Goal: Information Seeking & Learning: Check status

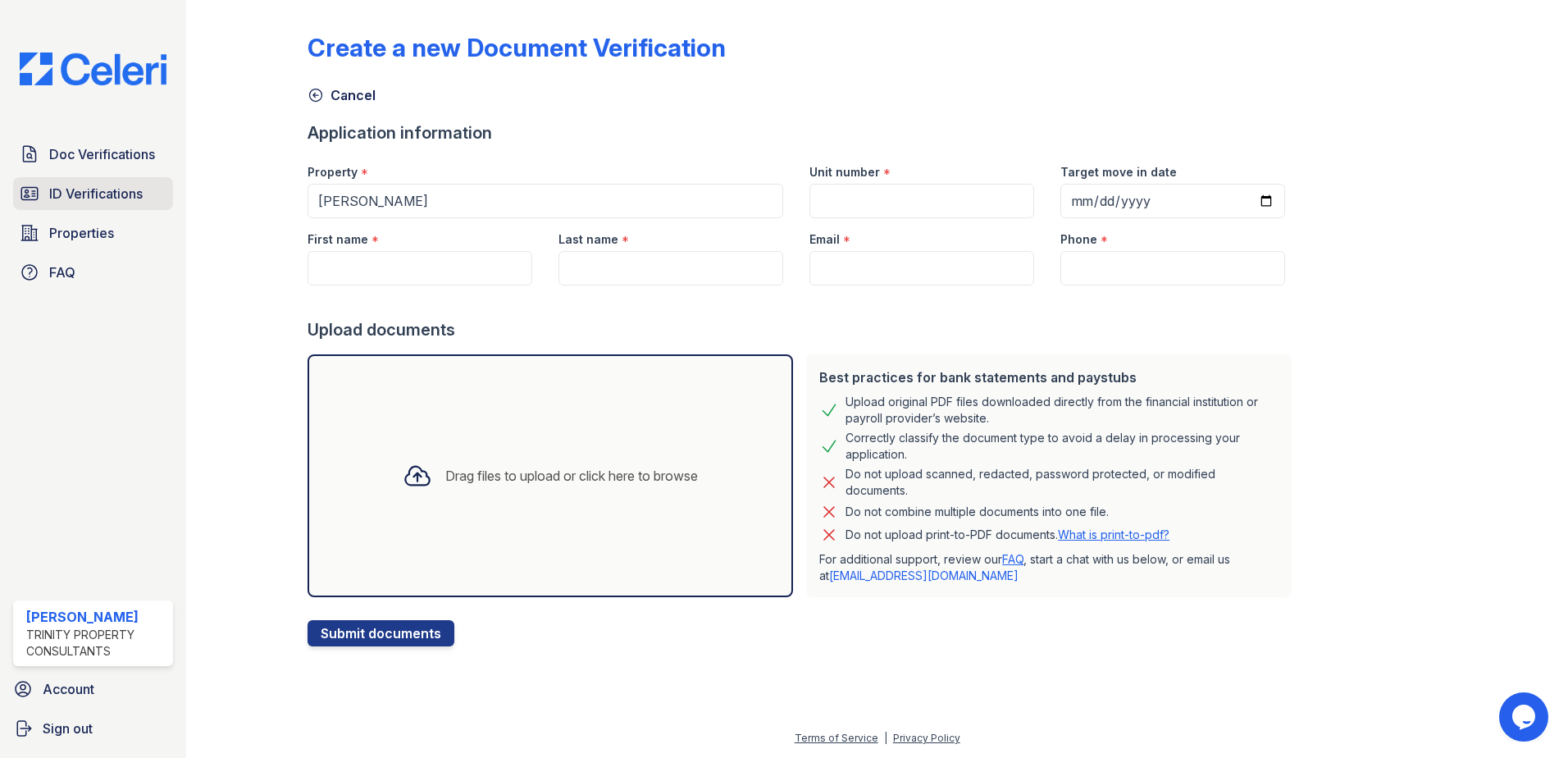
click at [86, 203] on span "ID Verifications" at bounding box center [96, 193] width 93 height 19
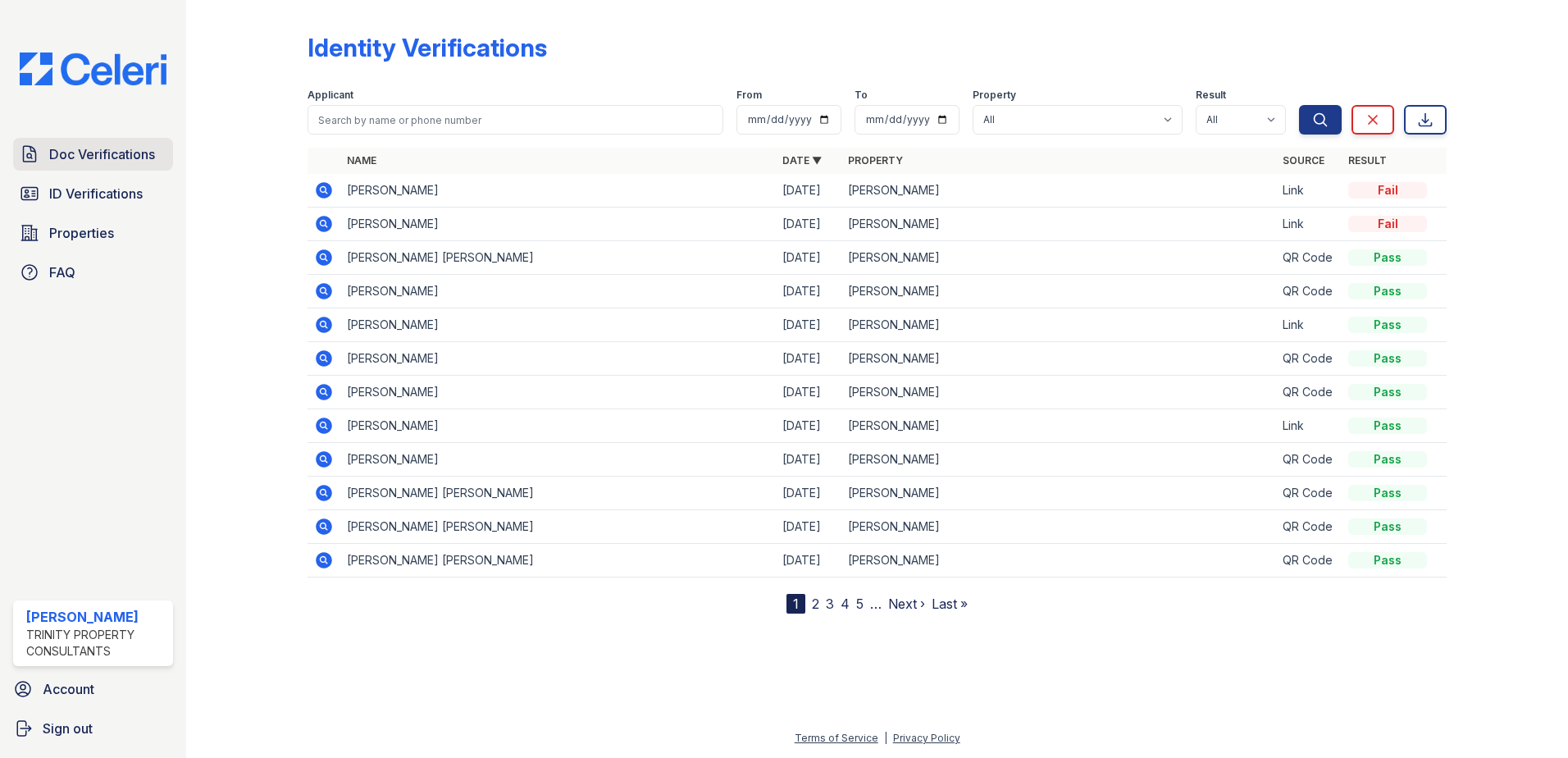
click at [110, 157] on span "Doc Verifications" at bounding box center [102, 154] width 105 height 19
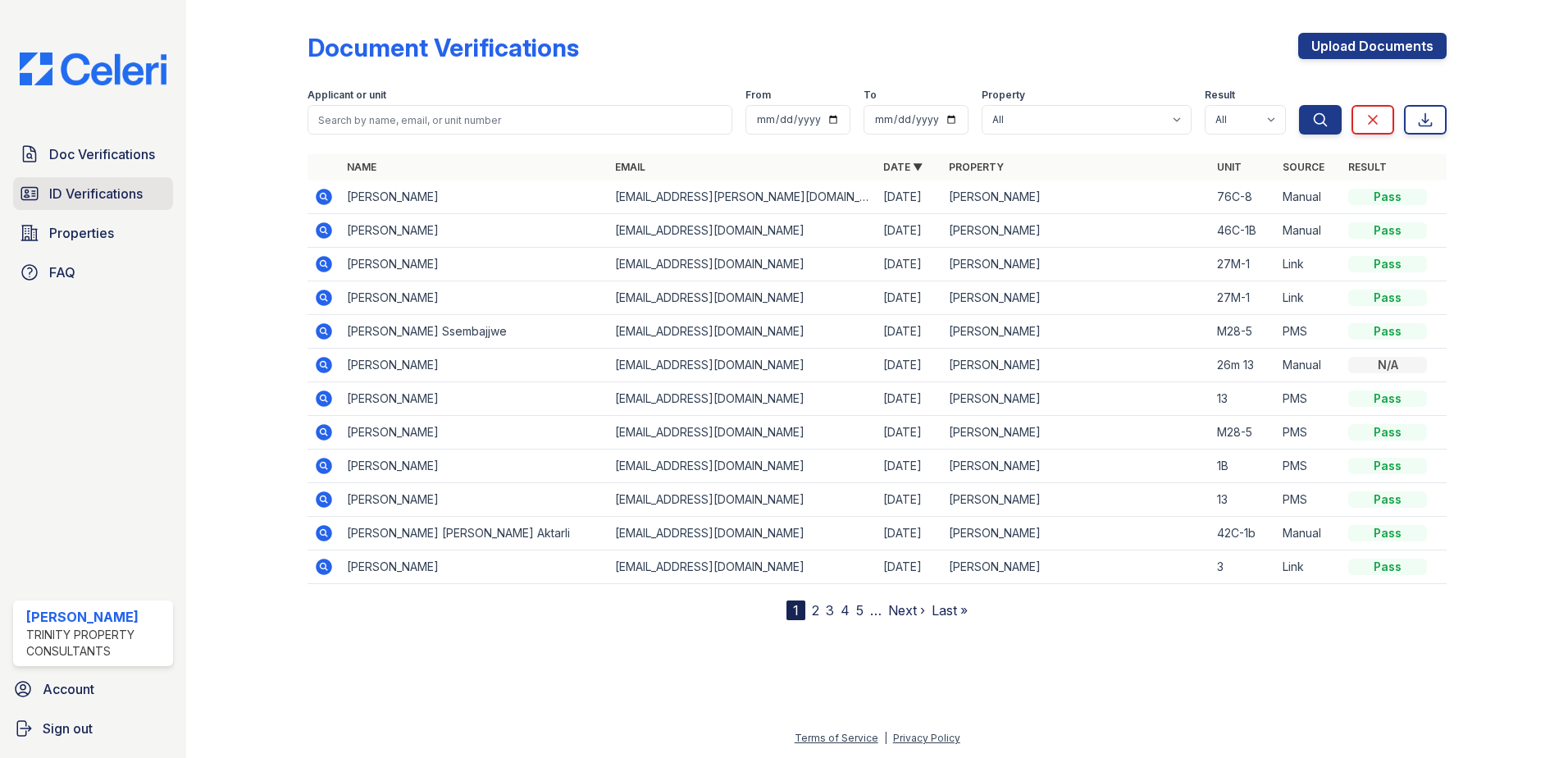
click at [112, 186] on span "ID Verifications" at bounding box center [96, 193] width 93 height 19
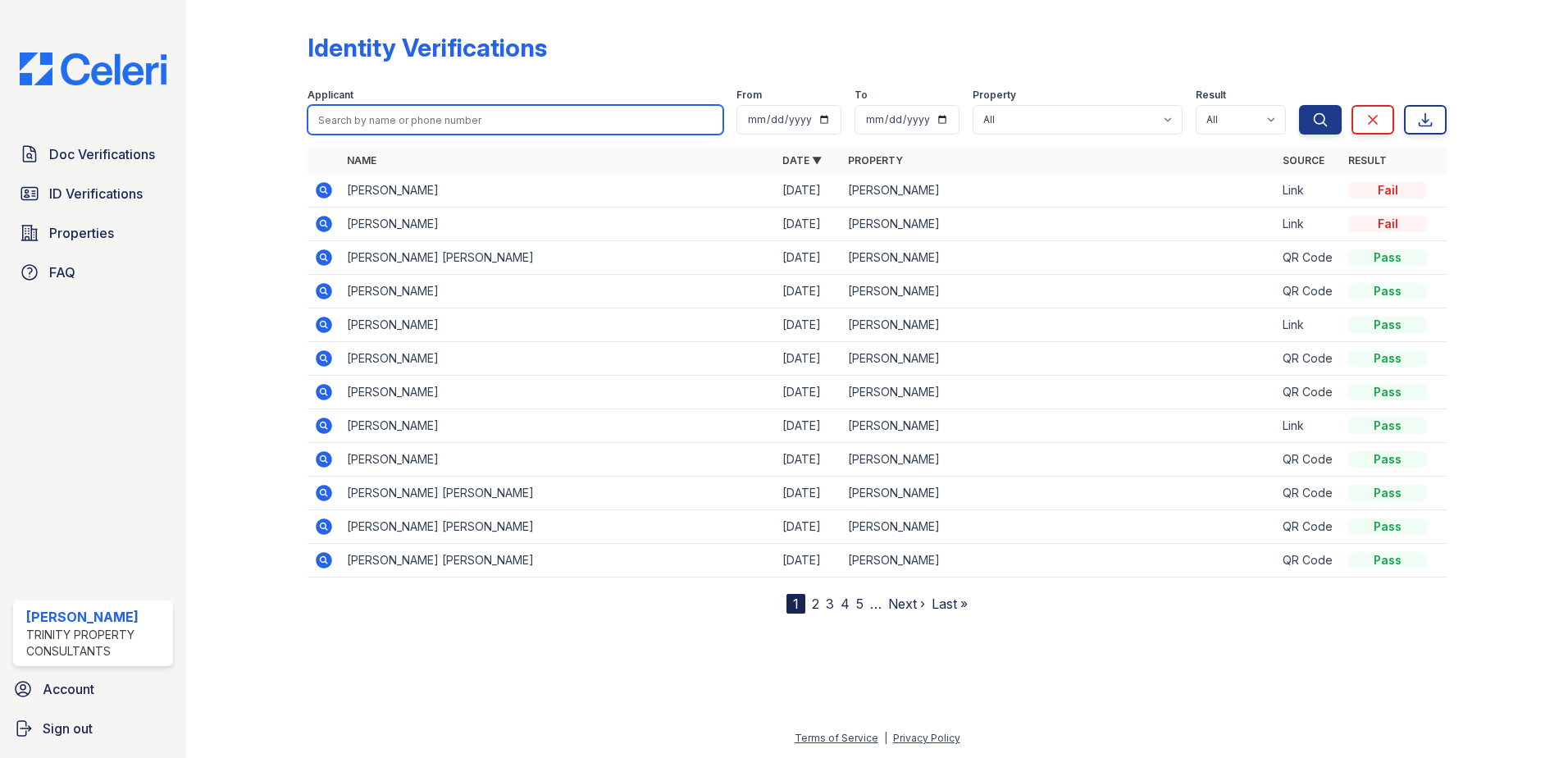
click at [392, 115] on input "search" at bounding box center [515, 120] width 416 height 30
type input "[PERSON_NAME]"
click at [1299, 105] on button "Search" at bounding box center [1320, 120] width 43 height 30
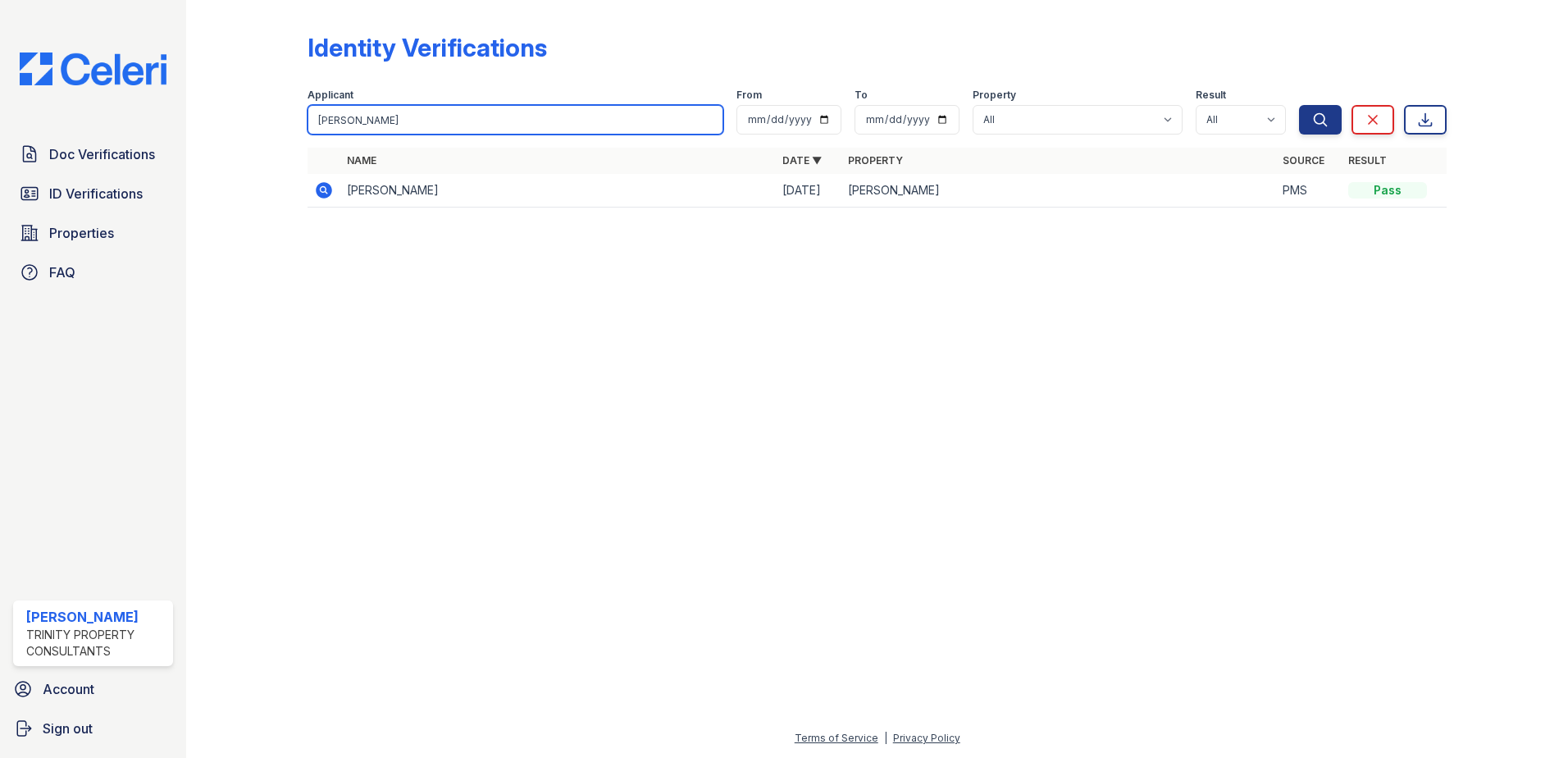
drag, startPoint x: 388, startPoint y: 114, endPoint x: 313, endPoint y: 101, distance: 76.1
click at [221, 117] on div "Identity Verifications Filter Applicant binay From To Property All ReNew Waltha…" at bounding box center [877, 125] width 1330 height 251
drag, startPoint x: 380, startPoint y: 120, endPoint x: 207, endPoint y: 120, distance: 173.0
click at [207, 120] on div "Identity Verifications Filter Applicant binay From To Property All ReNew Waltha…" at bounding box center [877, 379] width 1383 height 758
type input "erkan"
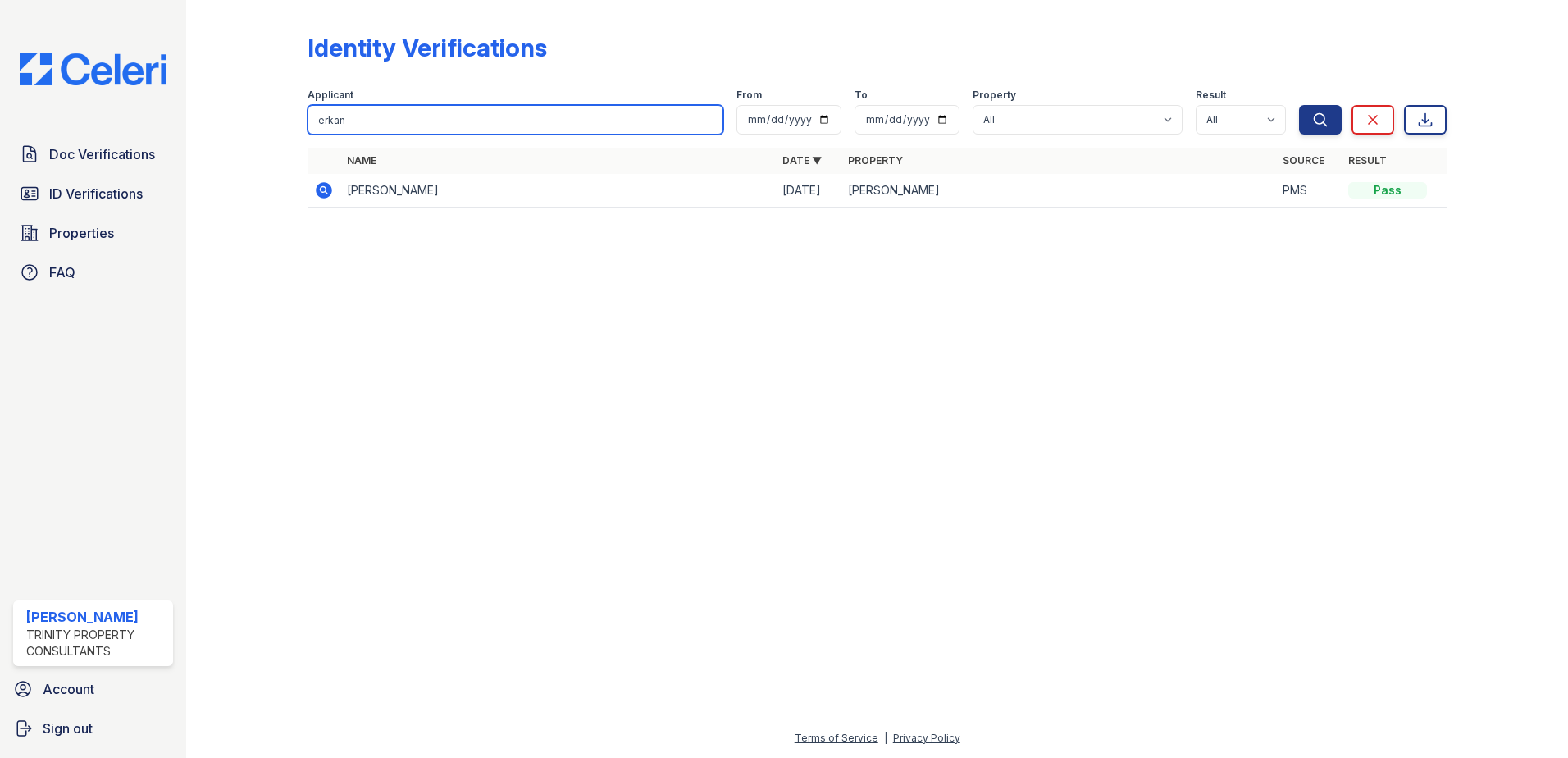
click at [1299, 105] on button "Search" at bounding box center [1320, 120] width 43 height 30
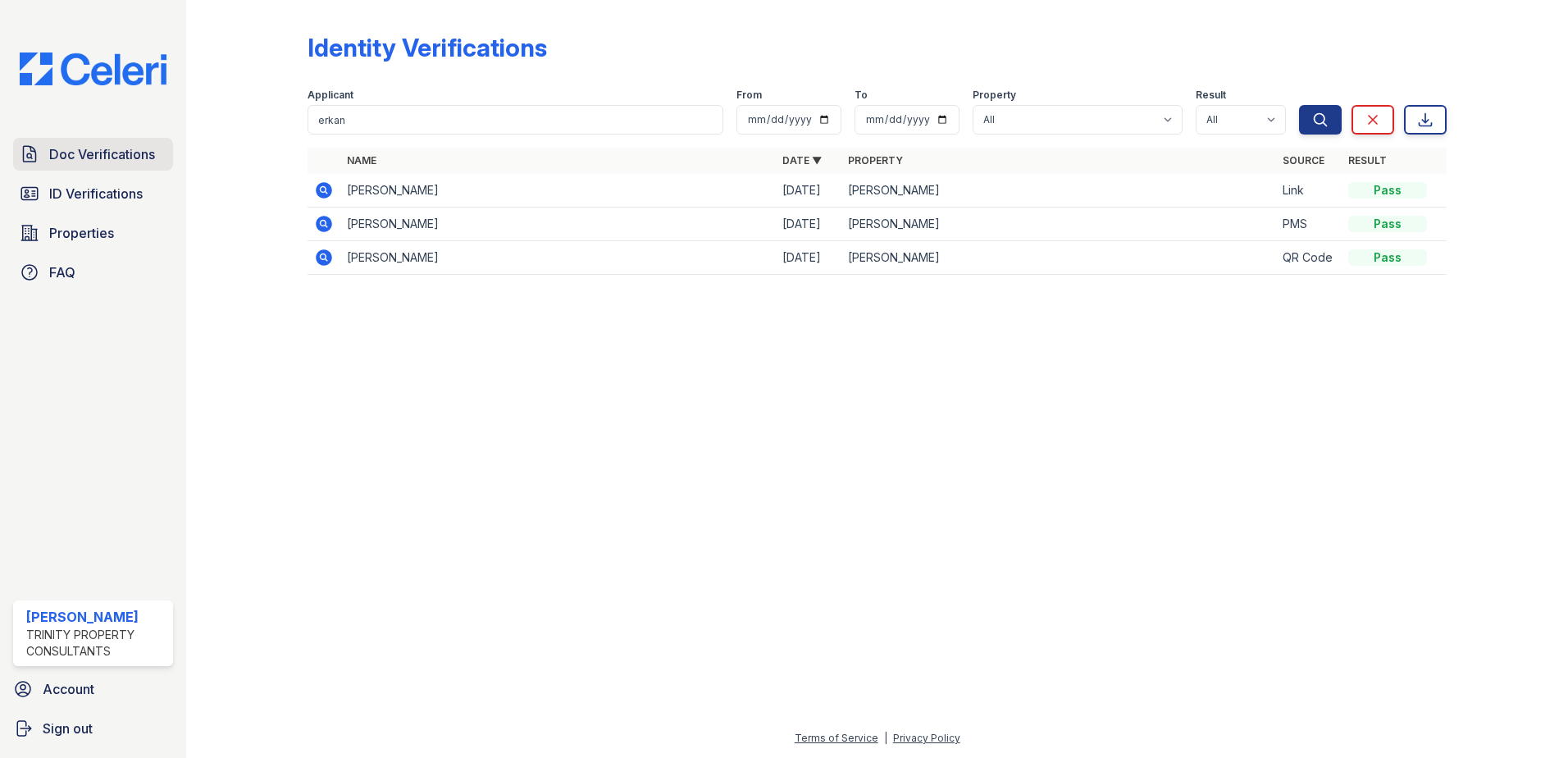
click at [95, 158] on span "Doc Verifications" at bounding box center [102, 154] width 105 height 19
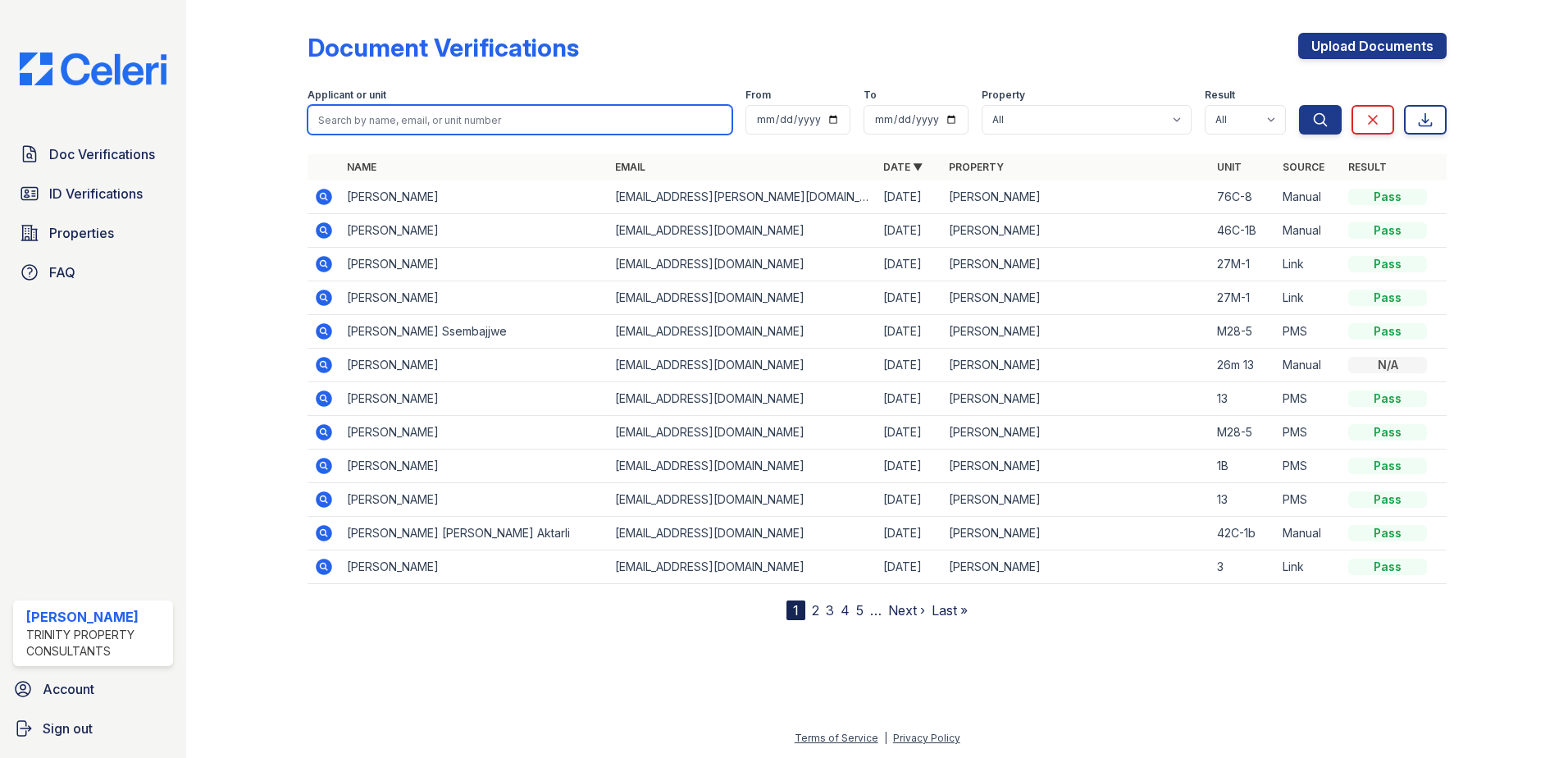
click at [444, 115] on input "search" at bounding box center [519, 120] width 425 height 30
type input "[PERSON_NAME]"
click at [1299, 105] on button "Search" at bounding box center [1320, 120] width 43 height 30
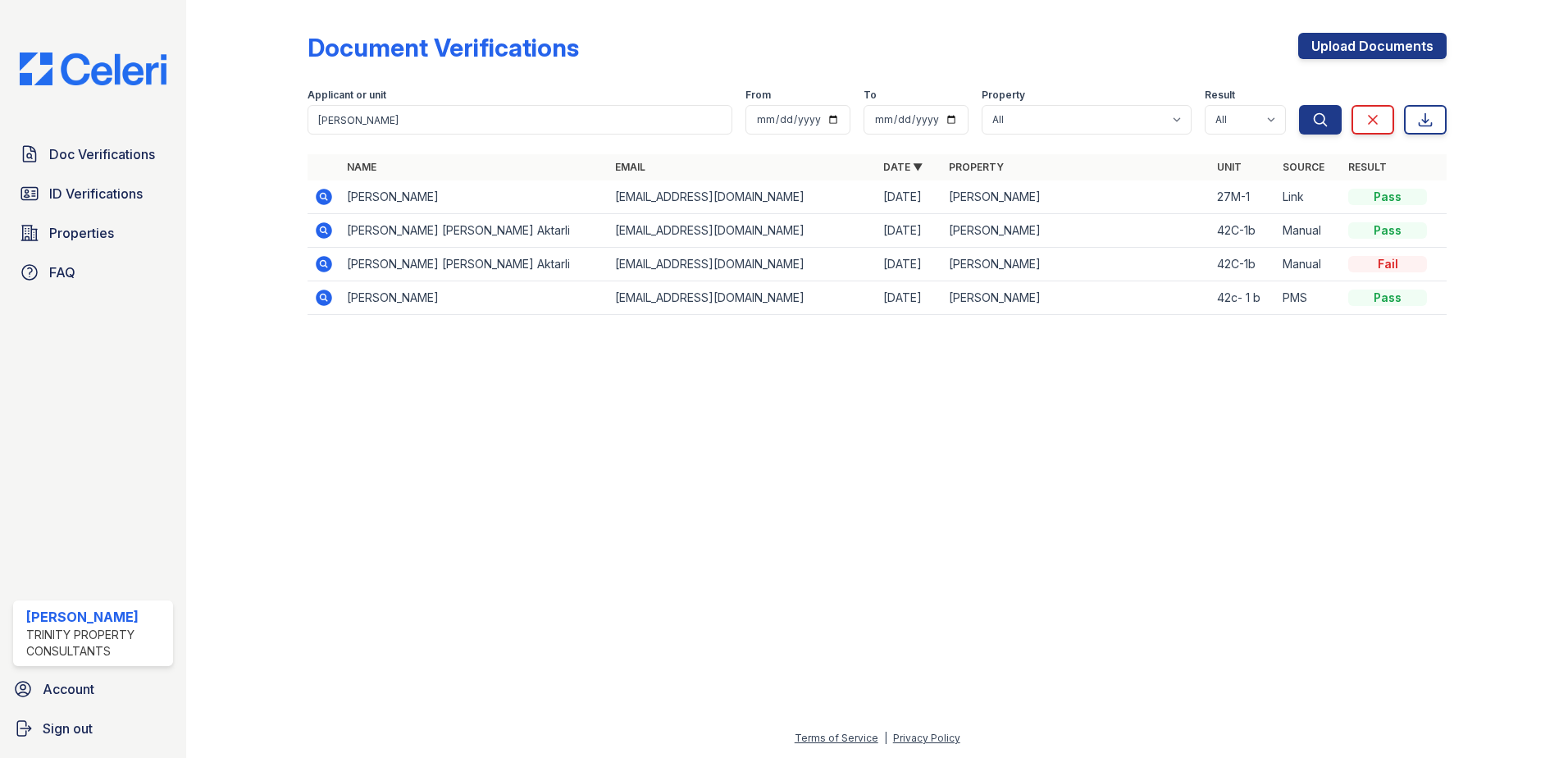
click at [326, 196] on icon at bounding box center [323, 197] width 19 height 19
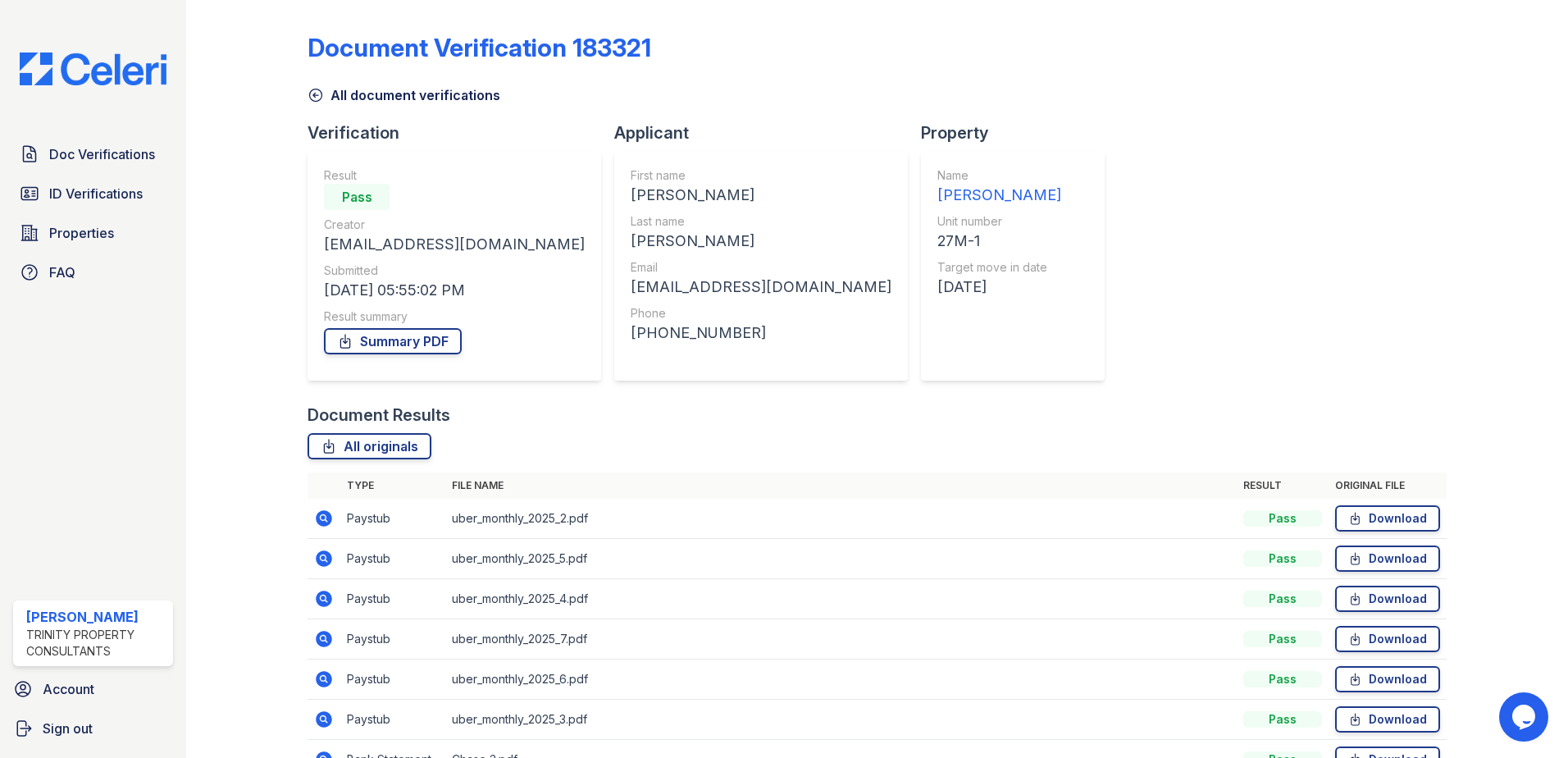
scroll to position [175, 0]
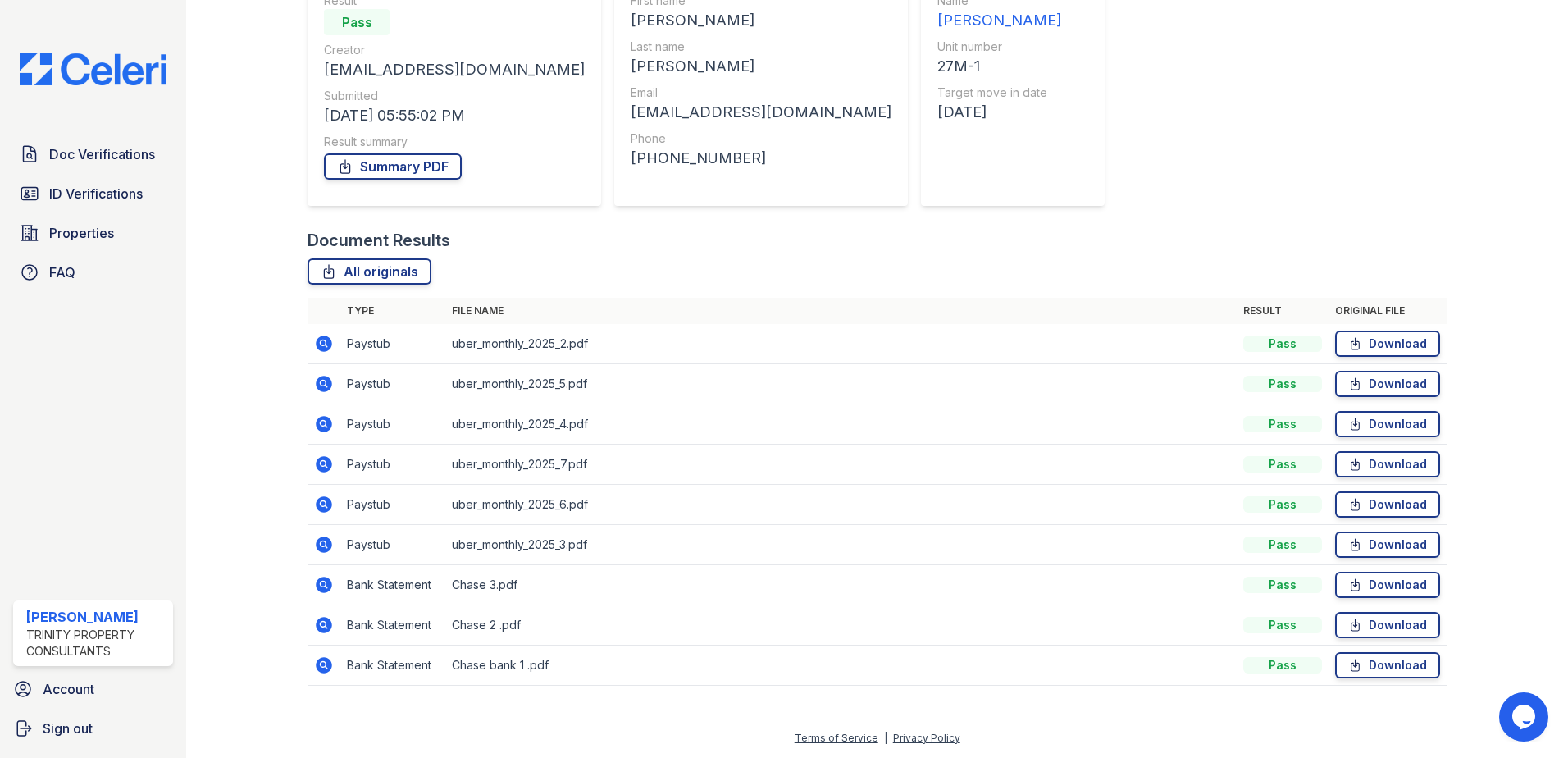
click at [322, 345] on icon at bounding box center [323, 342] width 4 height 4
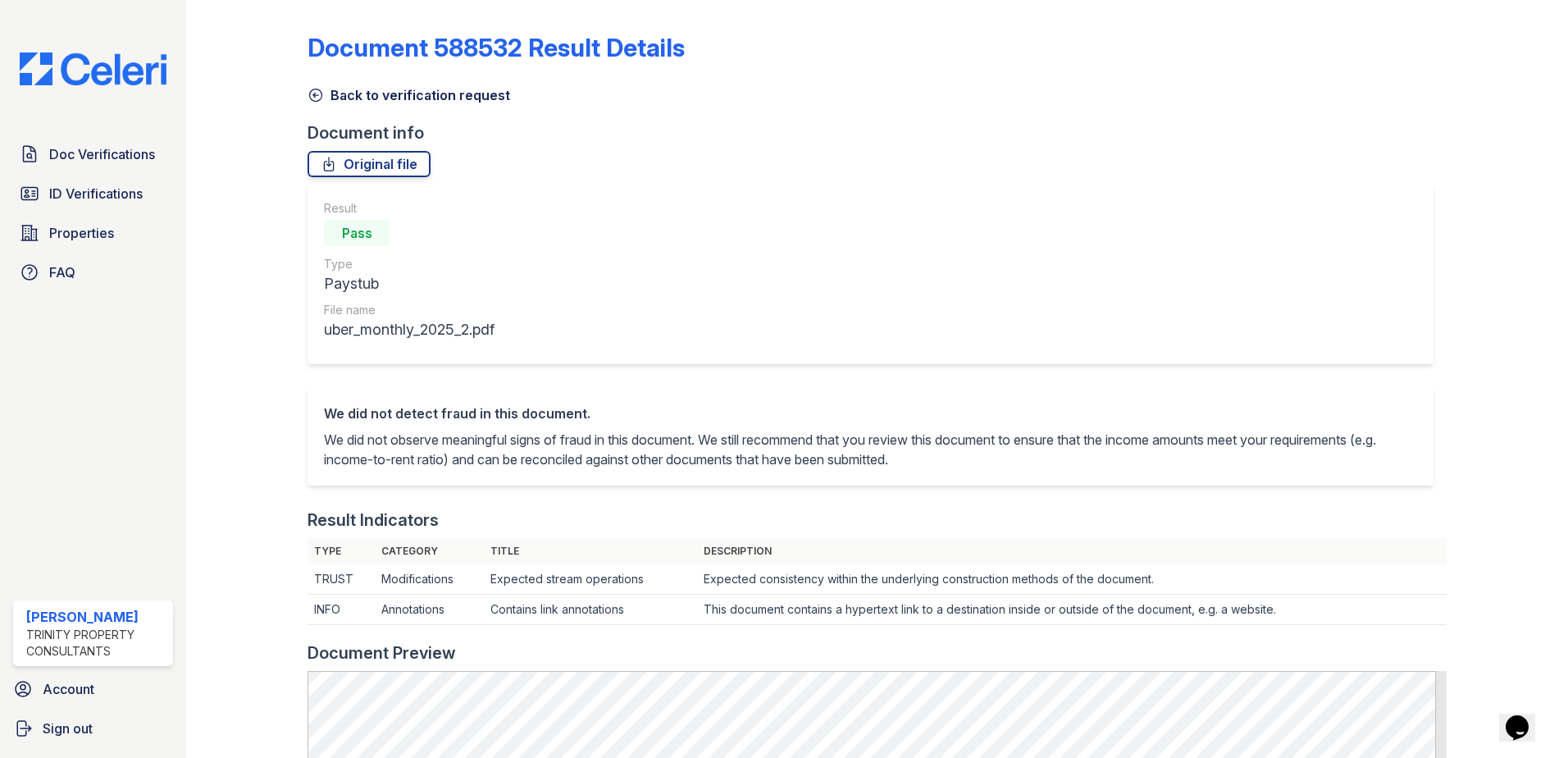
click at [318, 98] on icon at bounding box center [316, 95] width 17 height 17
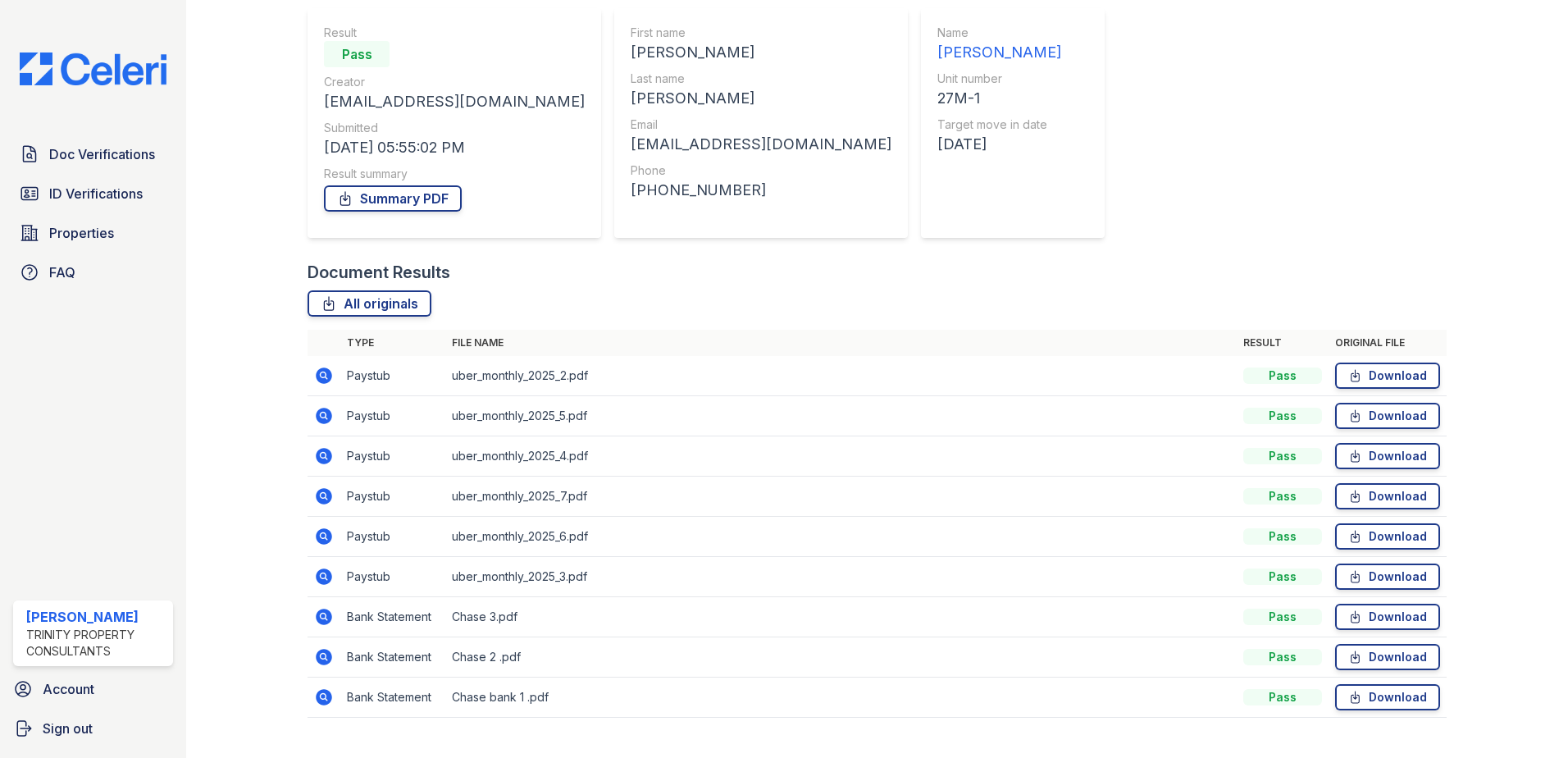
scroll to position [164, 0]
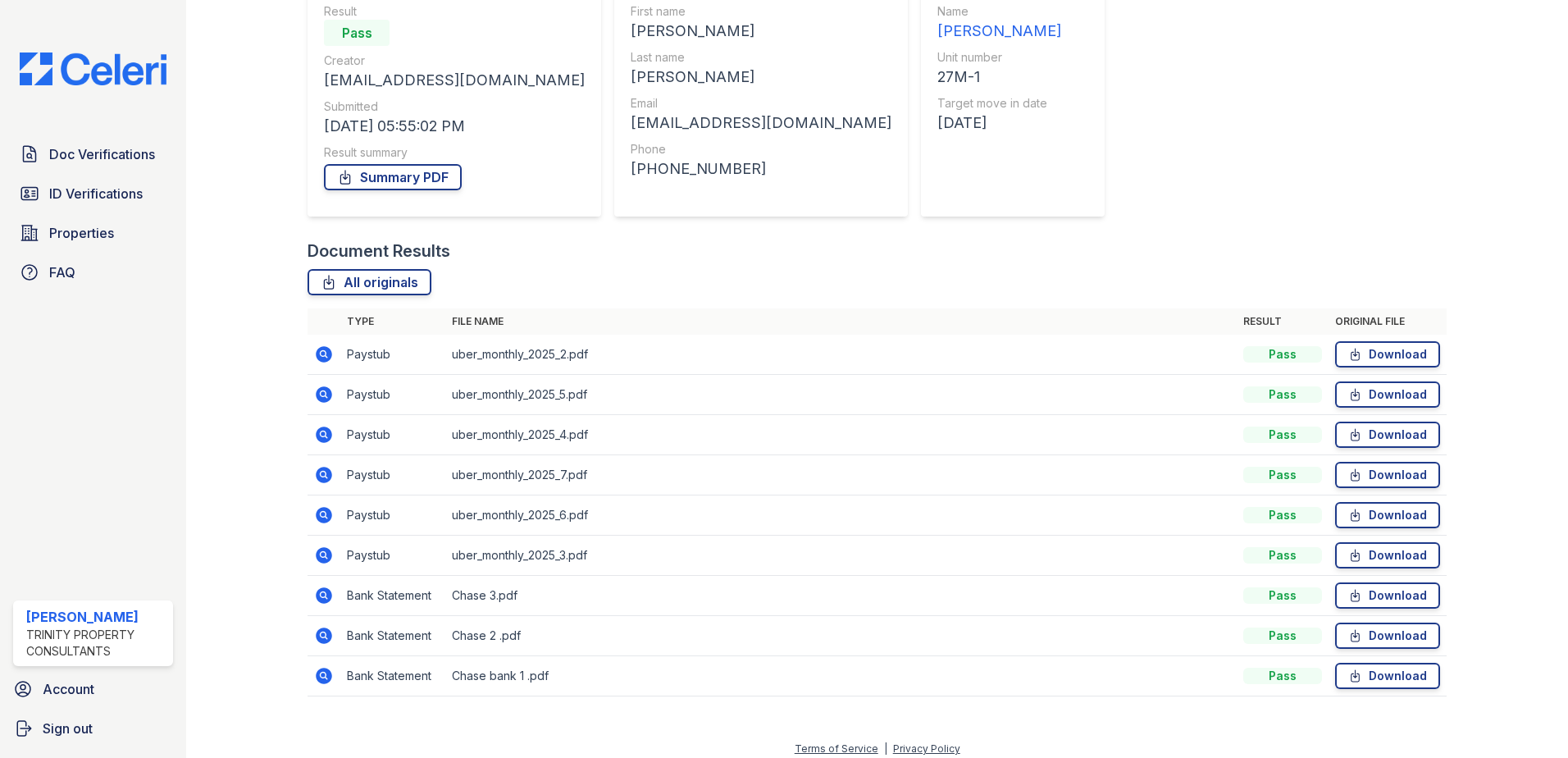
click at [328, 390] on icon at bounding box center [323, 395] width 17 height 17
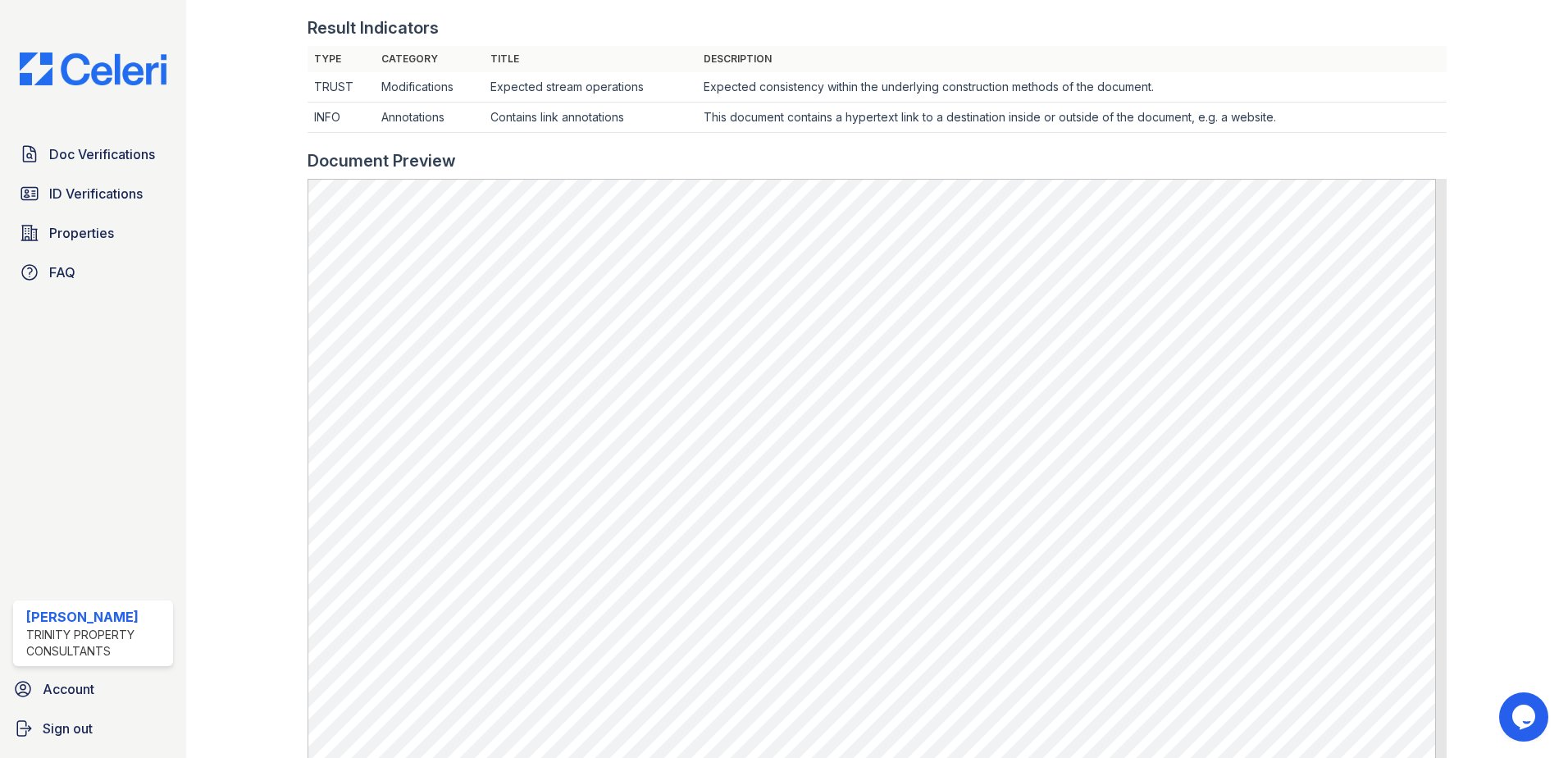
scroll to position [82, 0]
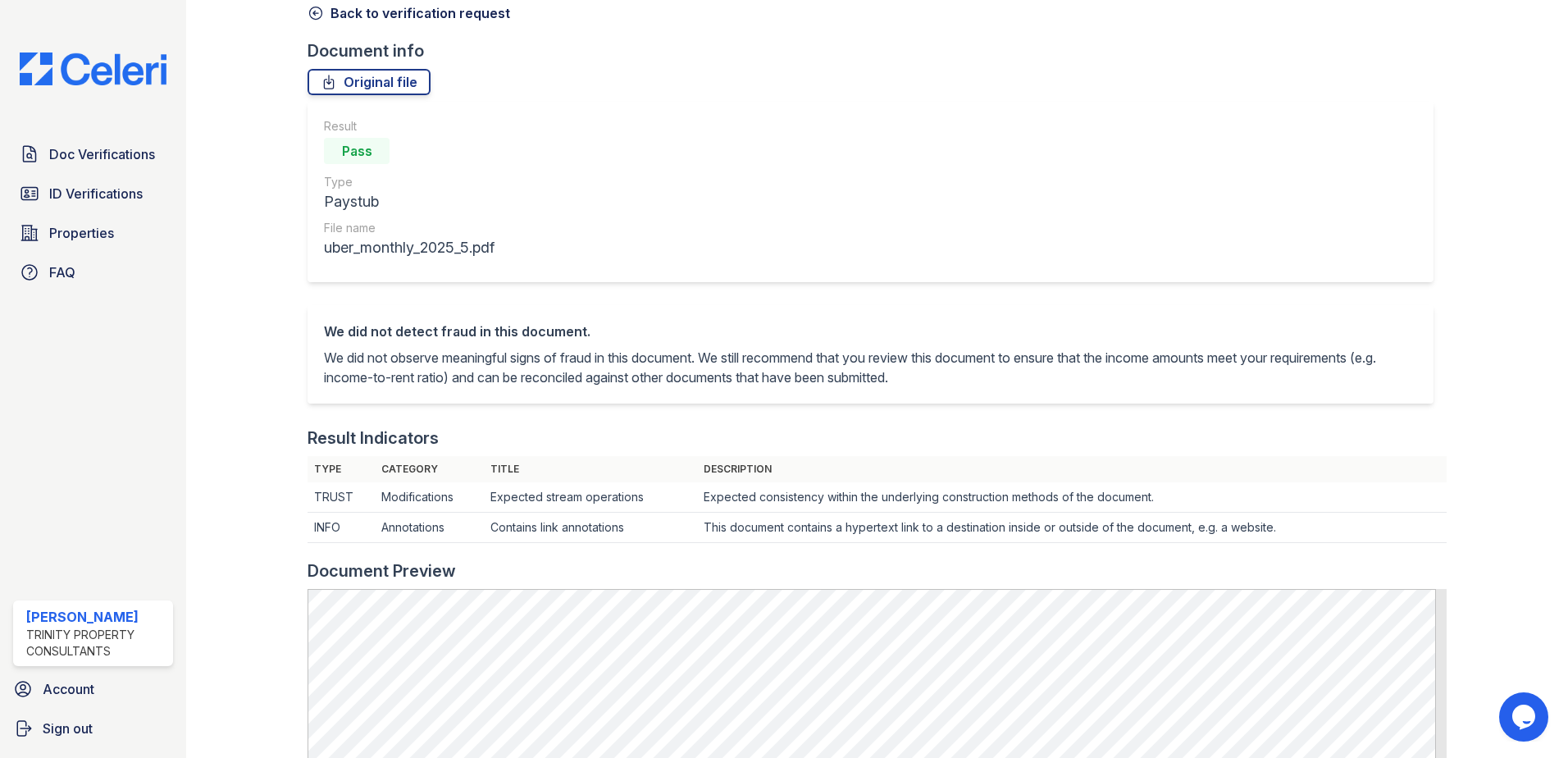
click at [317, 5] on icon at bounding box center [316, 13] width 17 height 17
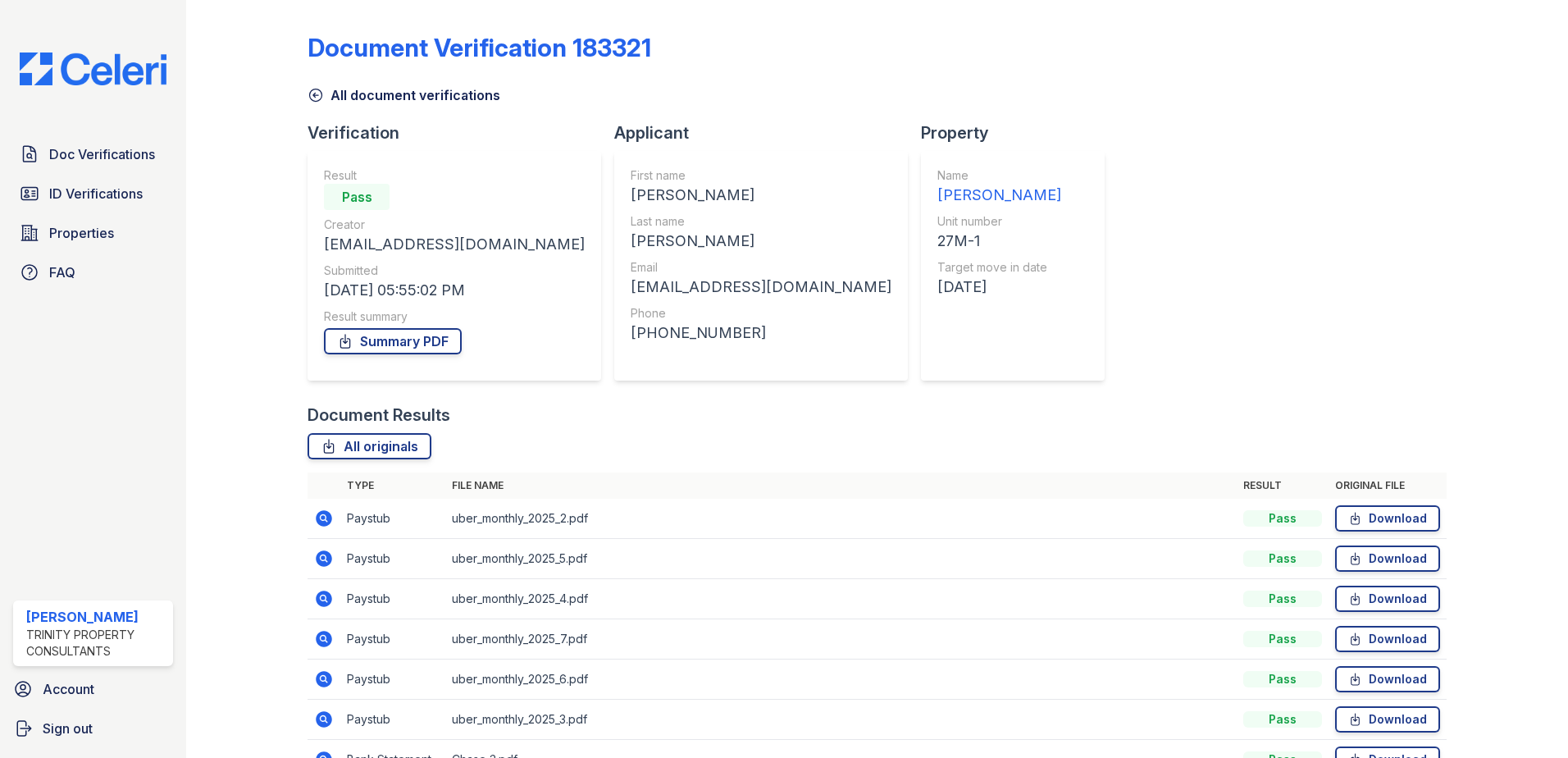
click at [322, 600] on icon at bounding box center [323, 598] width 4 height 4
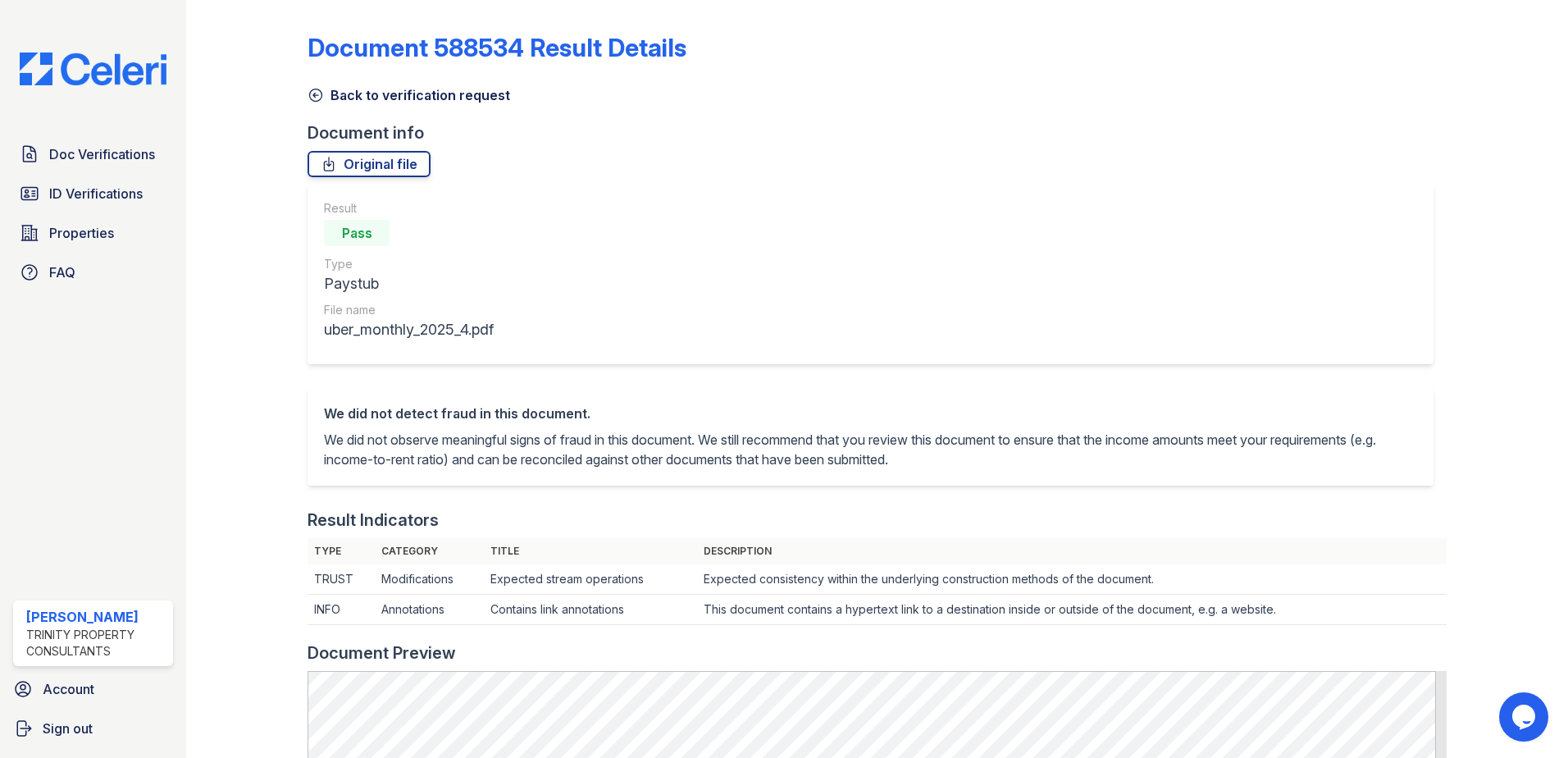
click at [319, 96] on icon at bounding box center [316, 95] width 17 height 17
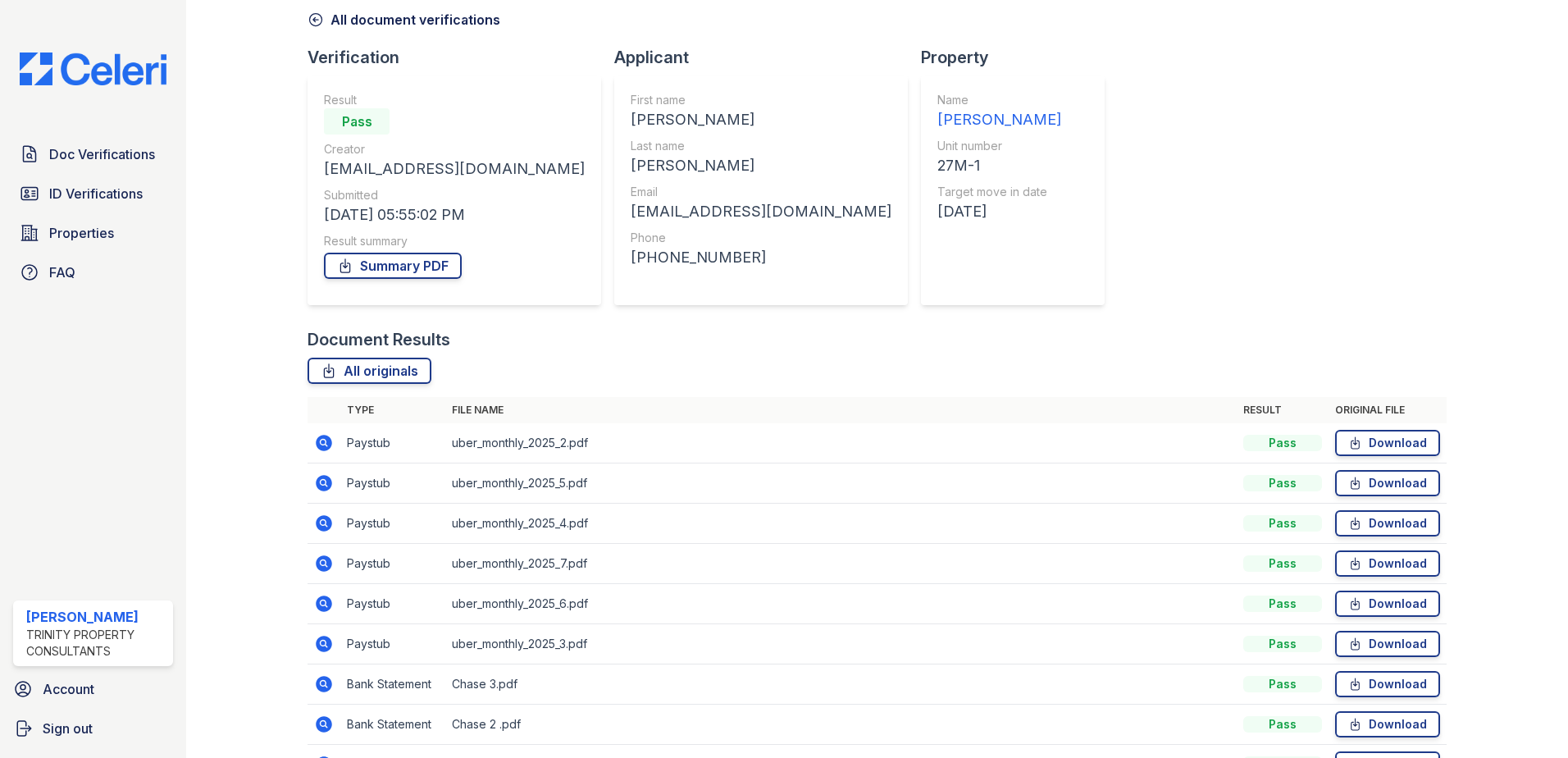
scroll to position [164, 0]
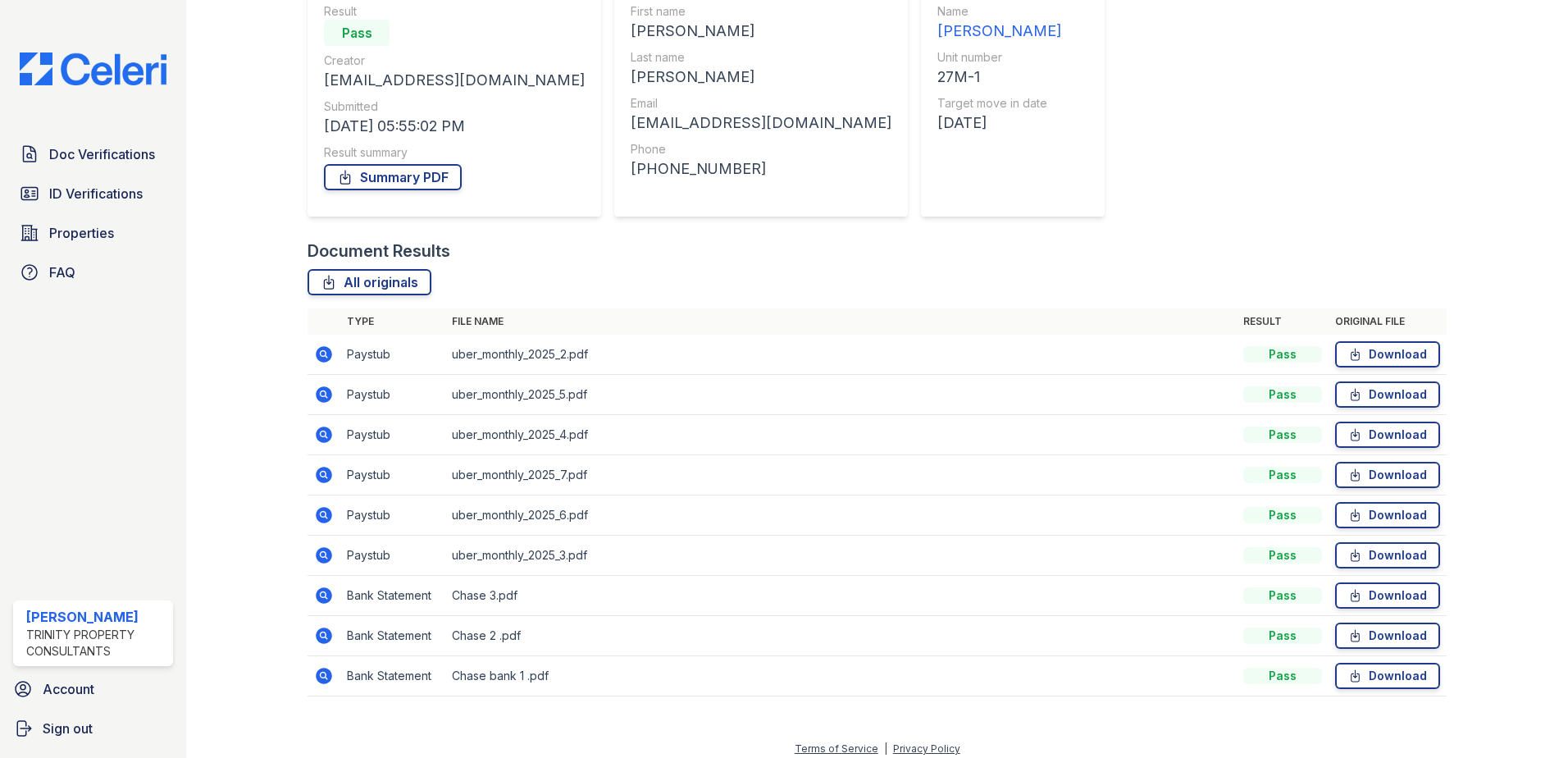
click at [323, 473] on icon at bounding box center [323, 474] width 4 height 4
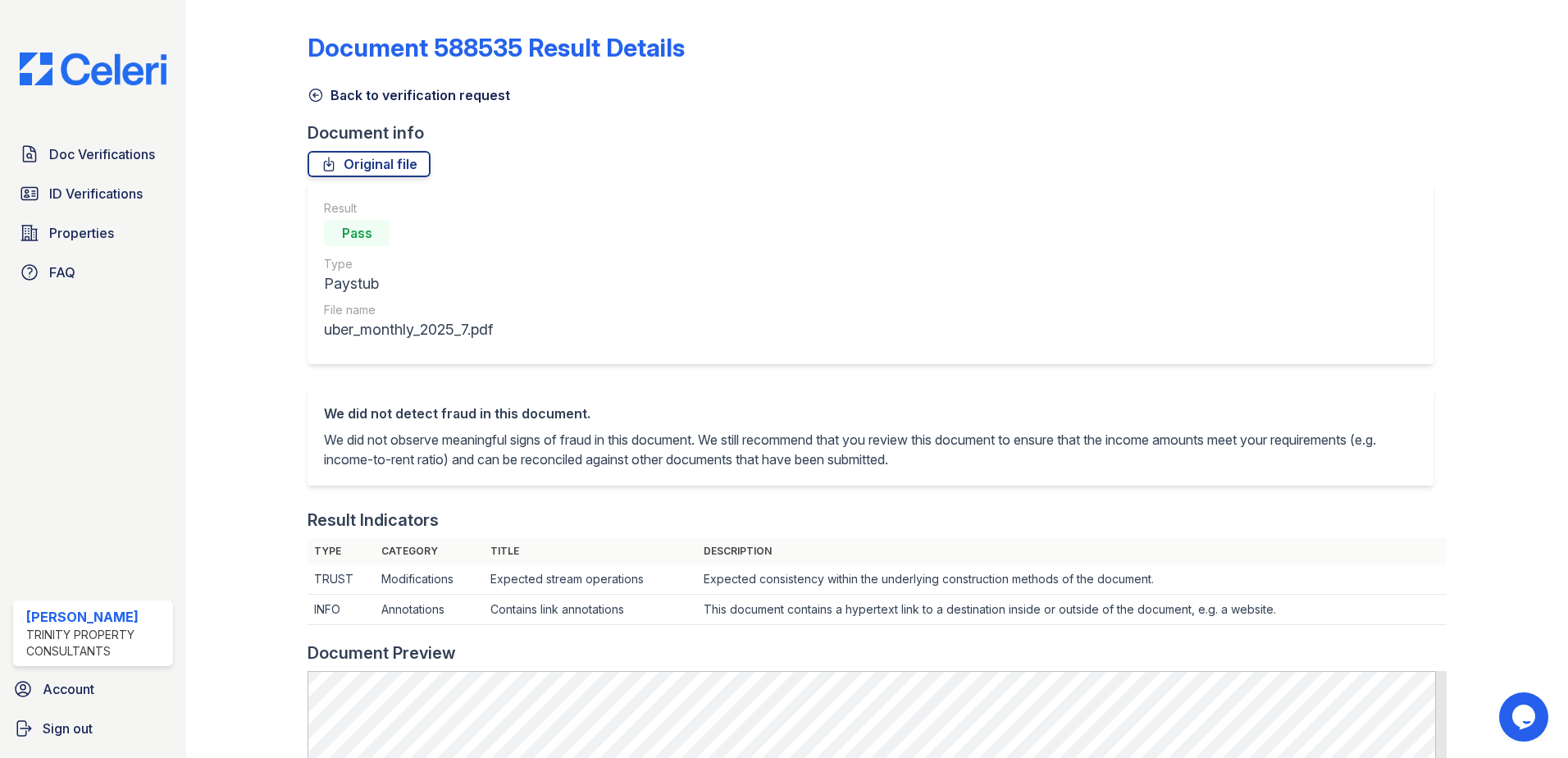
click at [319, 93] on icon at bounding box center [316, 95] width 17 height 17
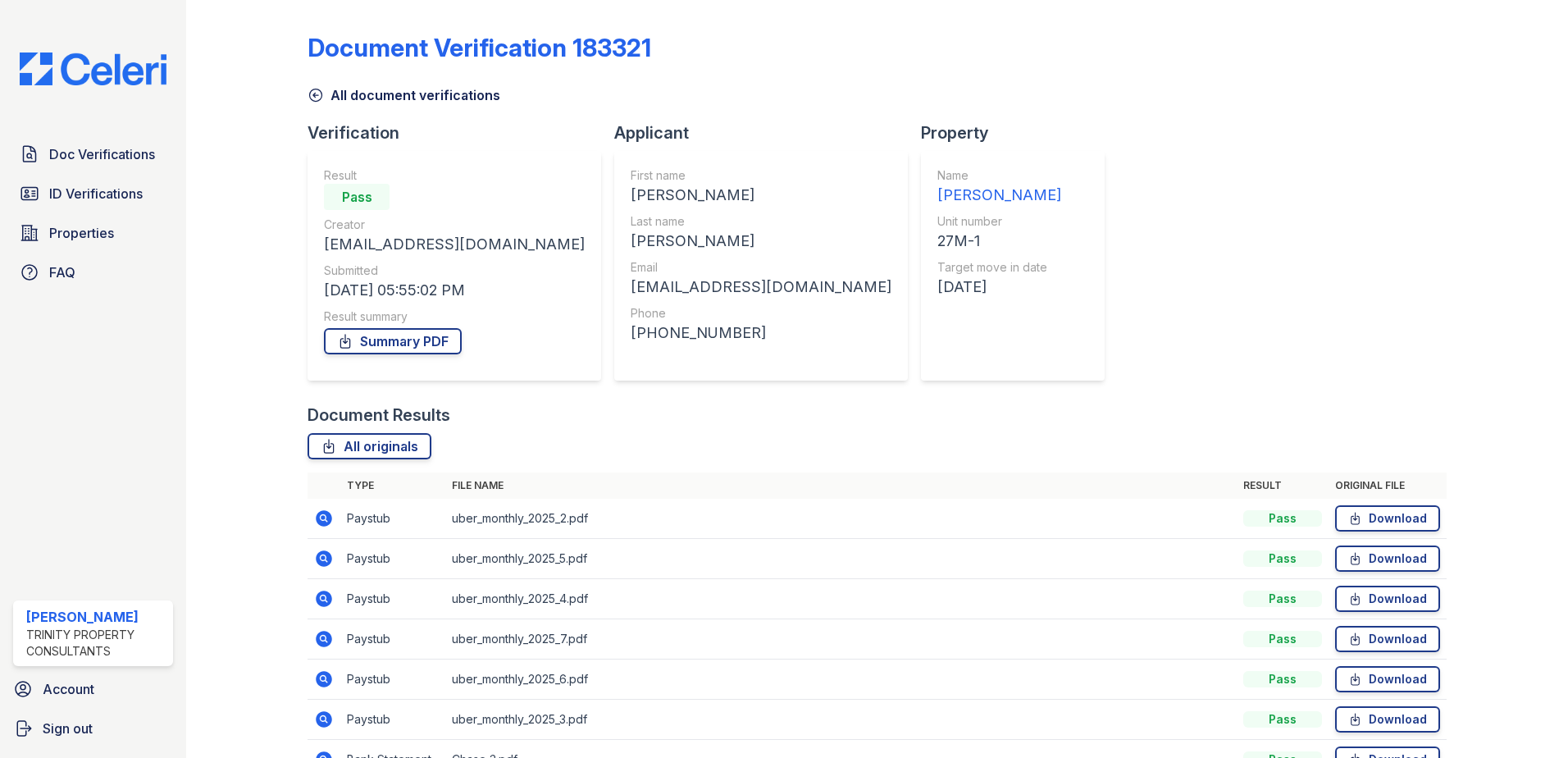
click at [320, 678] on icon at bounding box center [323, 680] width 19 height 19
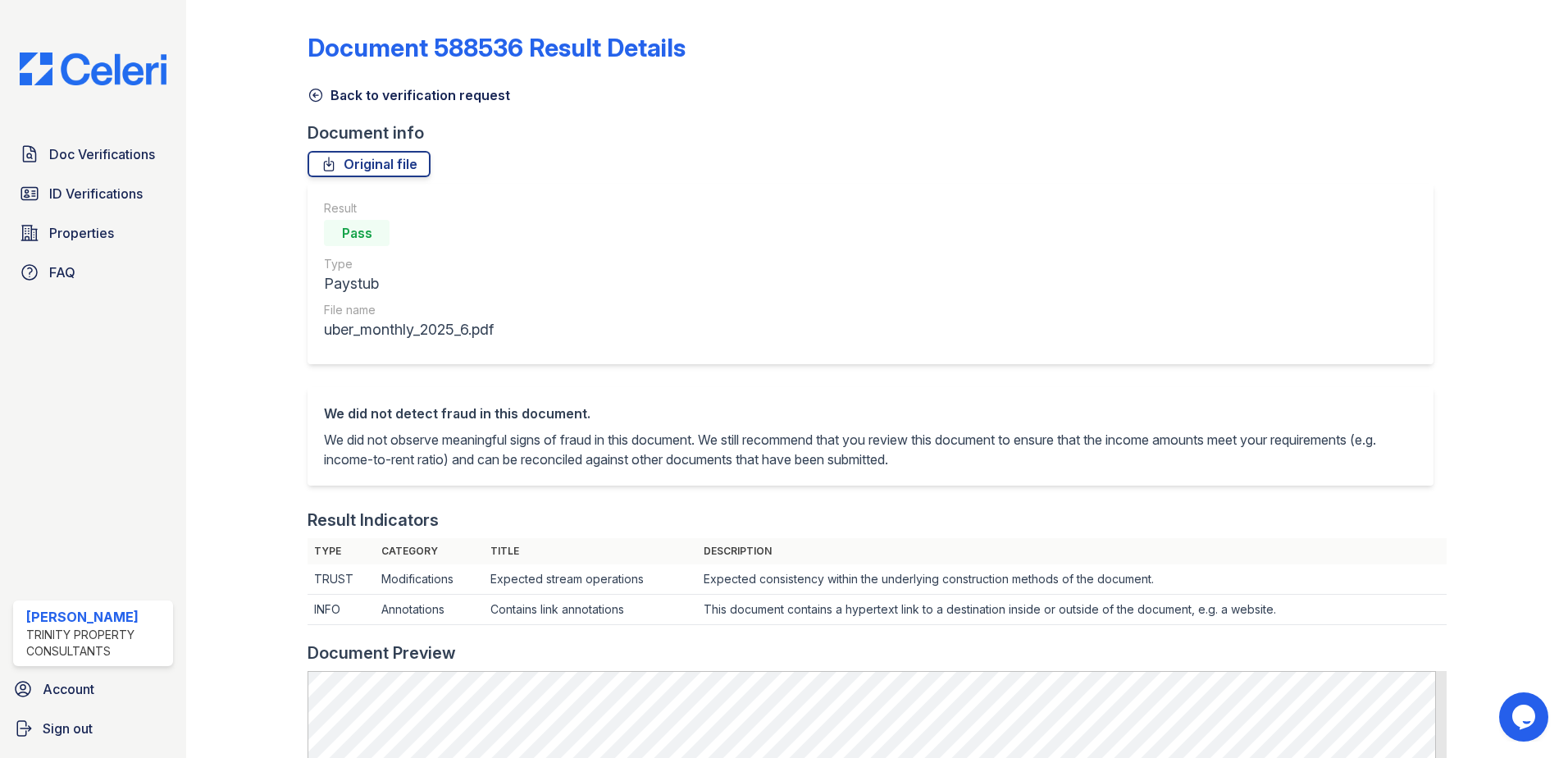
click at [317, 91] on icon at bounding box center [316, 95] width 17 height 17
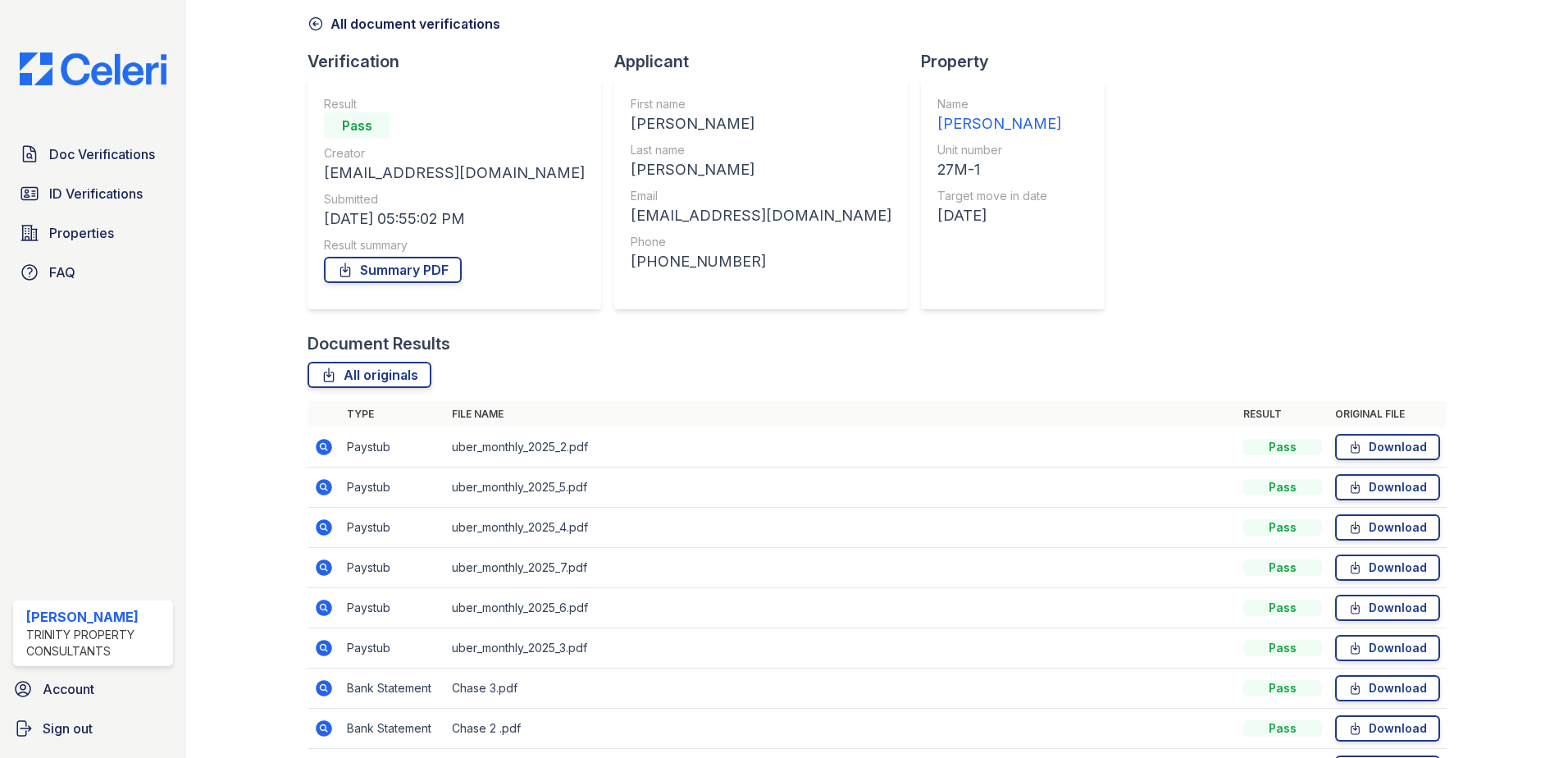
scroll to position [164, 0]
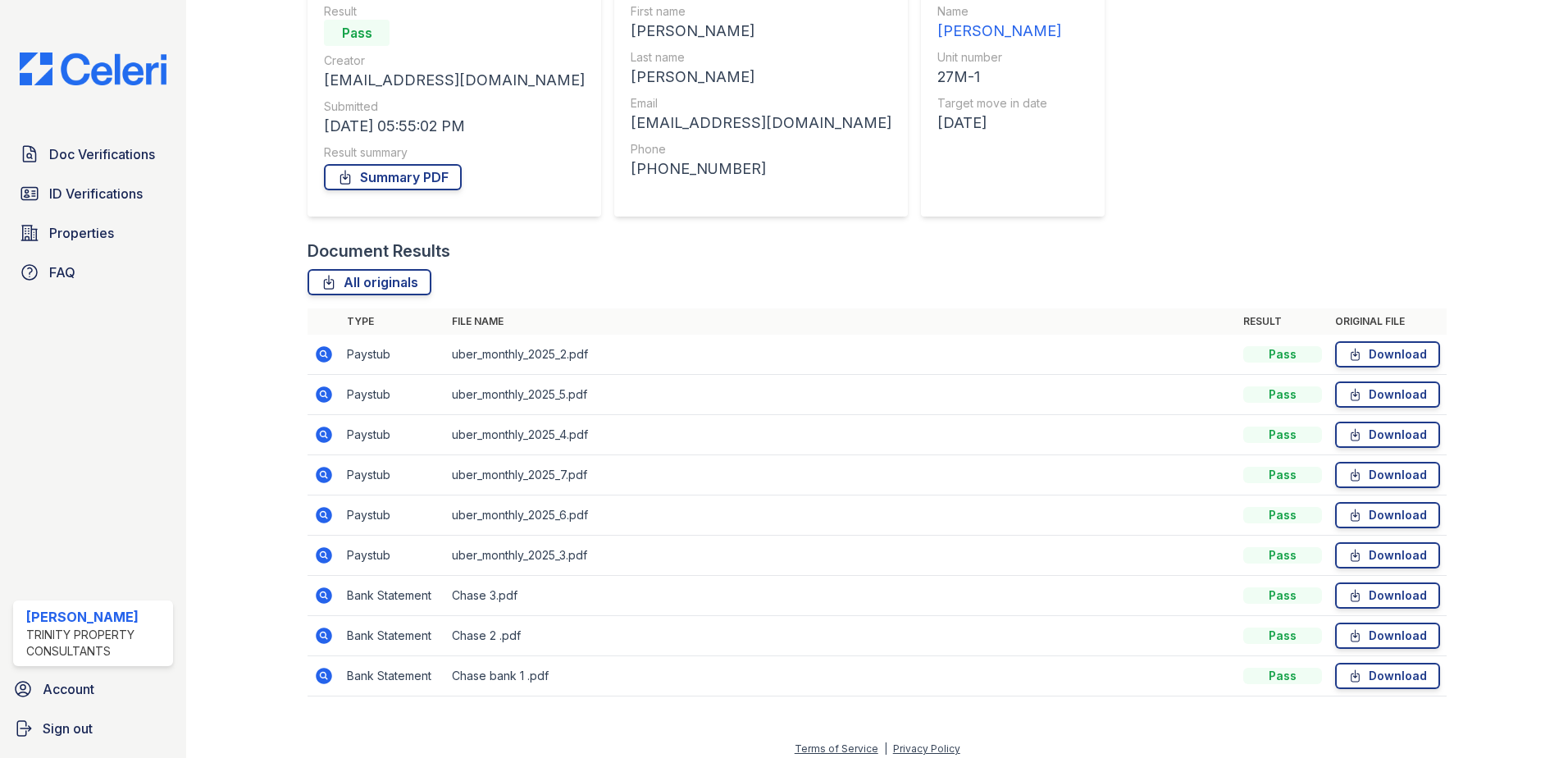
click at [330, 558] on icon at bounding box center [323, 556] width 17 height 17
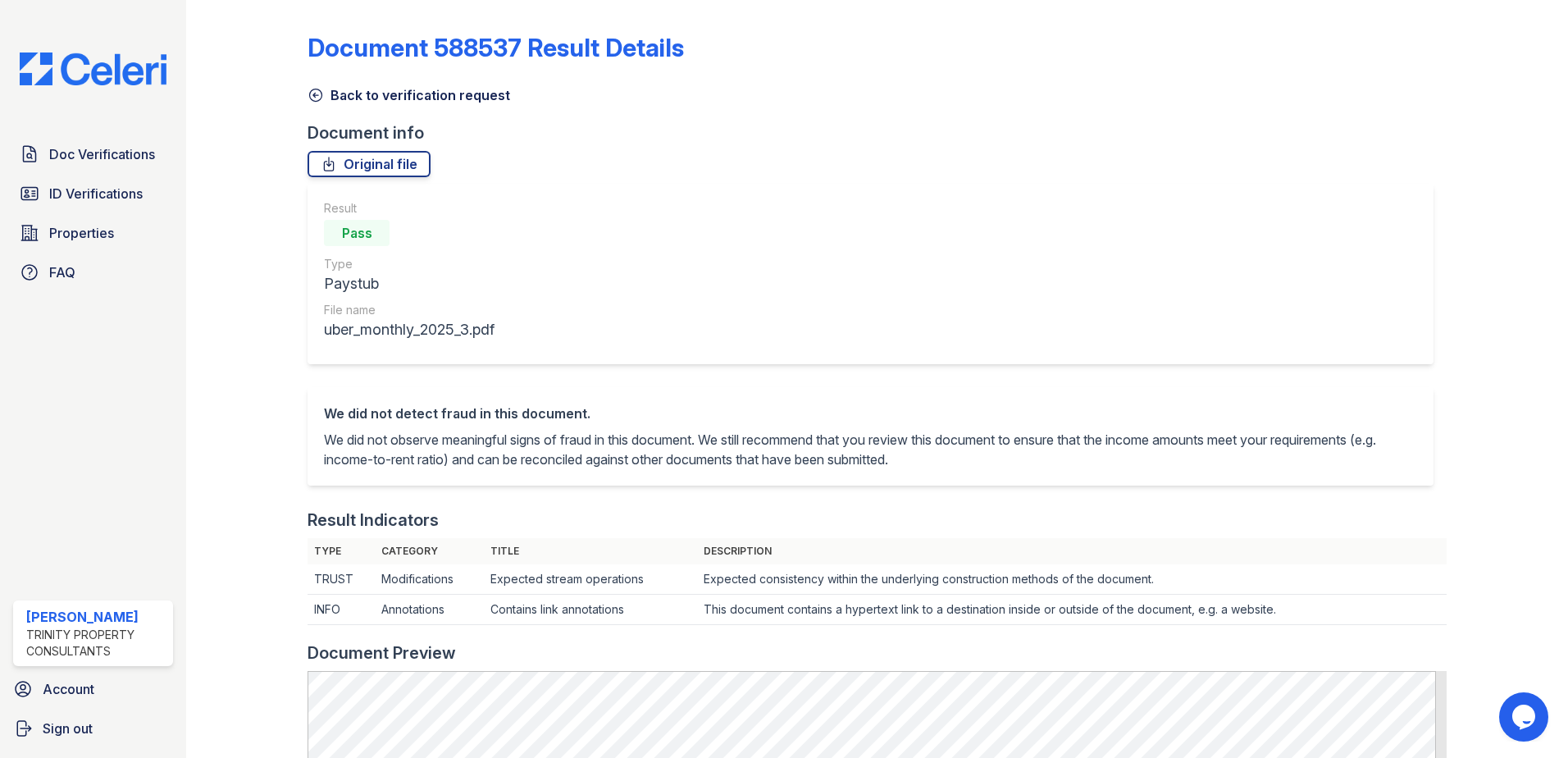
click at [314, 91] on icon at bounding box center [316, 95] width 17 height 17
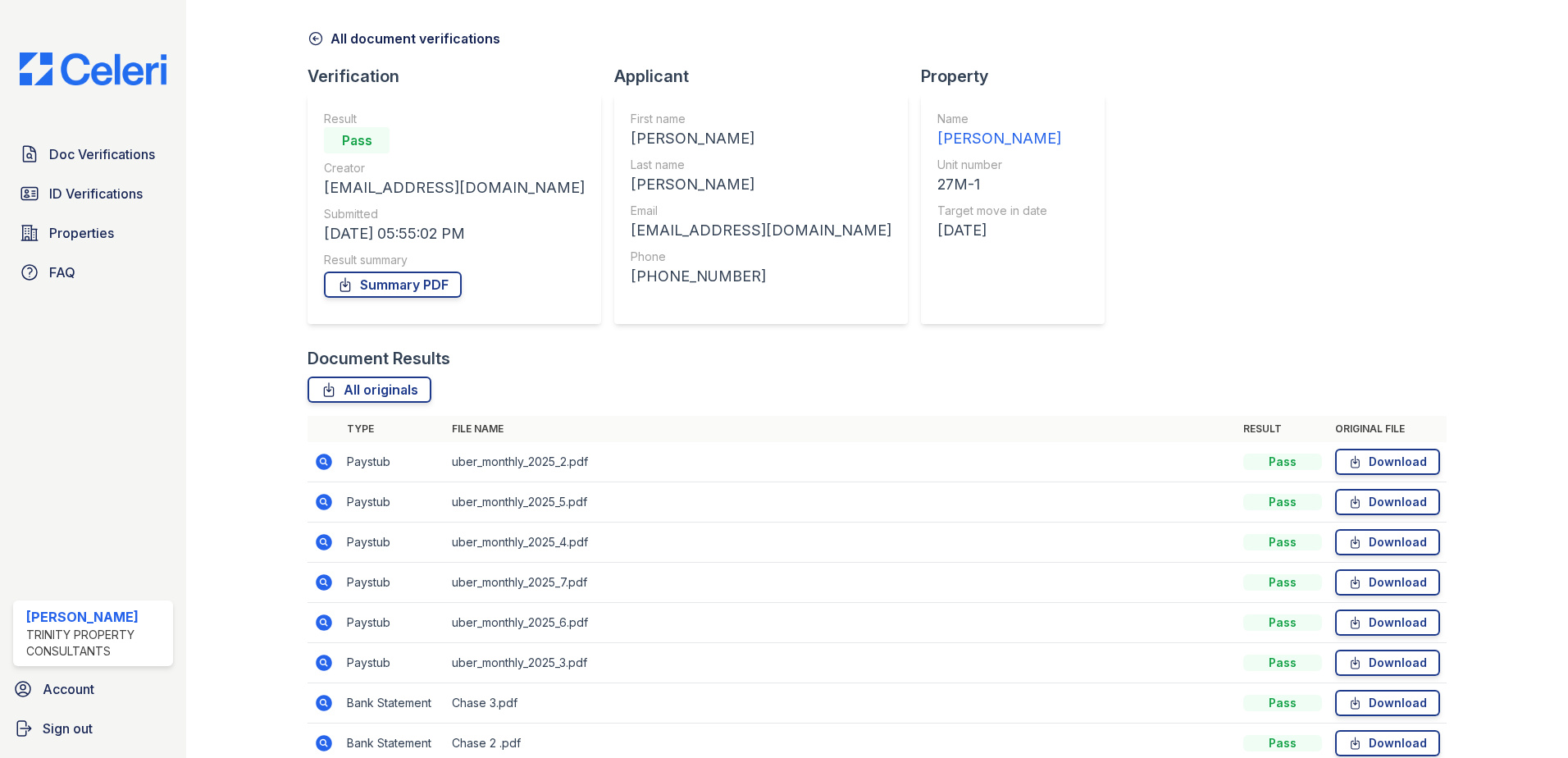
scroll to position [82, 0]
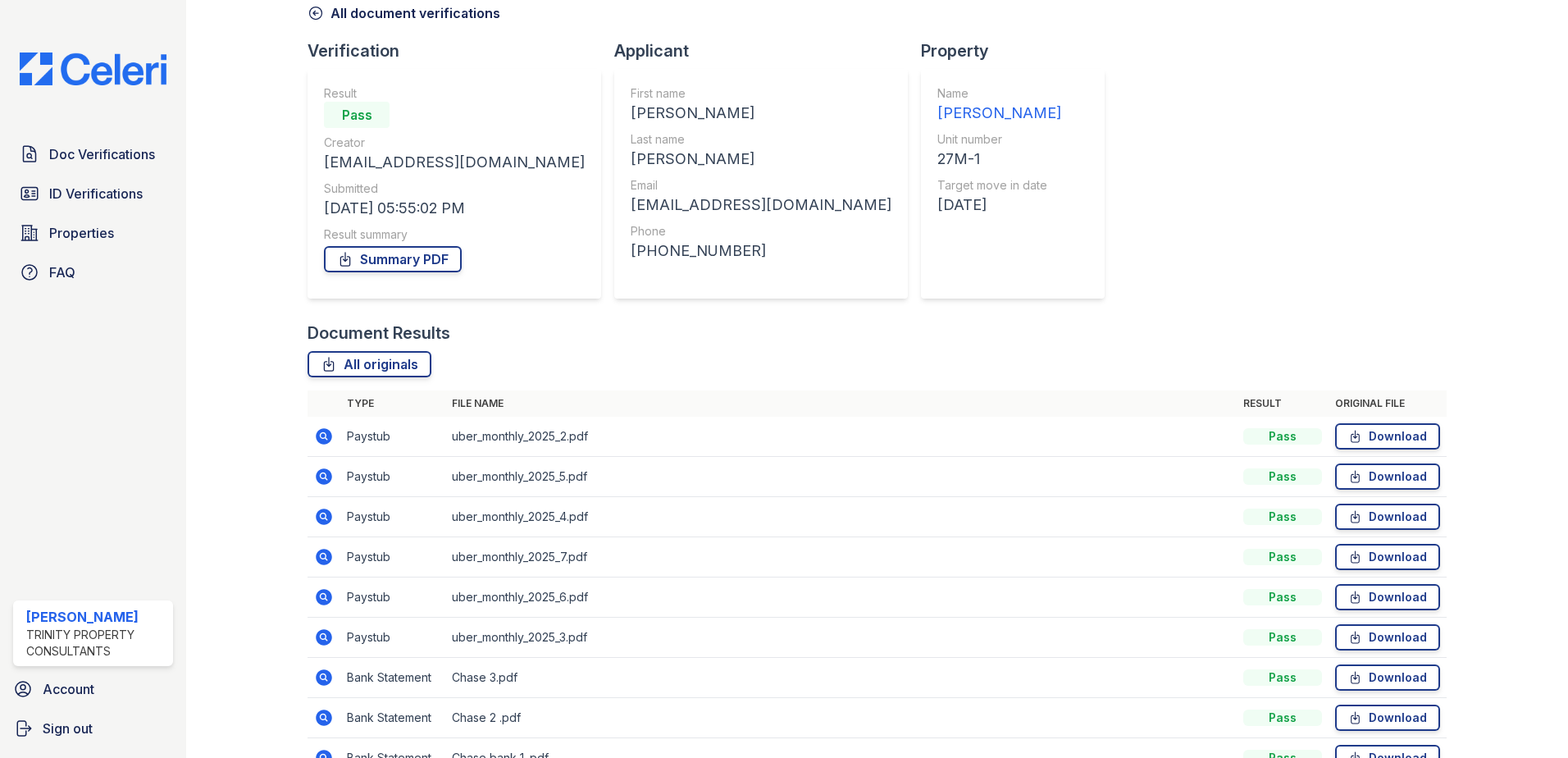
click at [323, 516] on icon at bounding box center [323, 515] width 4 height 4
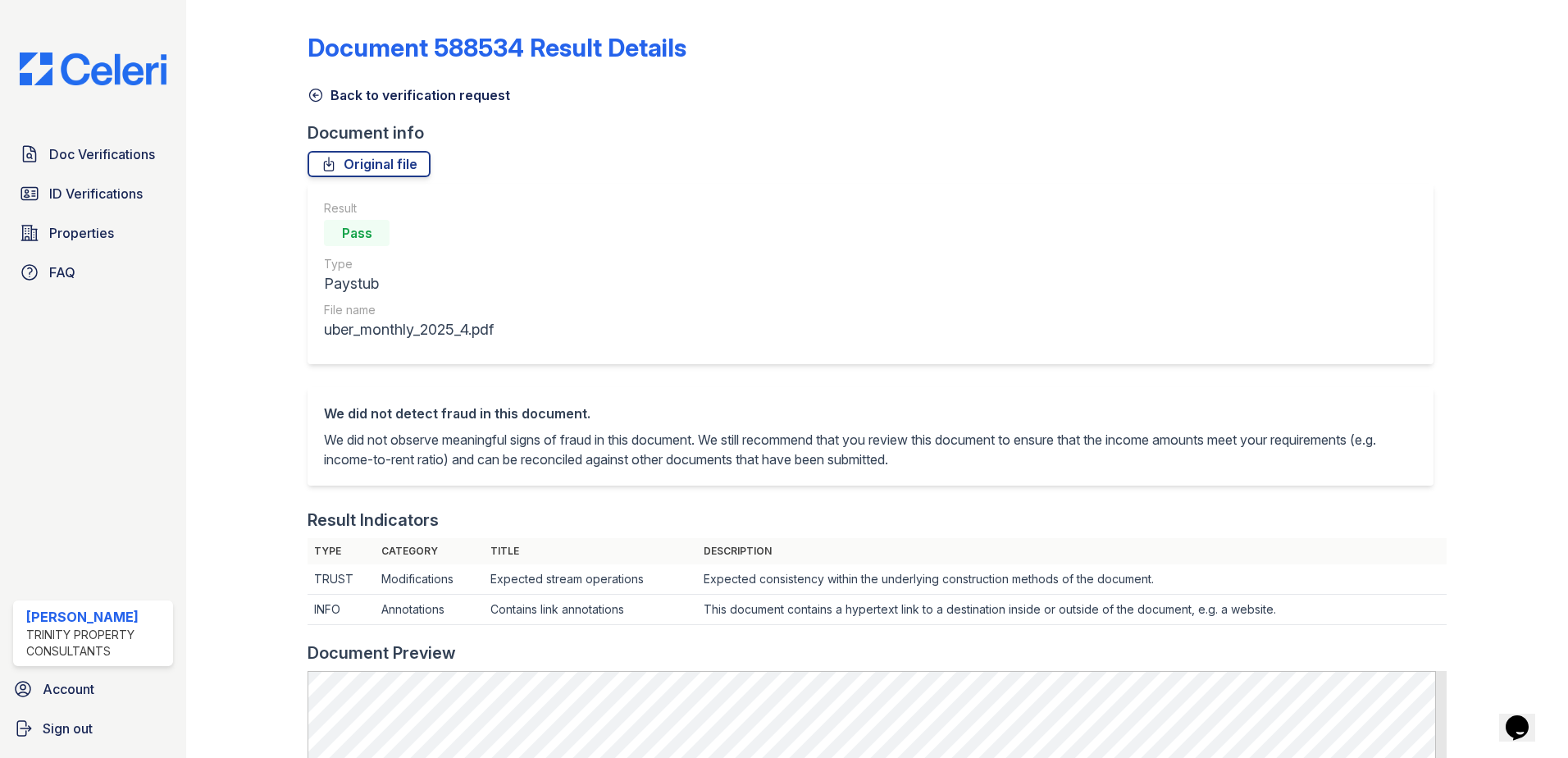
drag, startPoint x: 311, startPoint y: 106, endPoint x: 319, endPoint y: 96, distance: 12.8
click at [311, 106] on div "Document 588534 Result Details Back to verification request Document info Origi…" at bounding box center [877, 718] width 1139 height 1423
click at [319, 96] on icon at bounding box center [316, 95] width 17 height 17
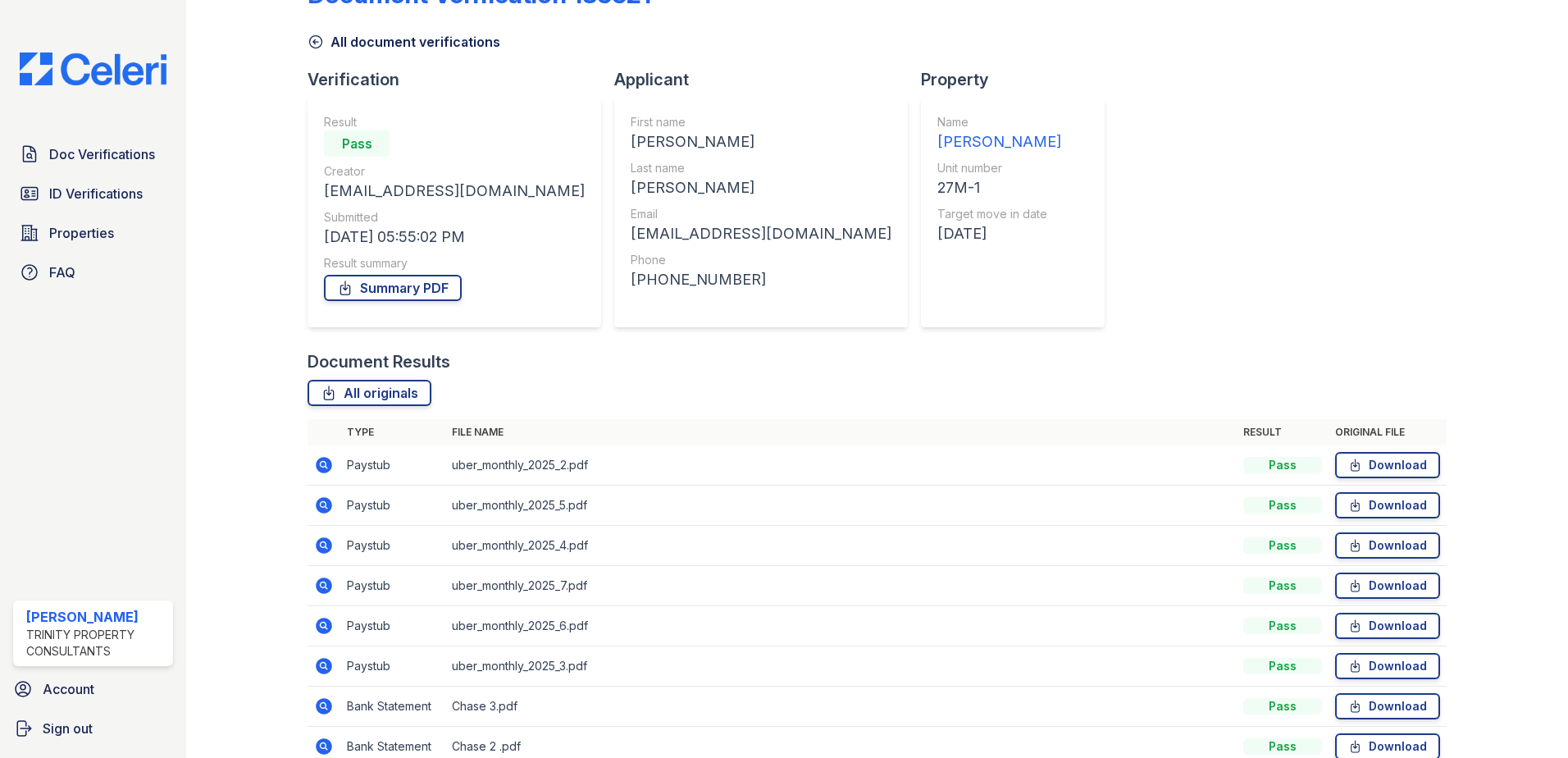
scroll to position [82, 0]
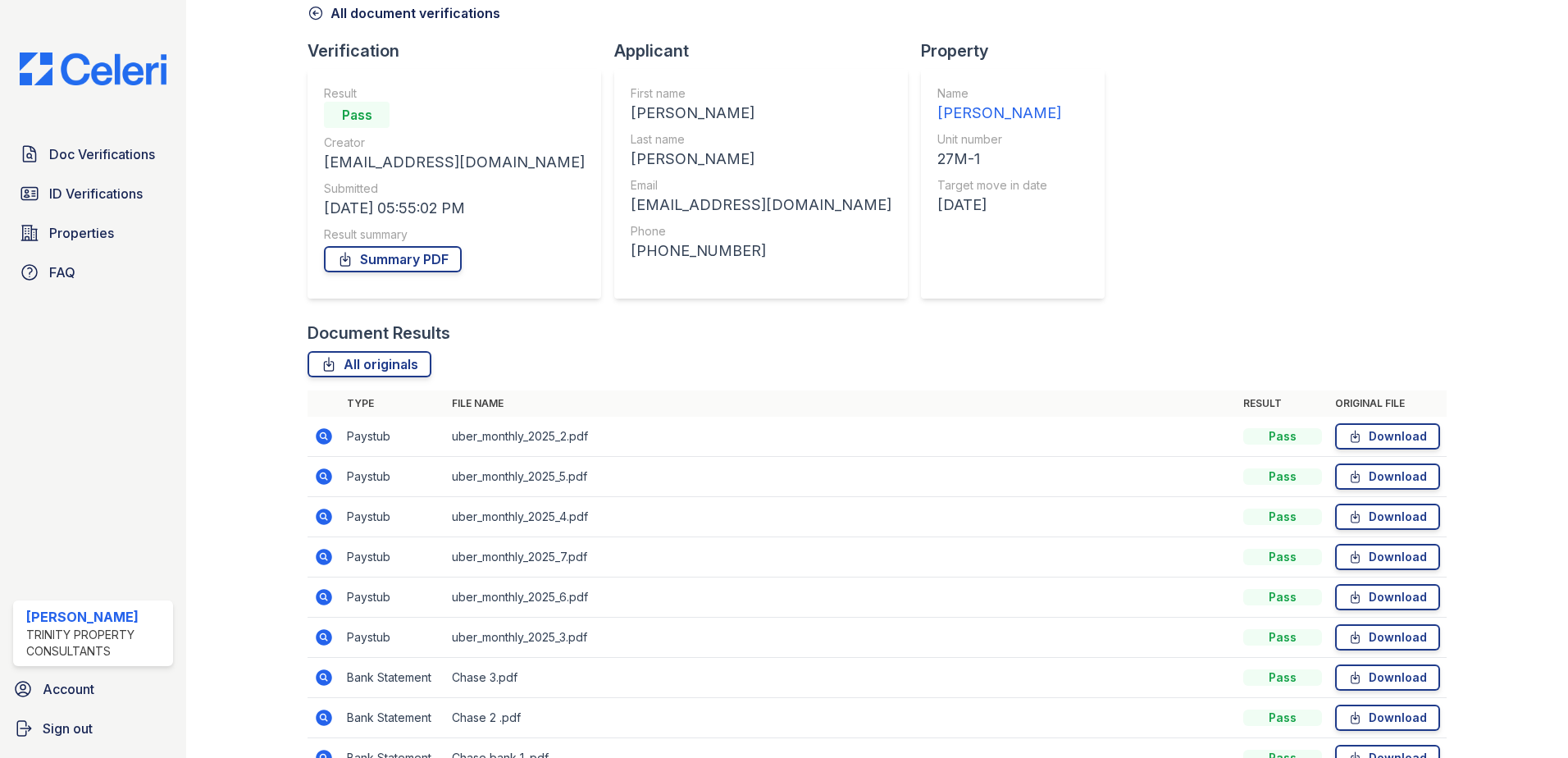
click at [319, 476] on icon at bounding box center [323, 477] width 19 height 19
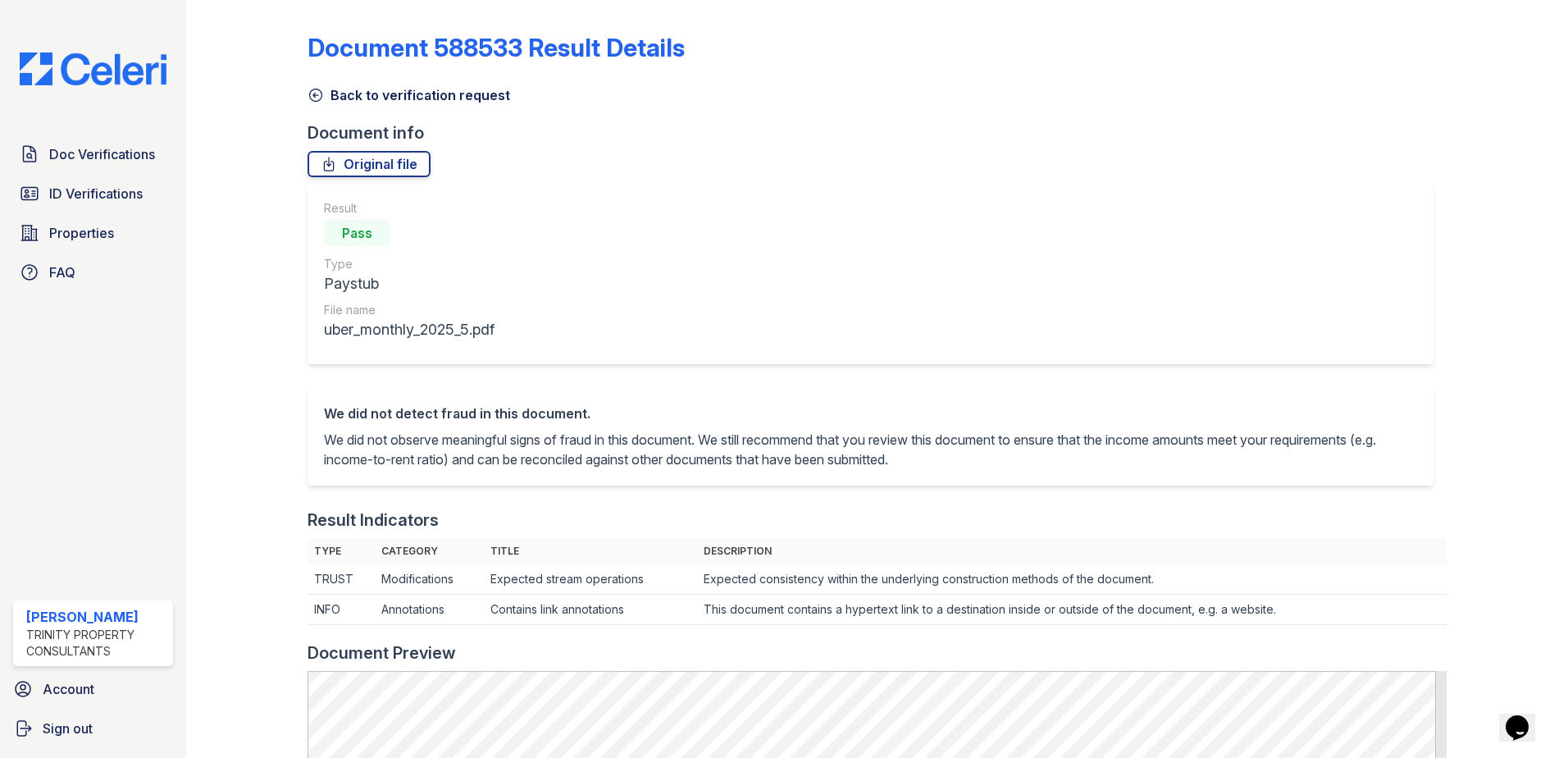
click at [314, 90] on icon at bounding box center [316, 96] width 12 height 12
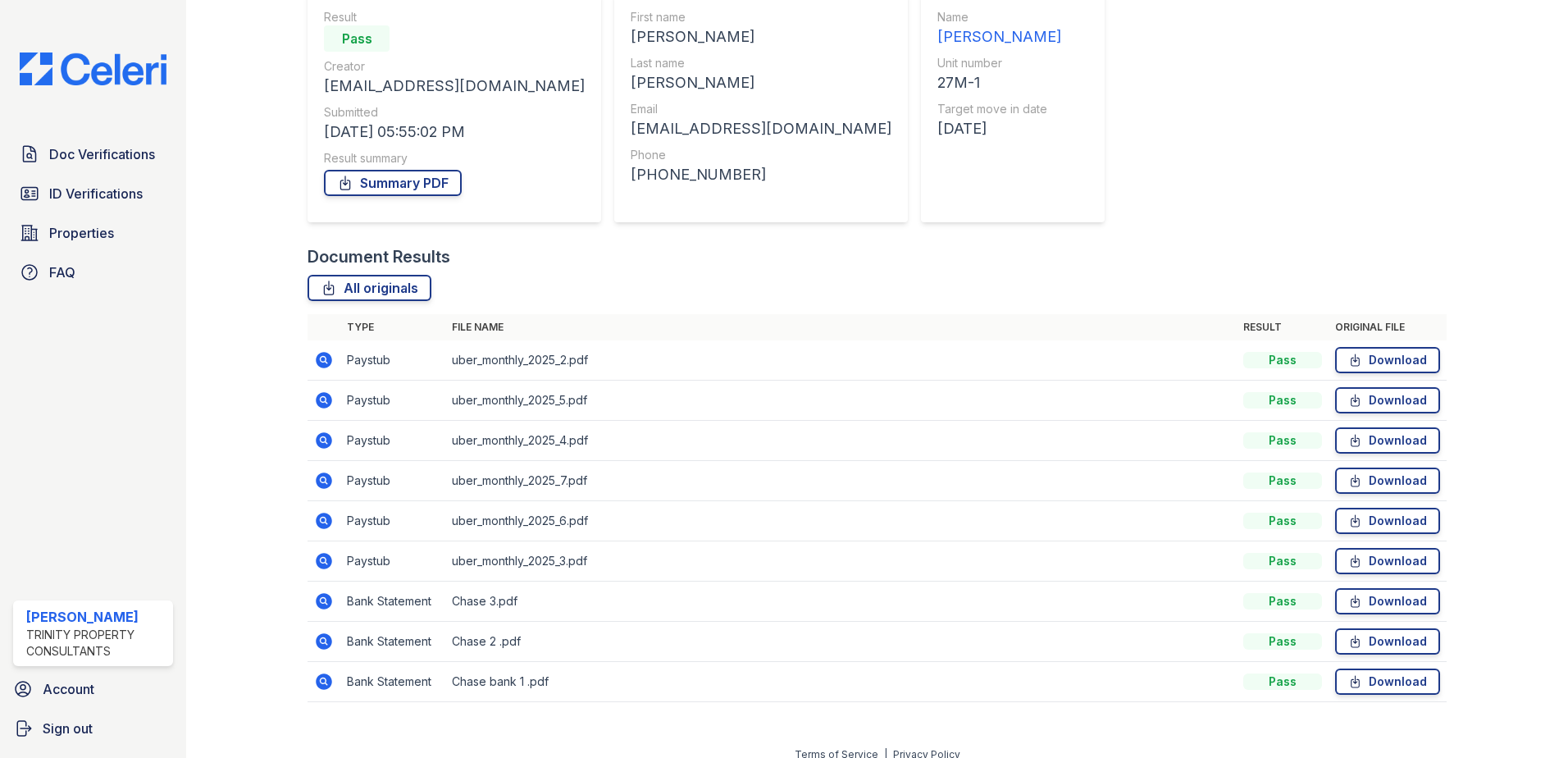
scroll to position [164, 0]
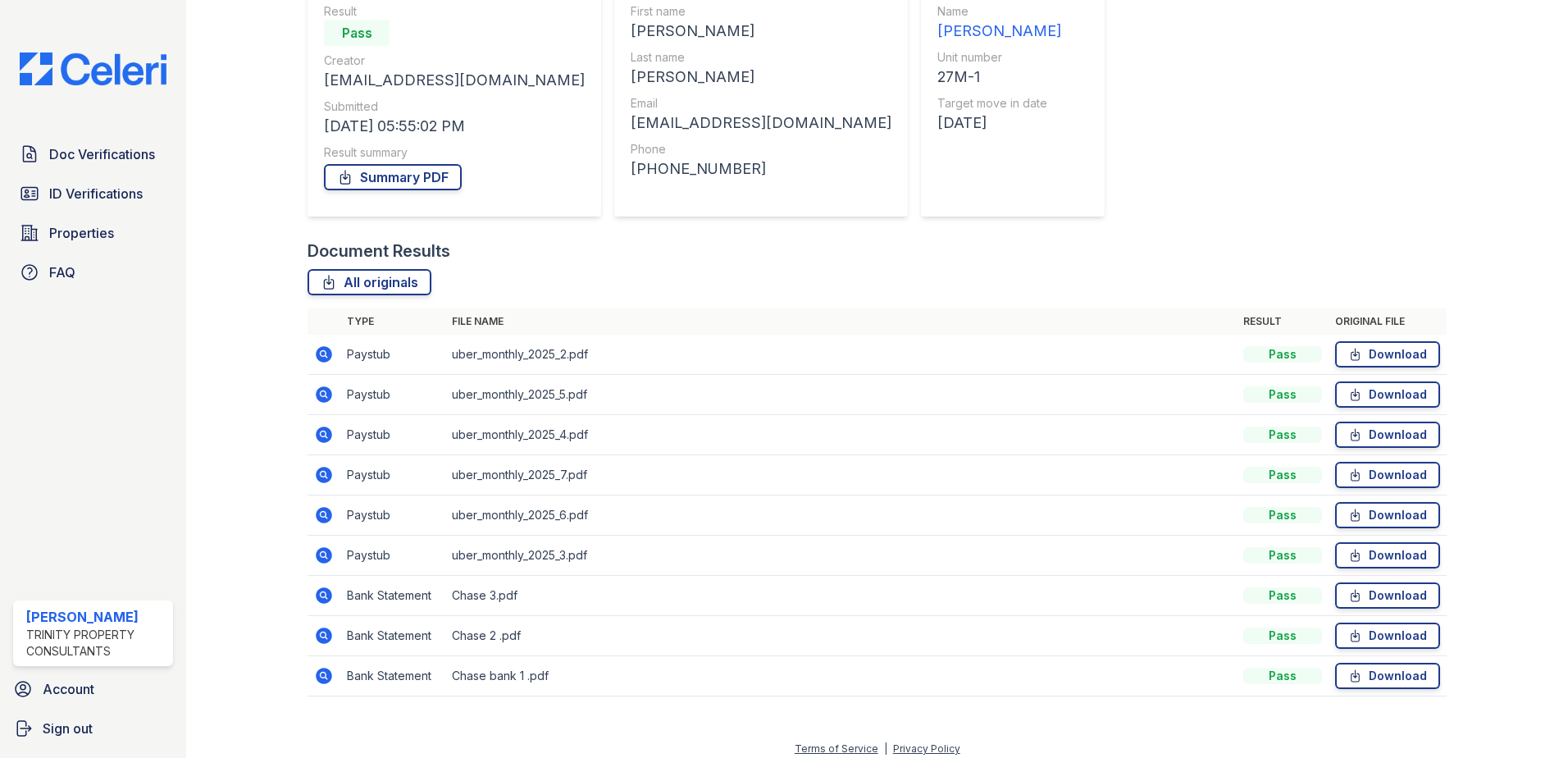
click at [321, 389] on icon at bounding box center [323, 395] width 17 height 17
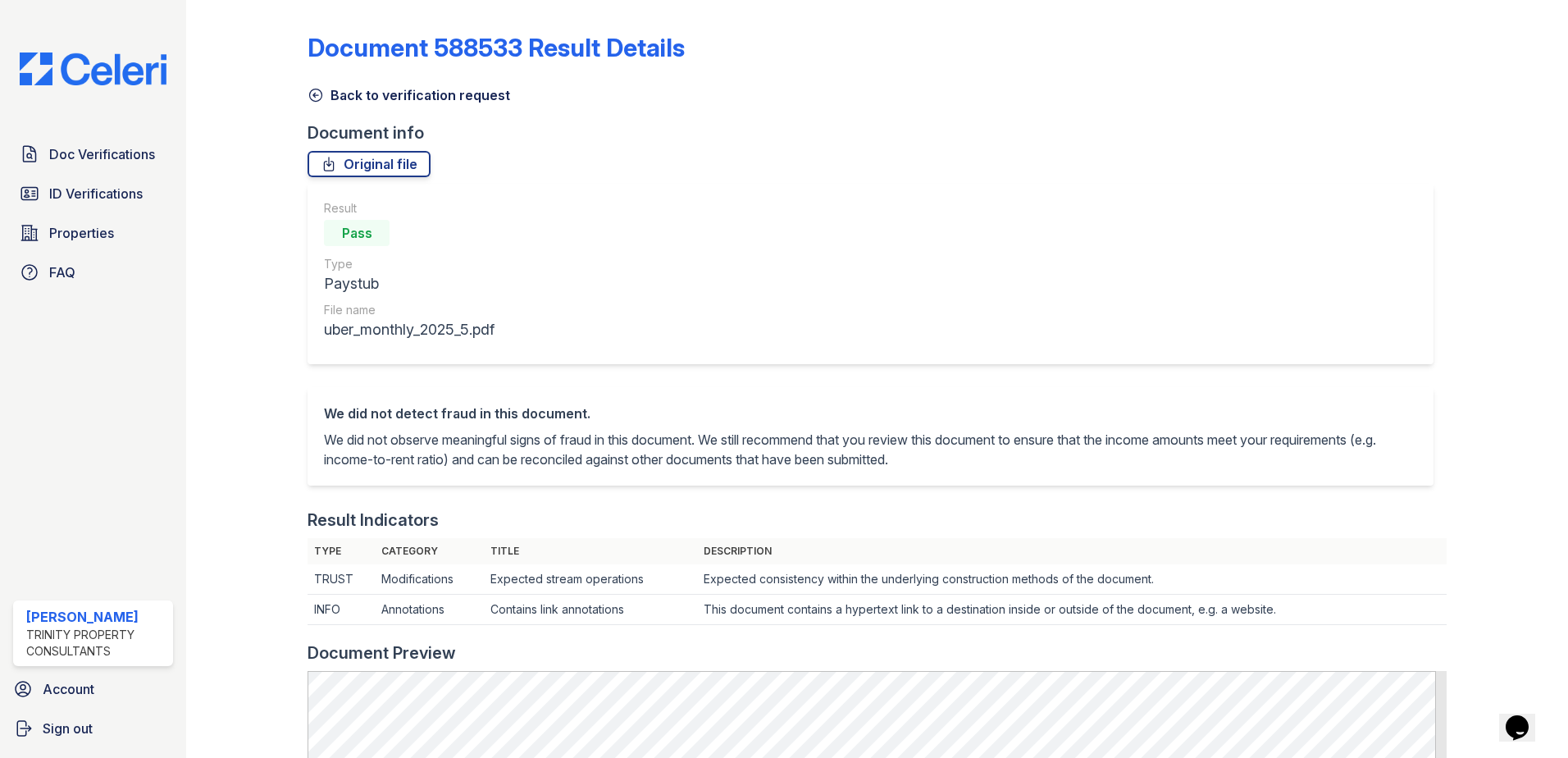
click at [319, 88] on icon at bounding box center [316, 95] width 17 height 17
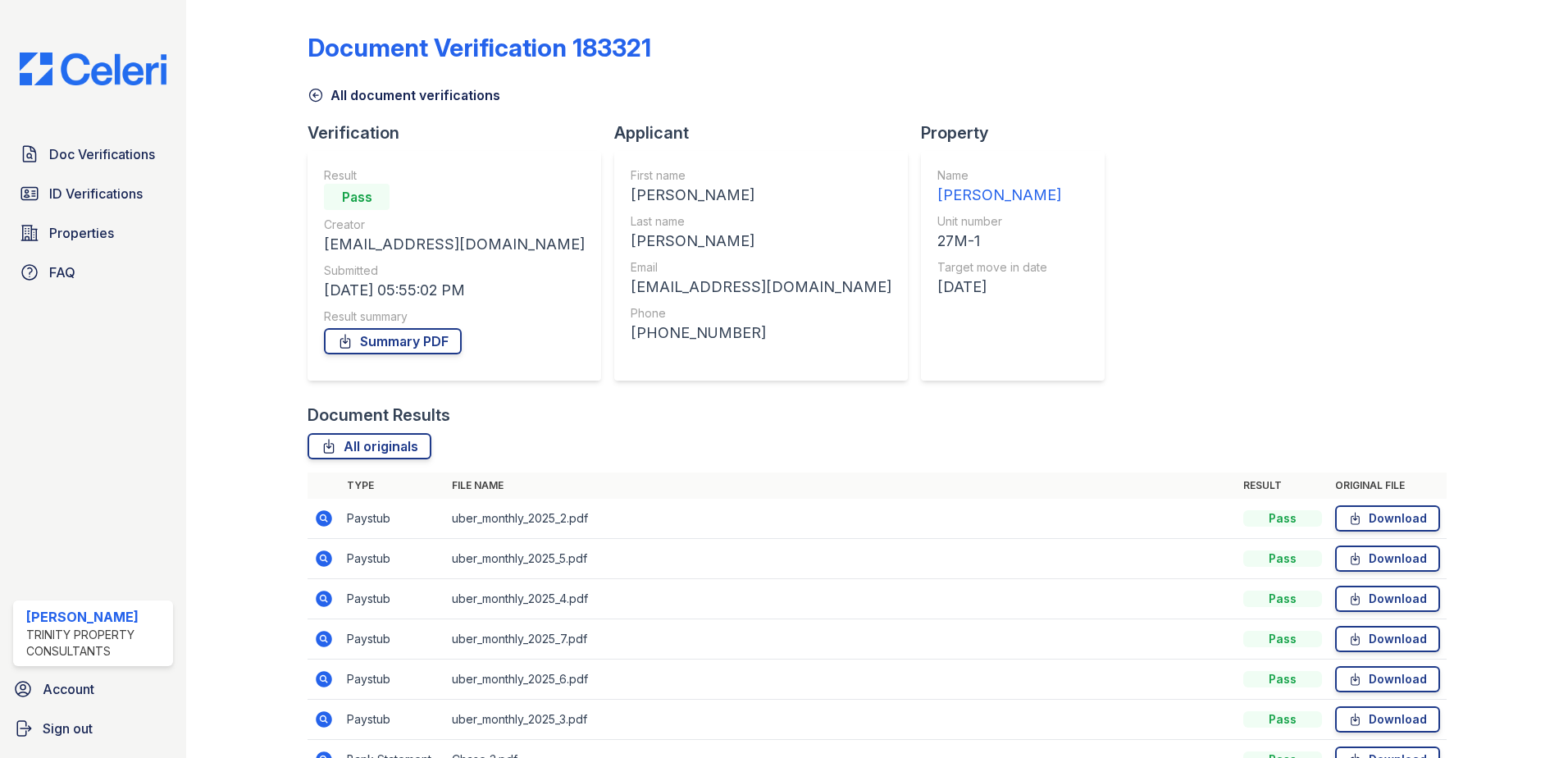
scroll to position [164, 0]
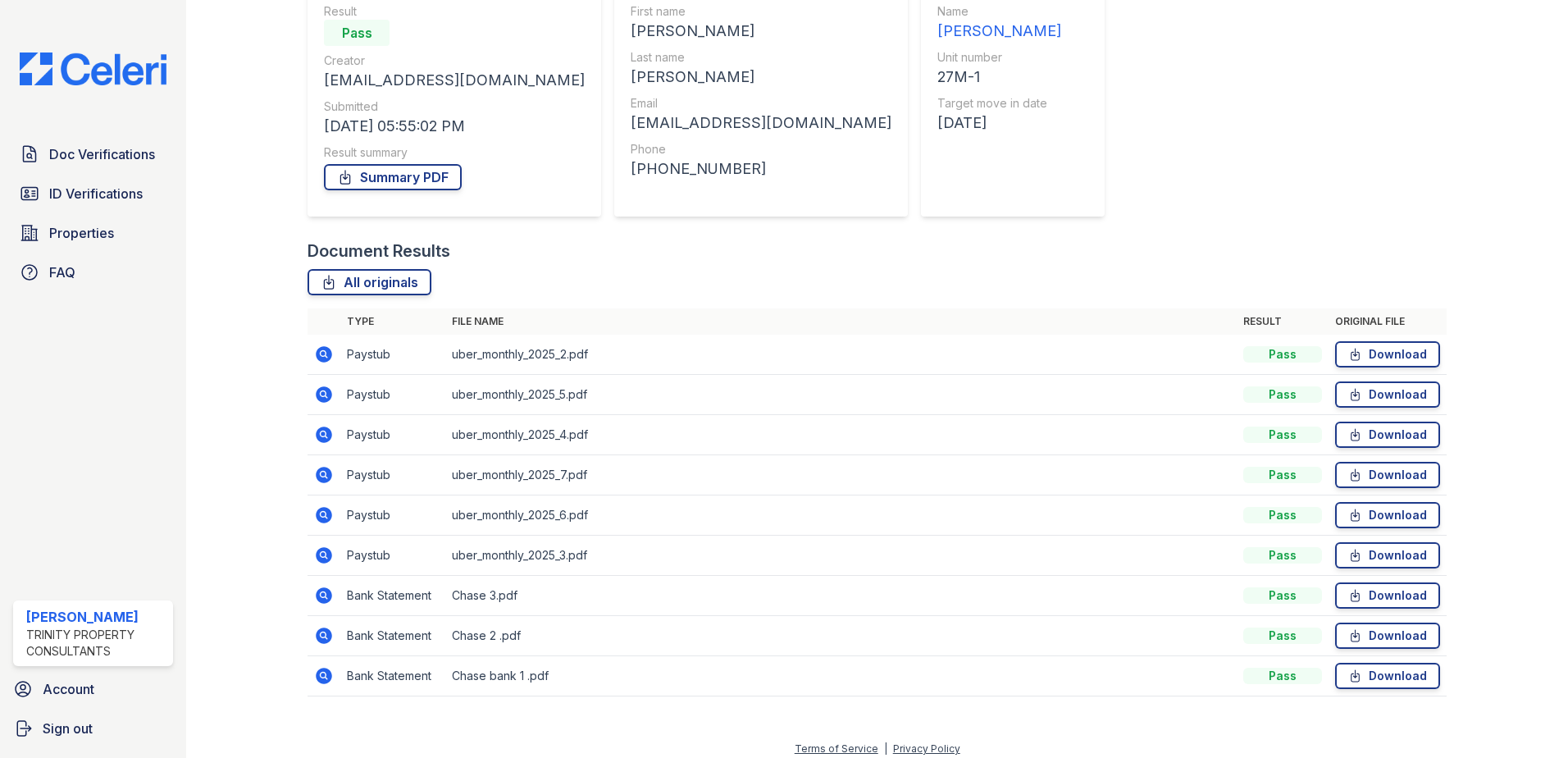
click at [320, 515] on icon at bounding box center [323, 515] width 19 height 19
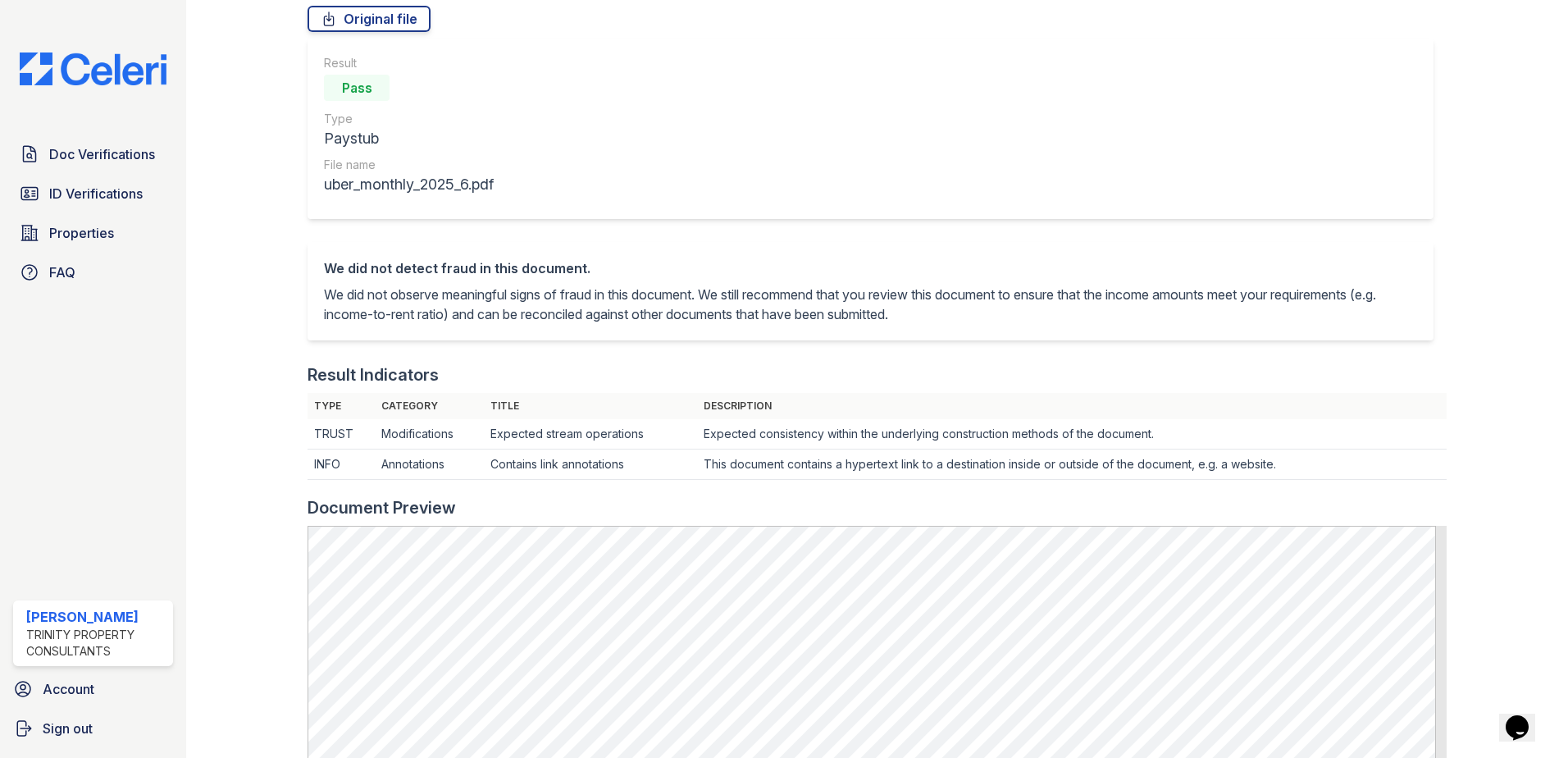
scroll to position [82, 0]
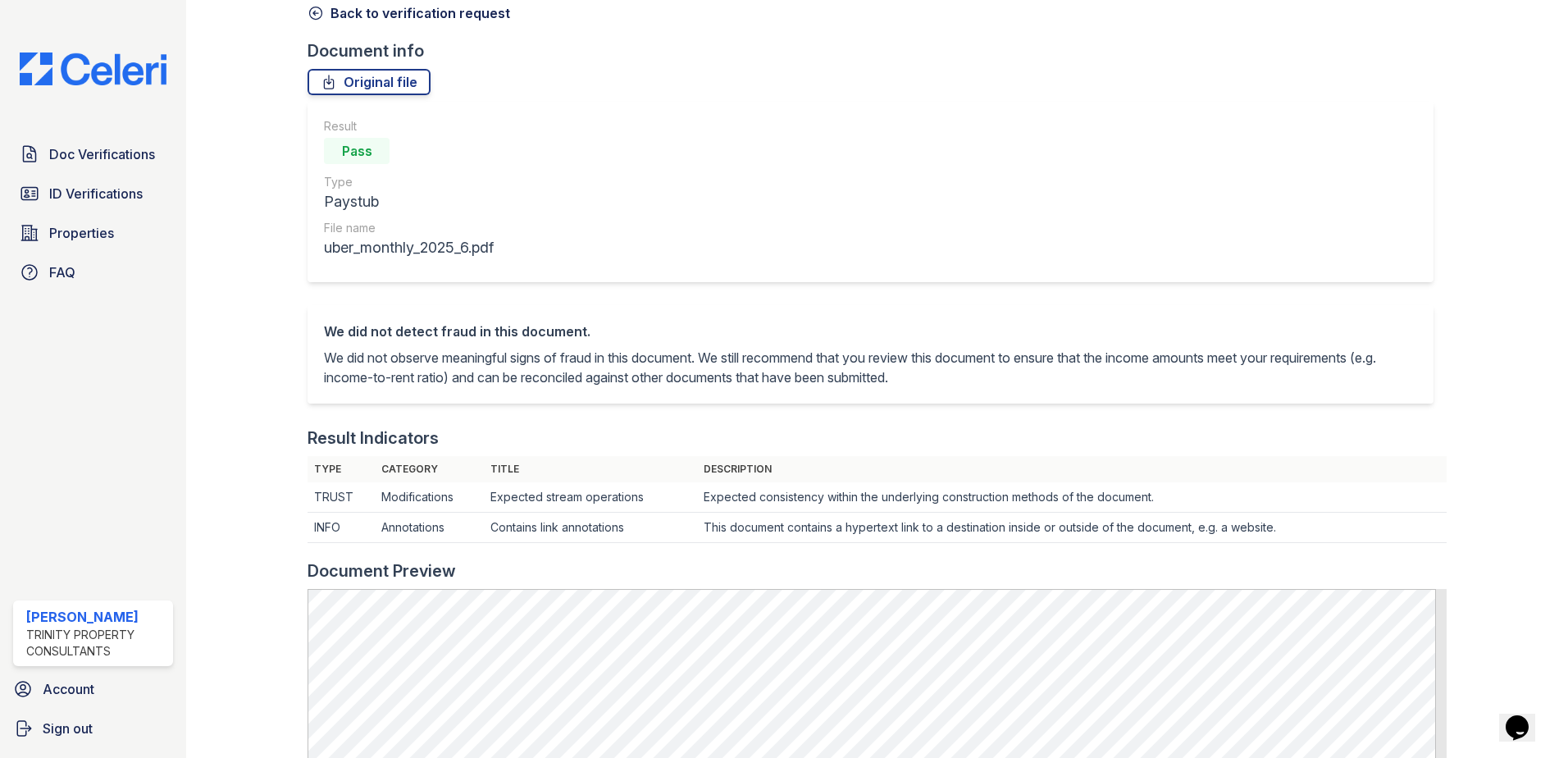
click at [309, 18] on icon at bounding box center [316, 13] width 17 height 17
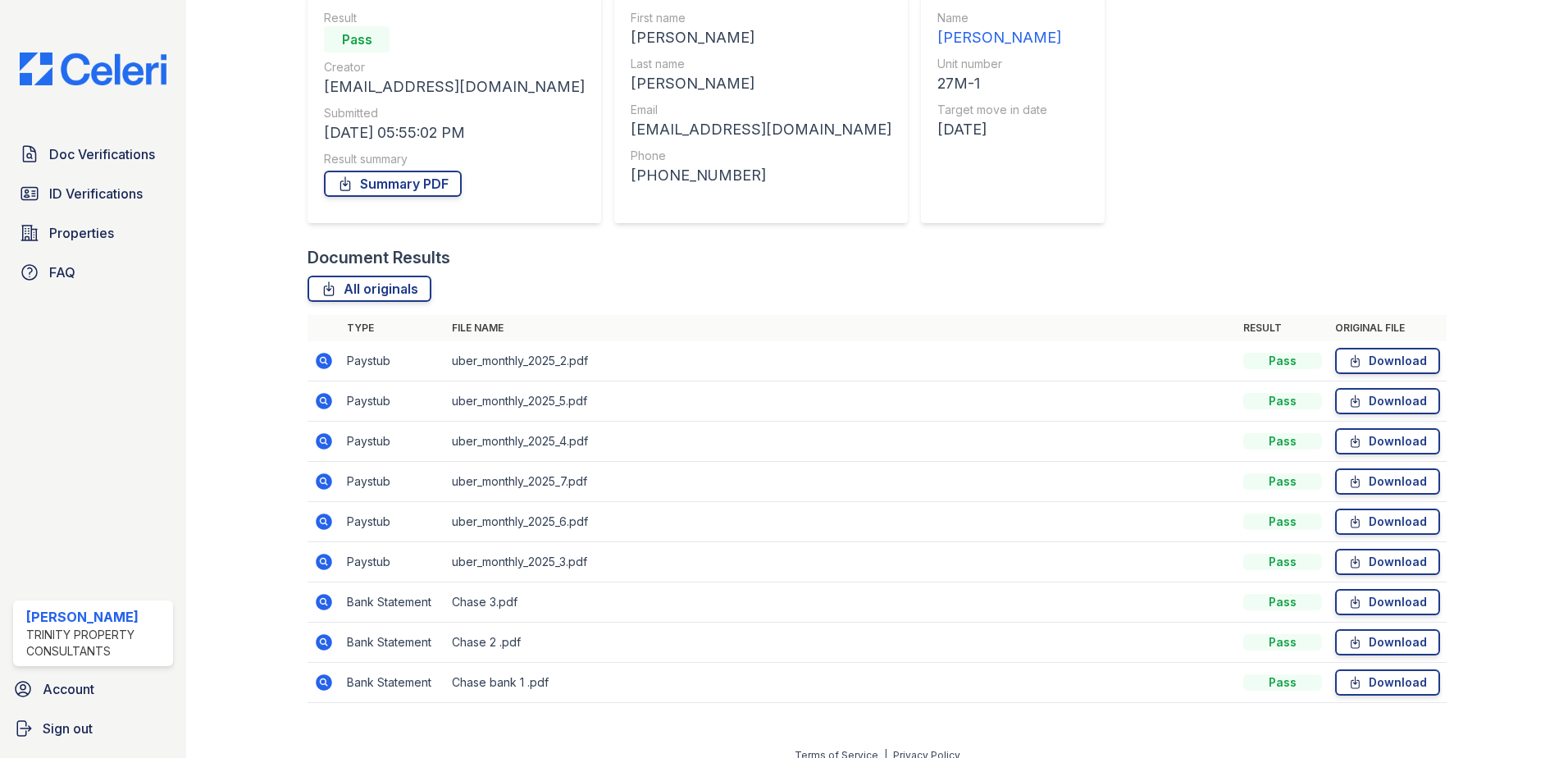
scroll to position [164, 0]
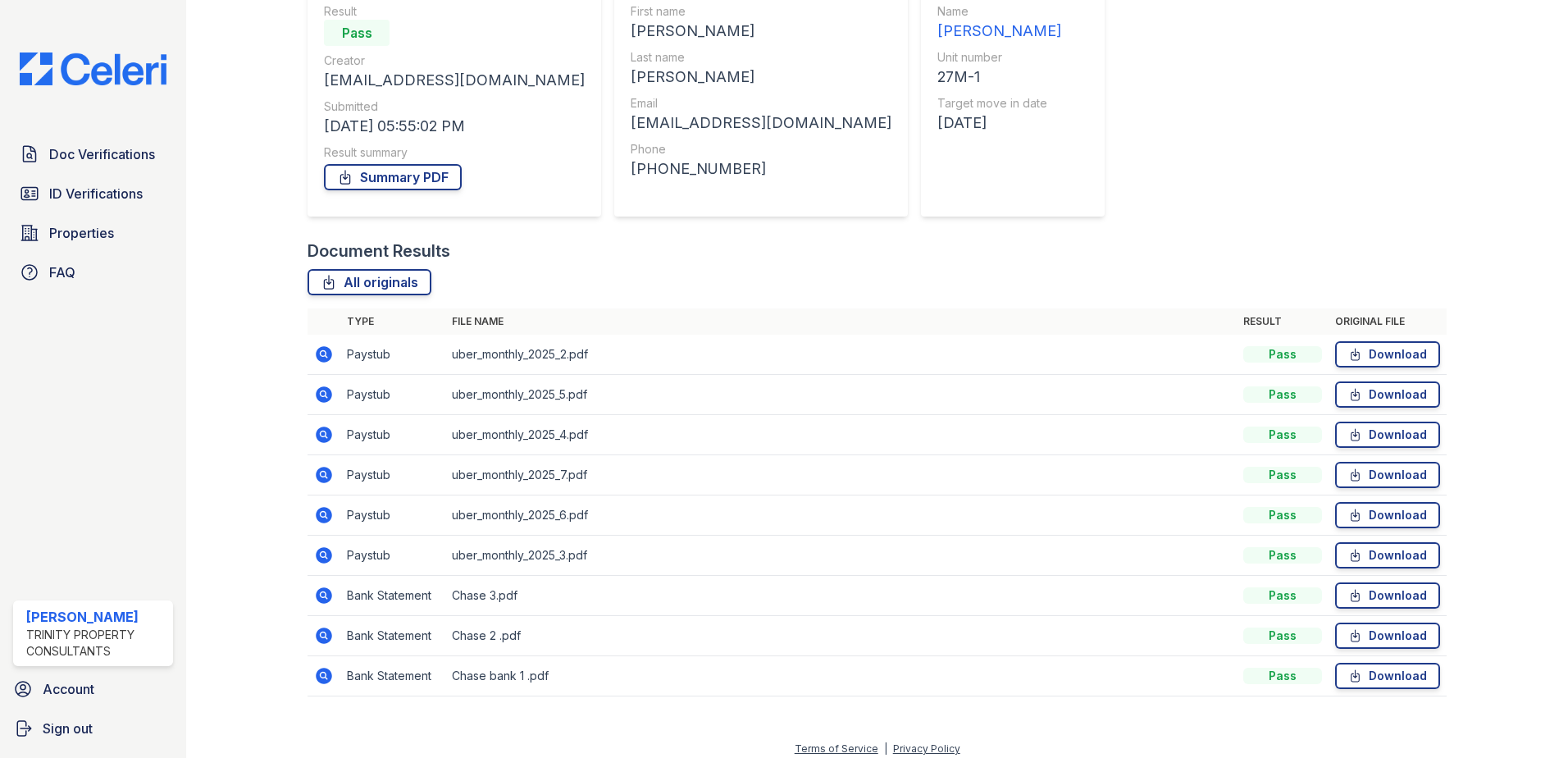
click at [323, 472] on icon at bounding box center [323, 475] width 19 height 19
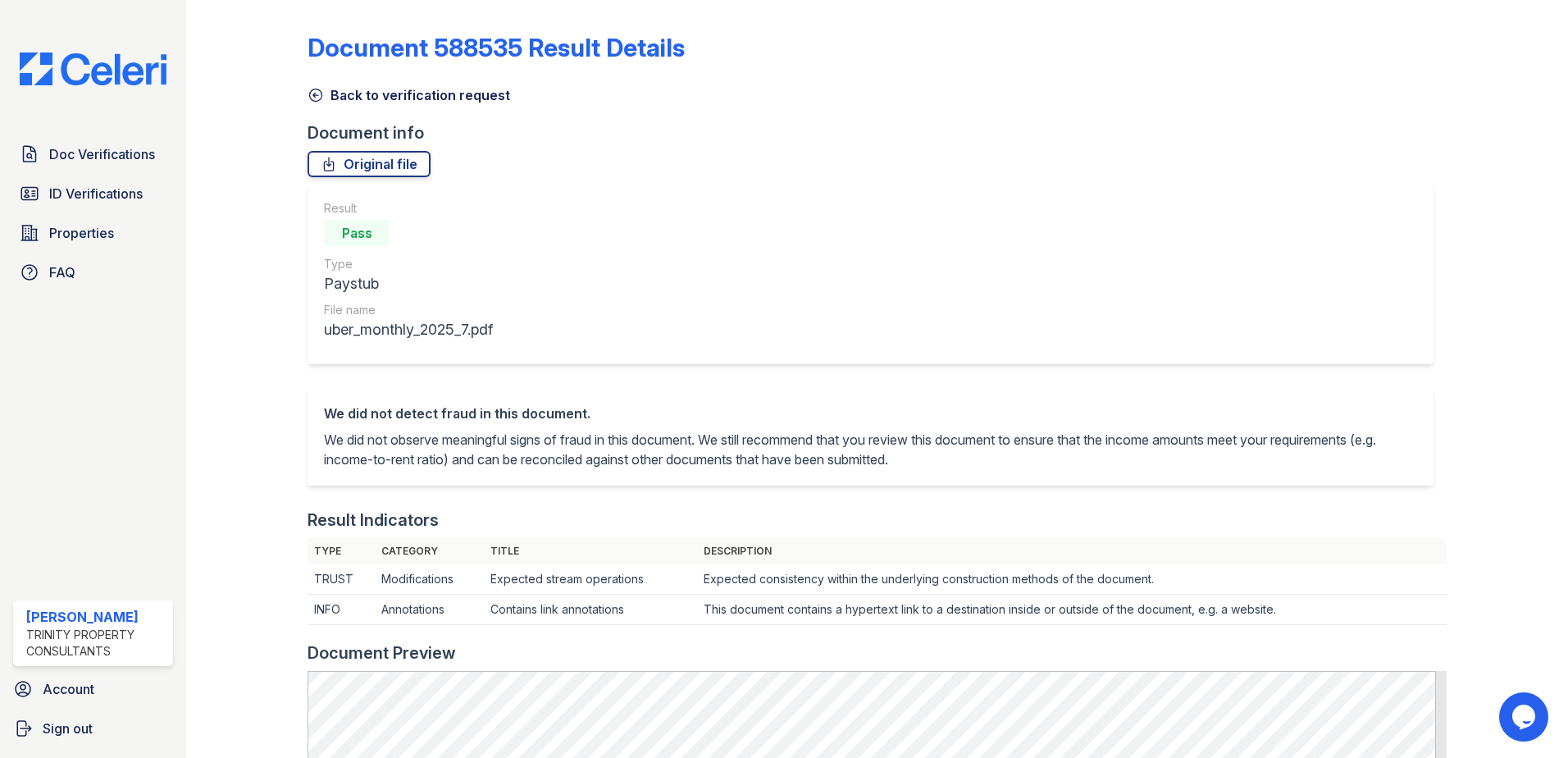
click at [316, 97] on icon at bounding box center [316, 95] width 17 height 17
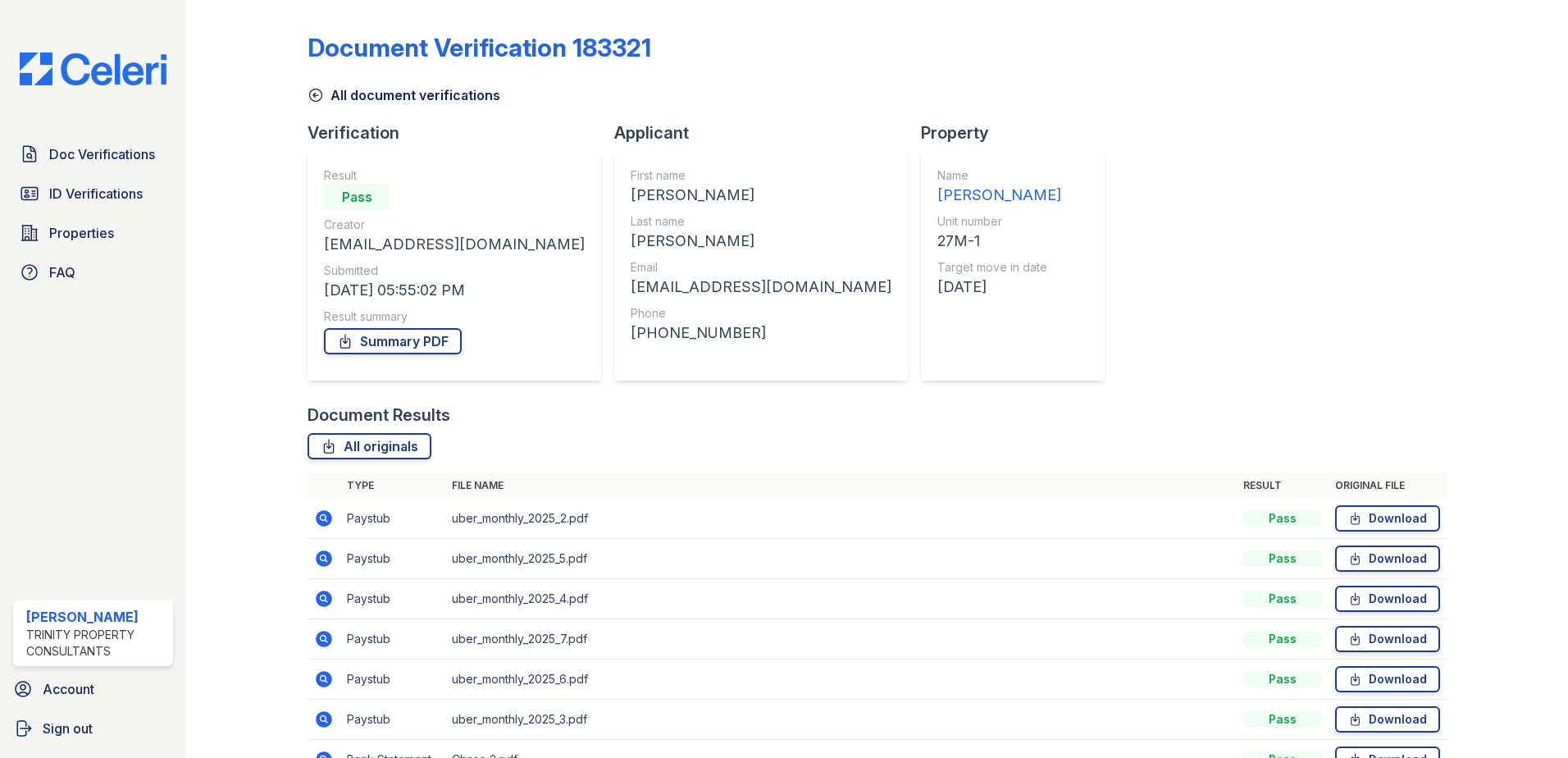
click at [316, 93] on icon at bounding box center [316, 95] width 17 height 17
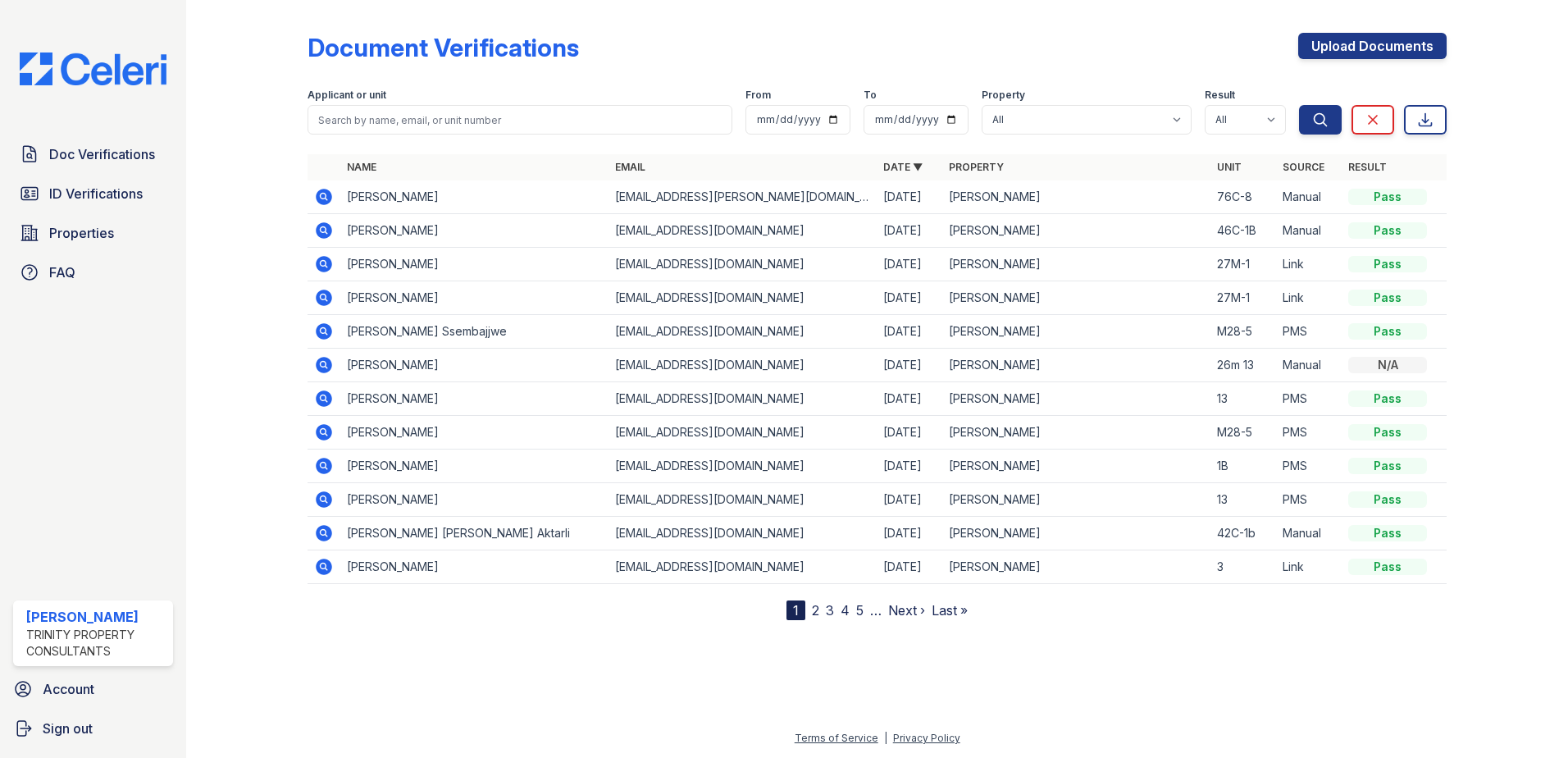
click at [327, 261] on icon at bounding box center [323, 264] width 17 height 17
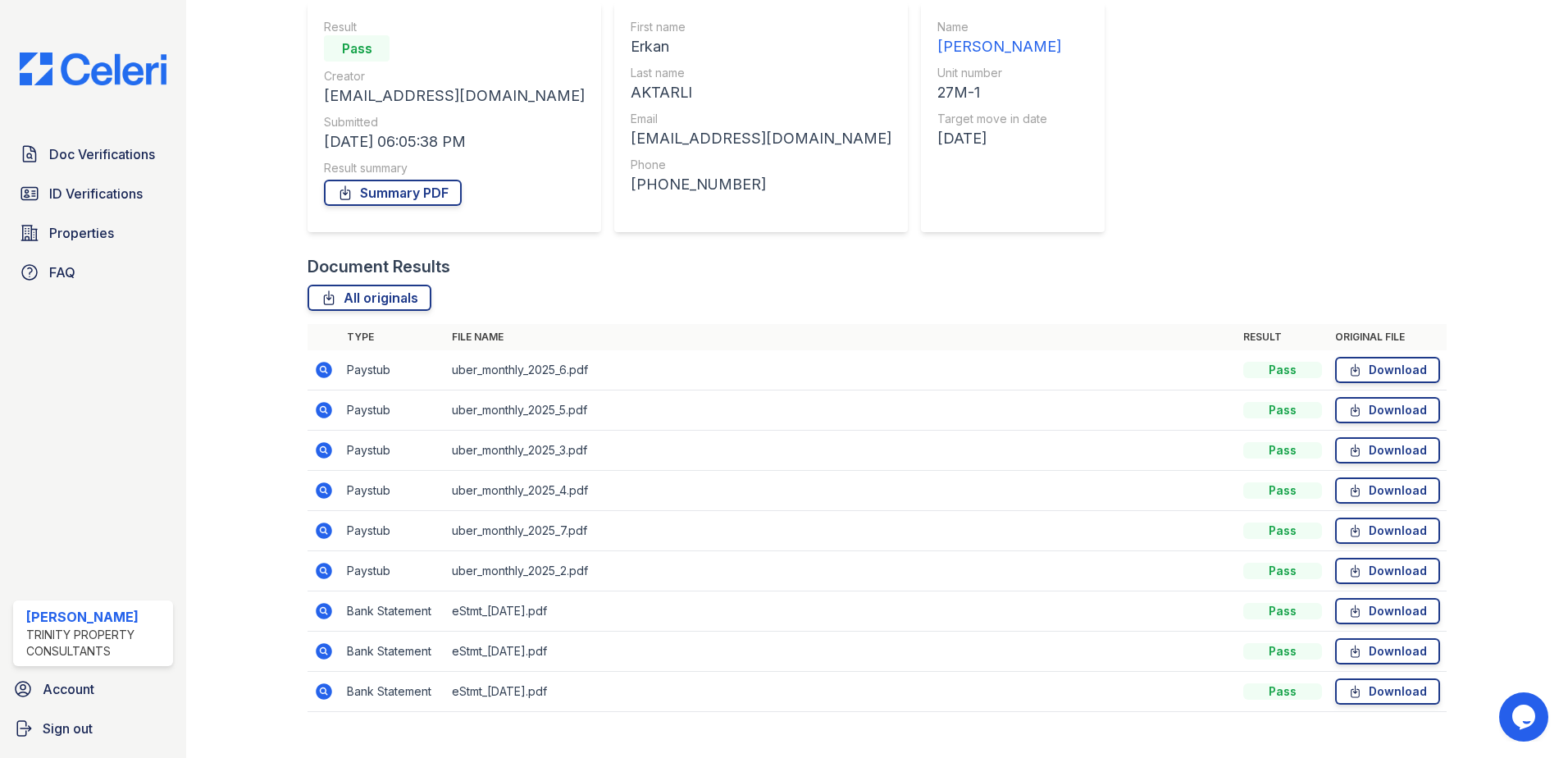
scroll to position [164, 0]
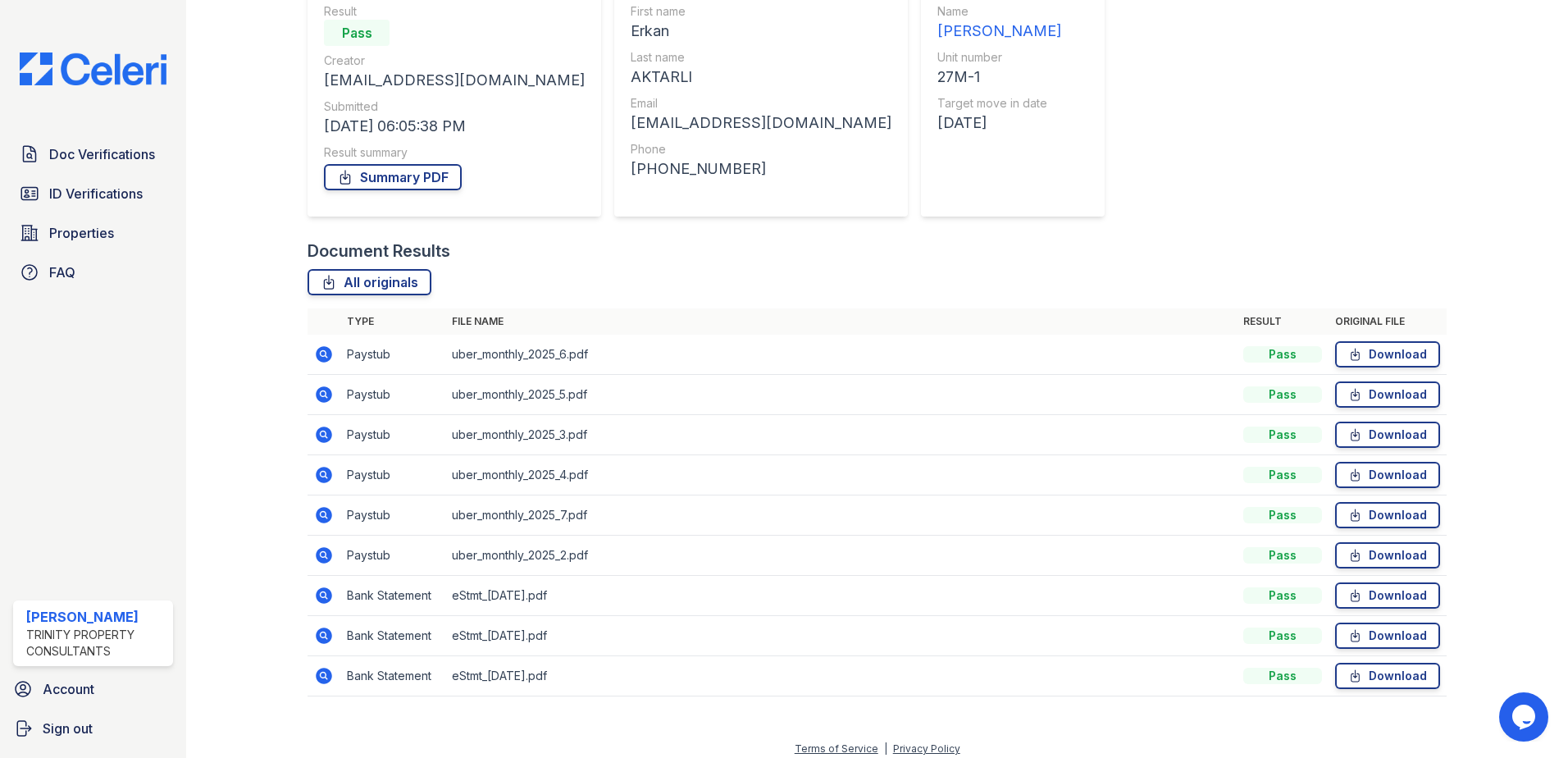
click at [323, 555] on icon at bounding box center [323, 554] width 4 height 4
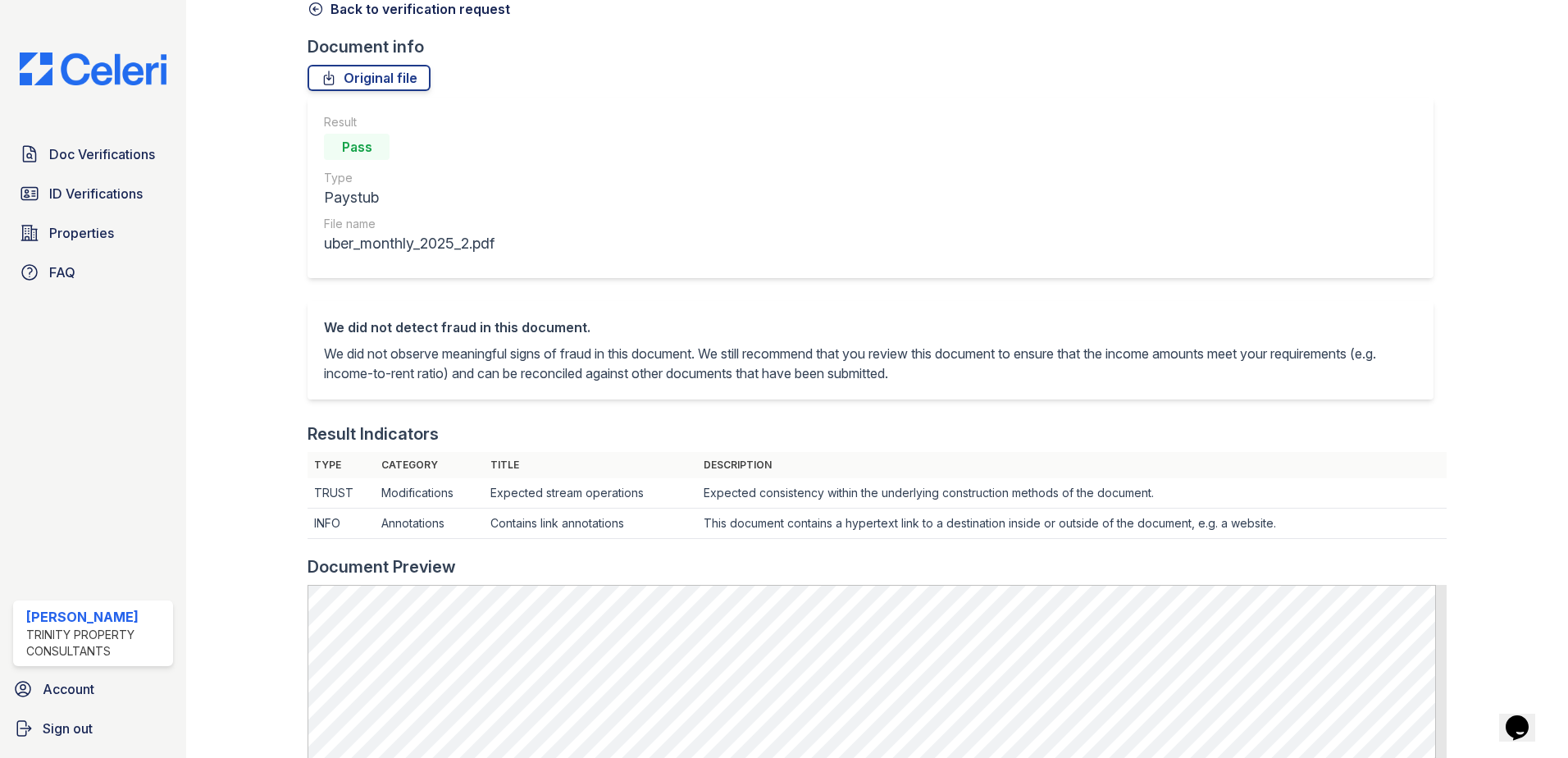
scroll to position [70, 0]
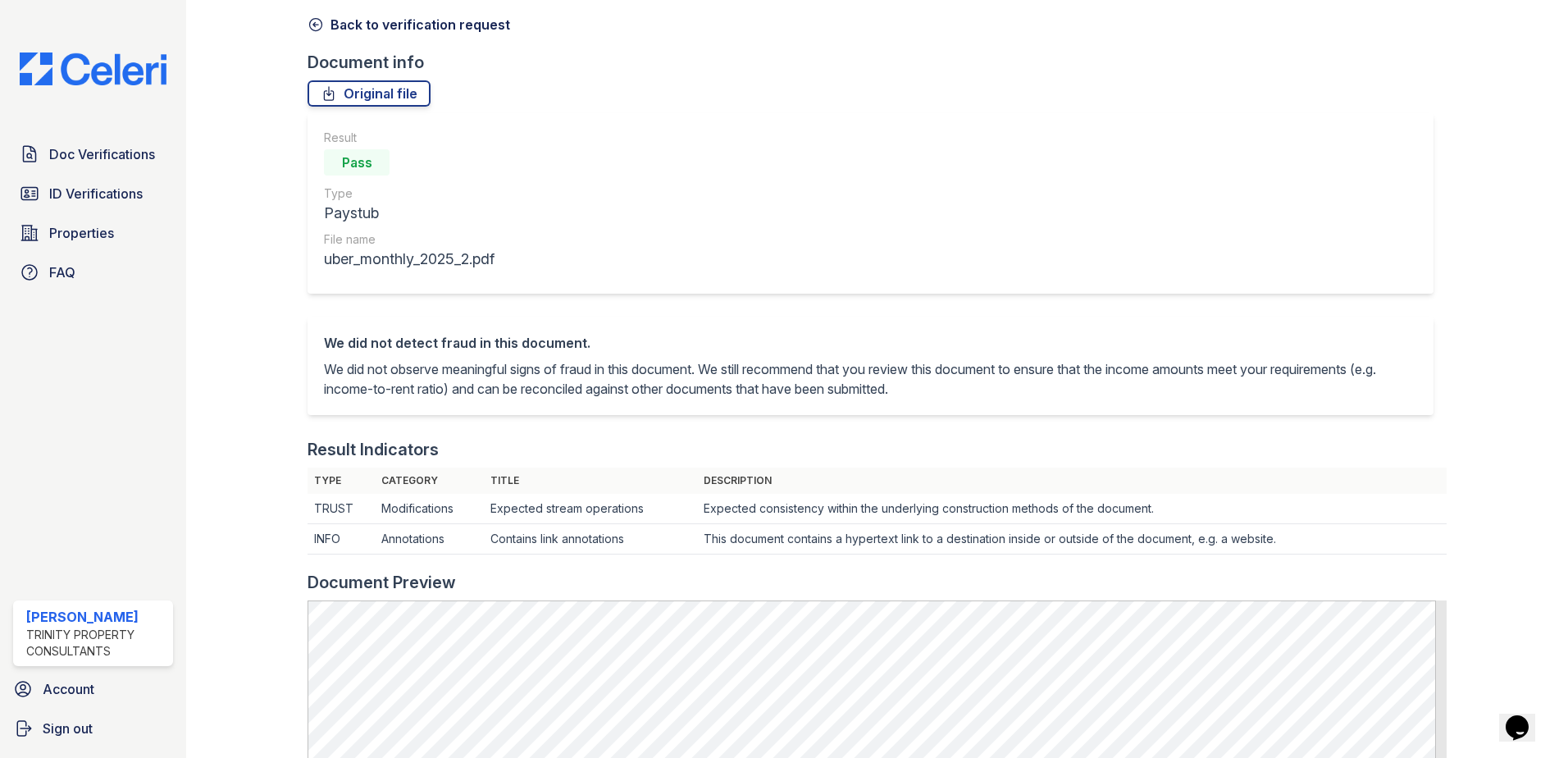
click at [319, 29] on icon at bounding box center [316, 25] width 12 height 12
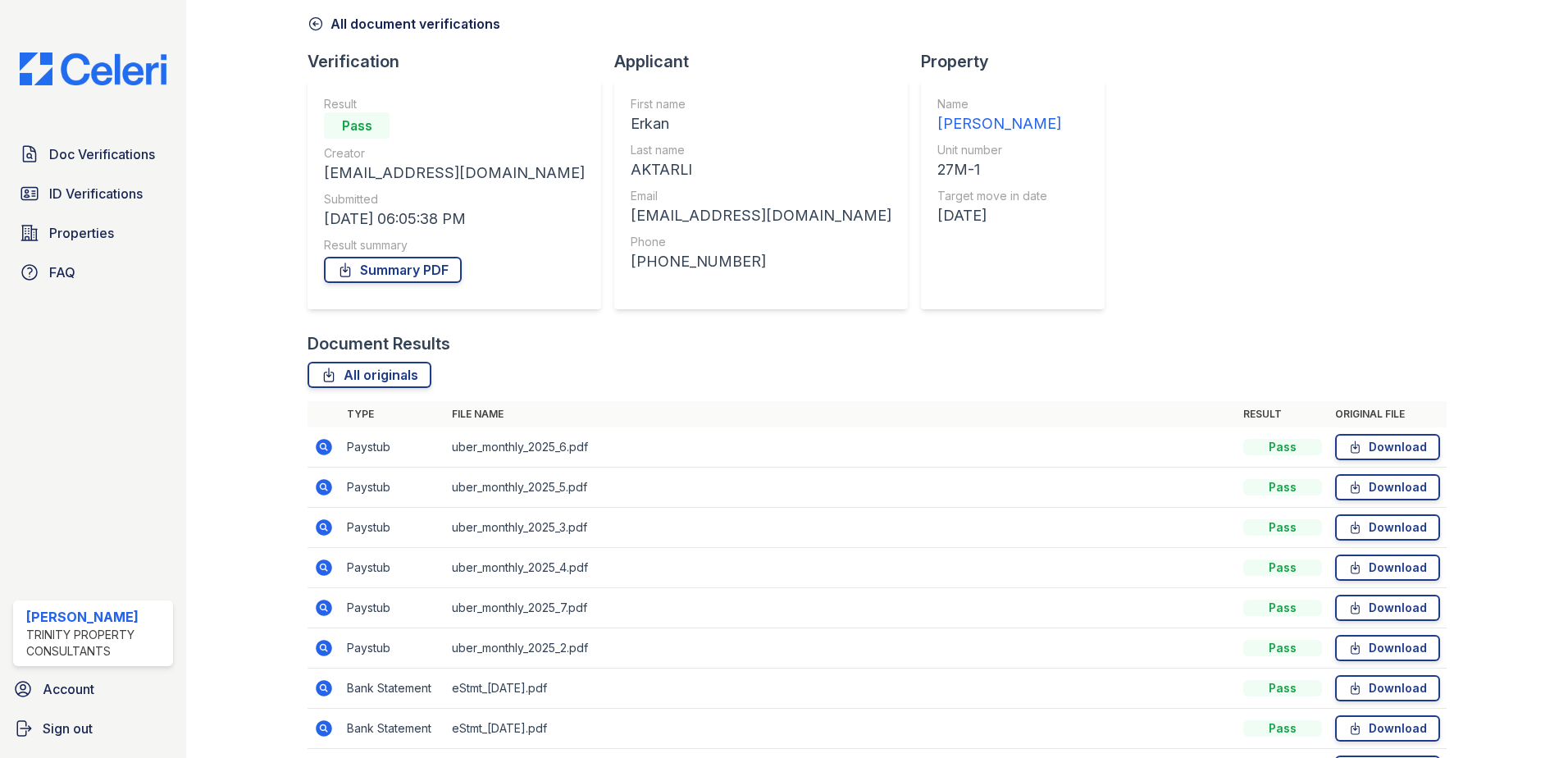
scroll to position [164, 0]
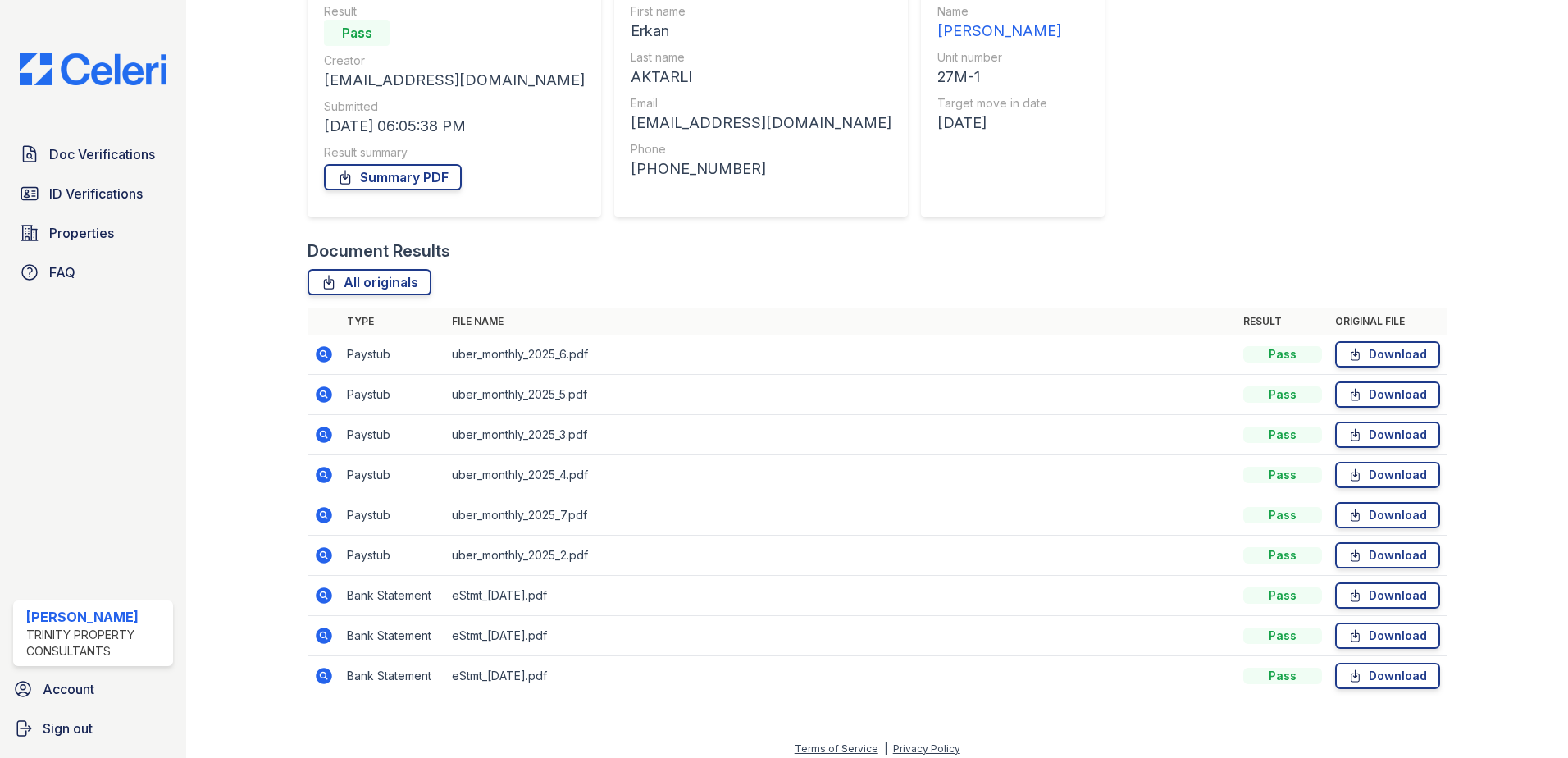
click at [320, 432] on icon at bounding box center [323, 434] width 17 height 17
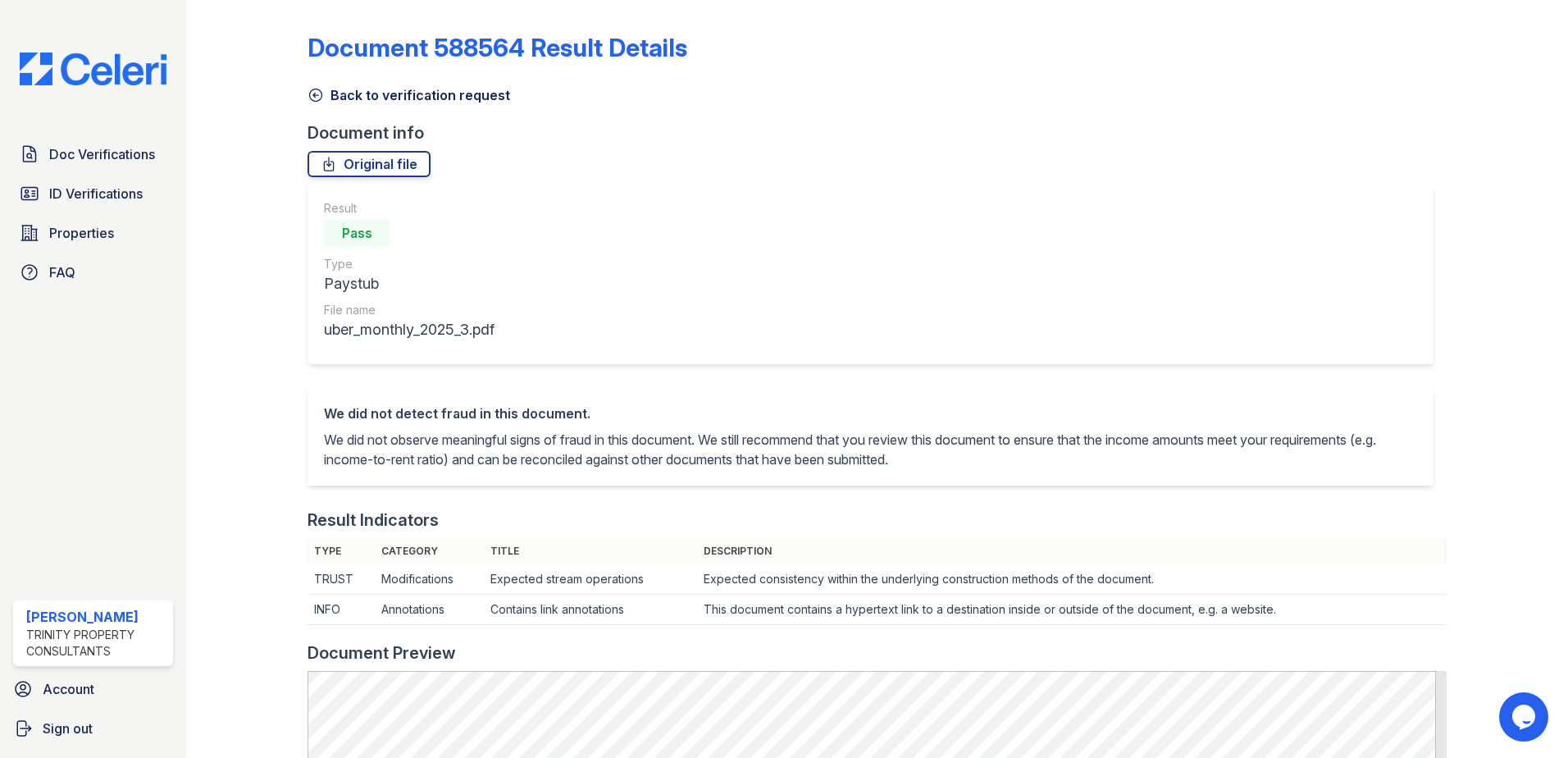
click at [319, 100] on icon at bounding box center [316, 96] width 12 height 12
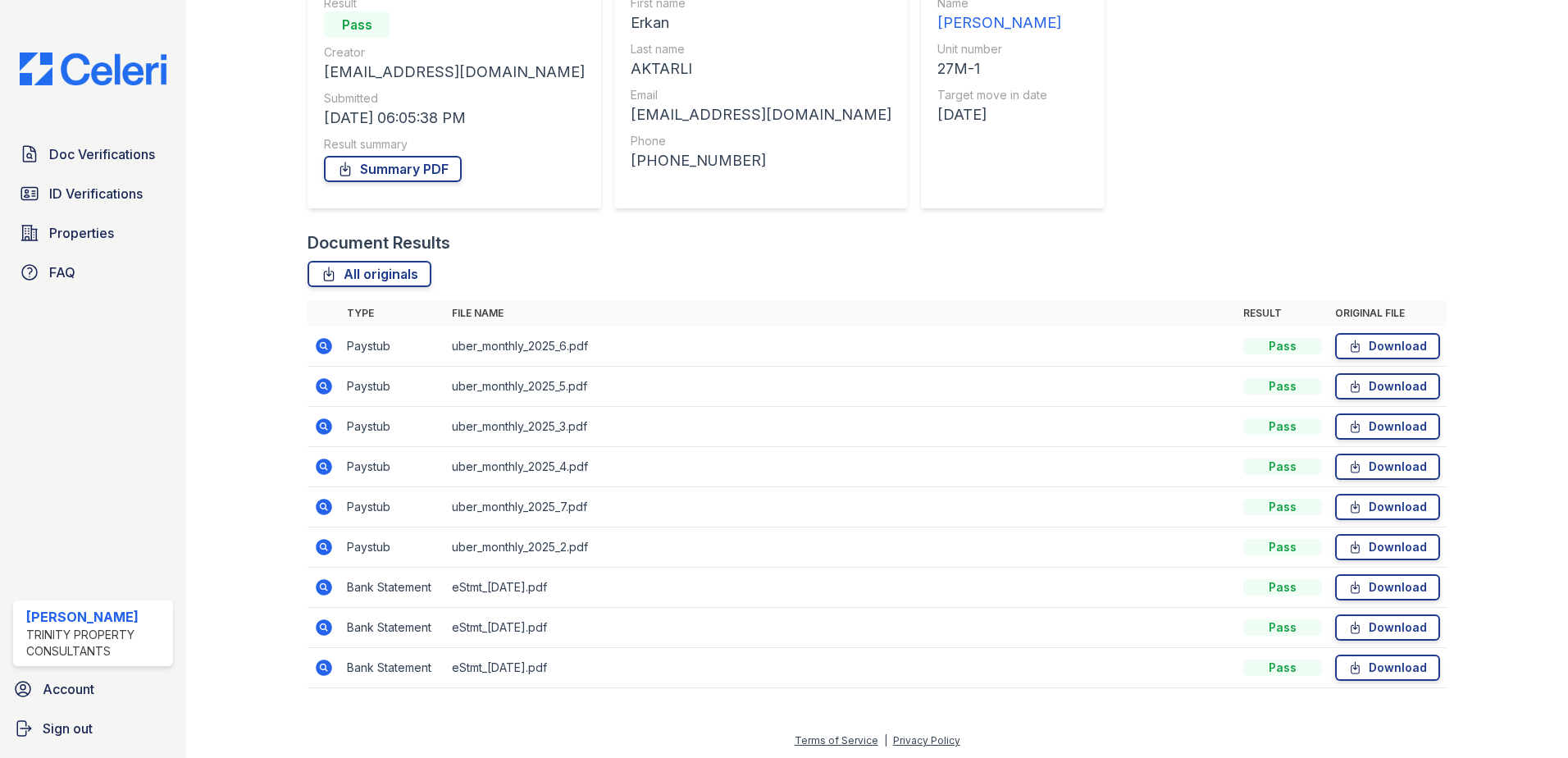
scroll to position [175, 0]
click at [322, 470] on icon at bounding box center [323, 464] width 17 height 17
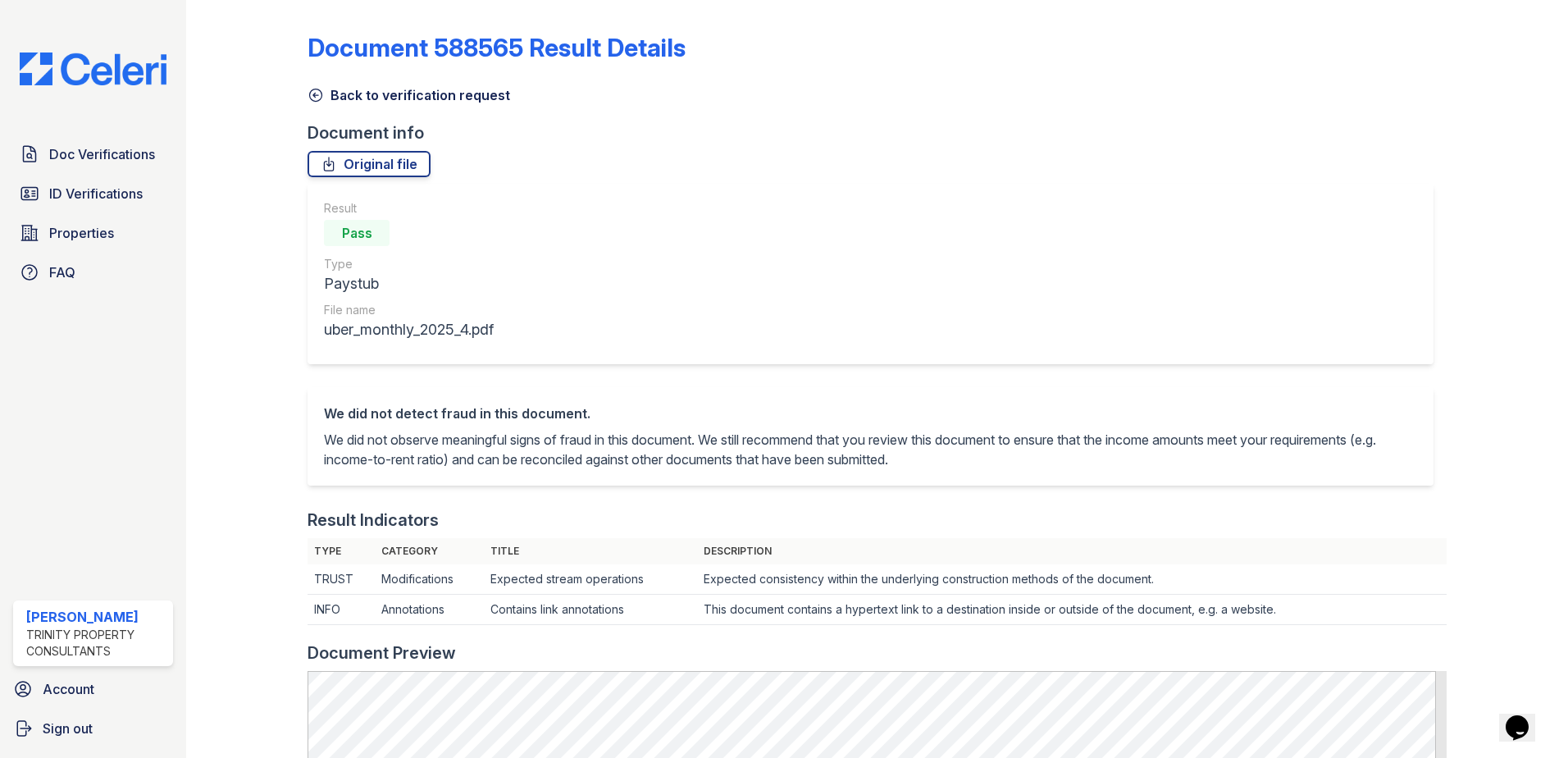
click at [316, 91] on icon at bounding box center [316, 95] width 17 height 17
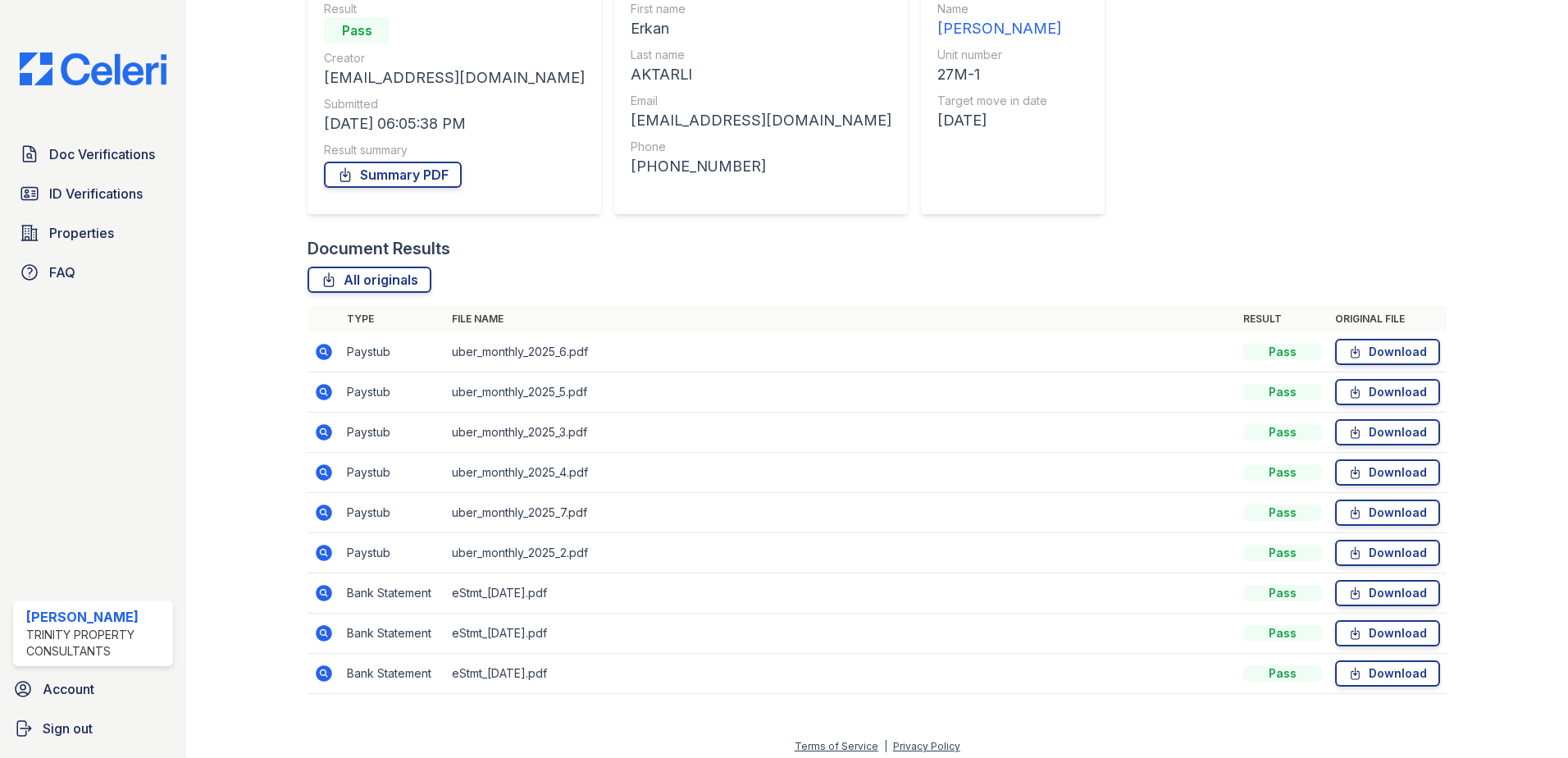
scroll to position [175, 0]
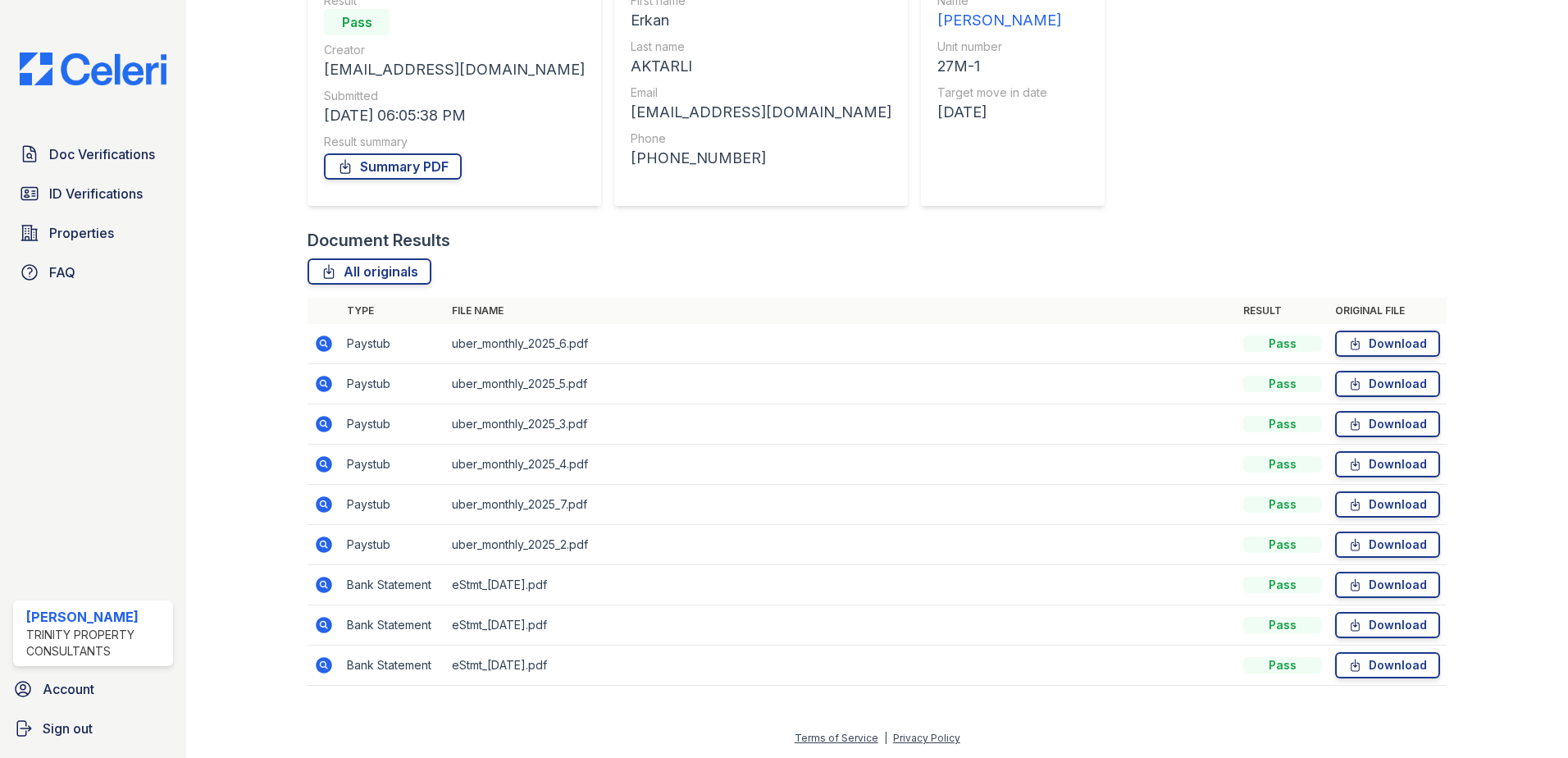
click at [323, 383] on icon at bounding box center [323, 383] width 4 height 4
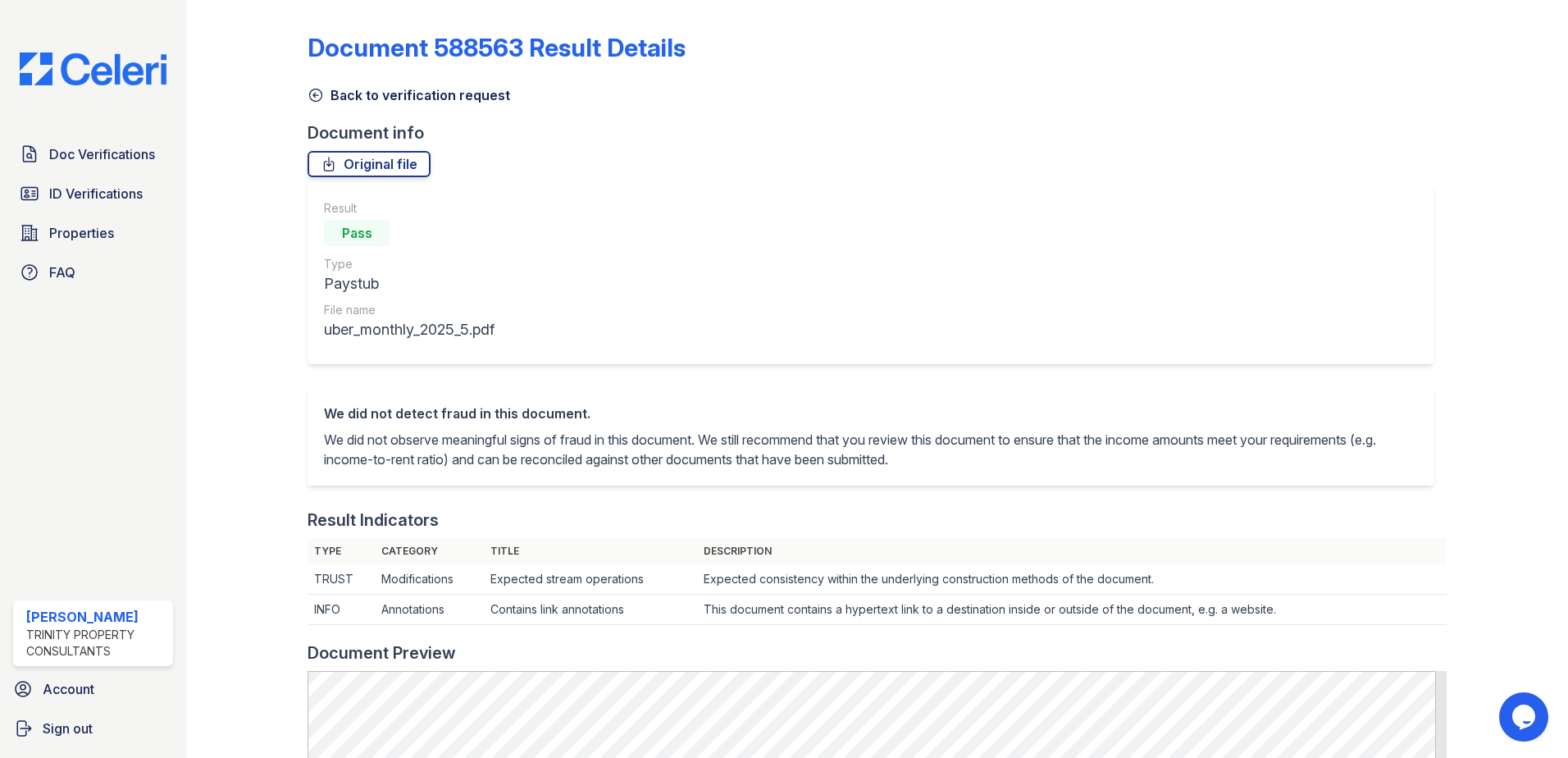
click at [314, 98] on icon at bounding box center [316, 95] width 17 height 17
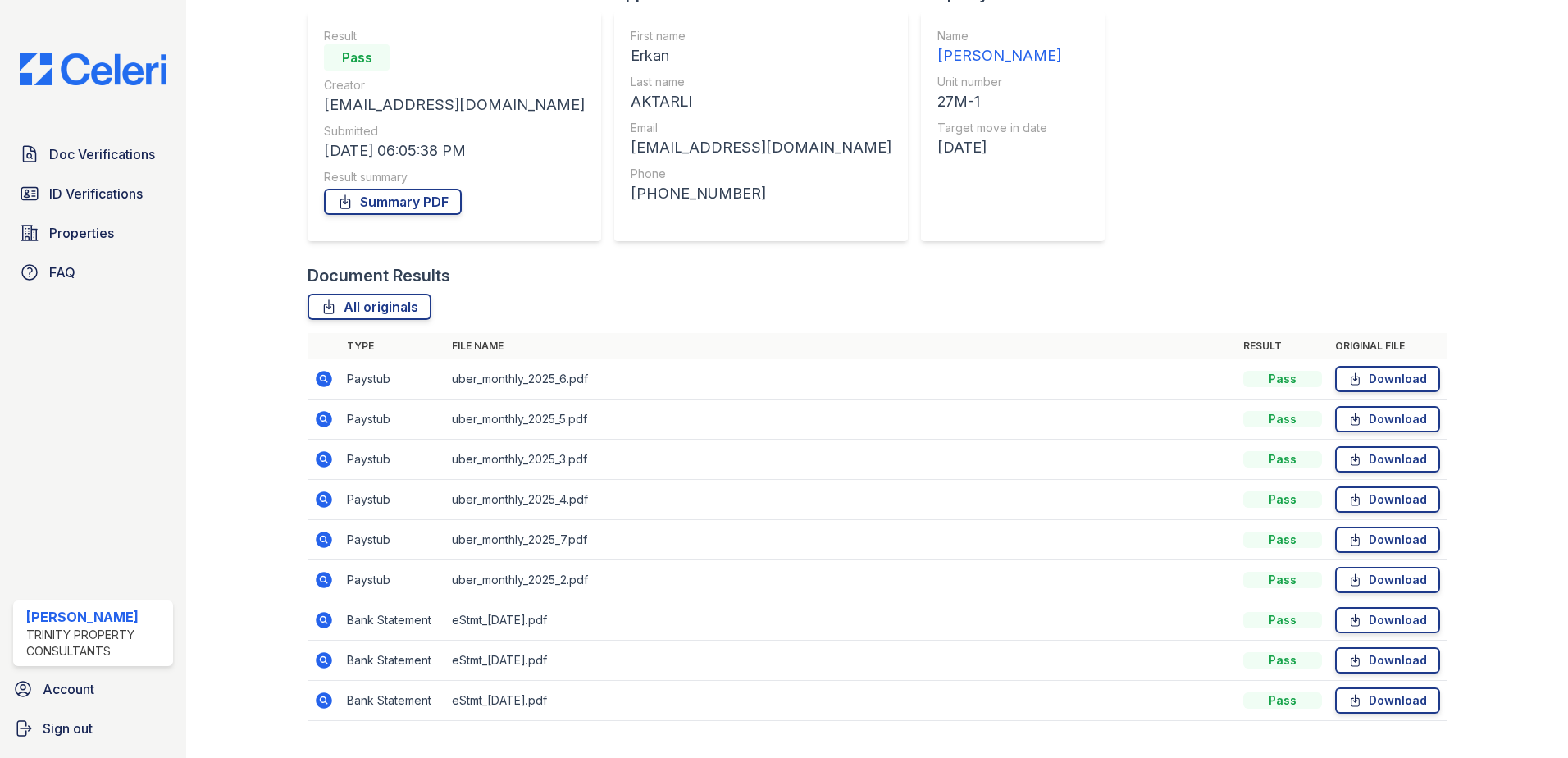
scroll to position [164, 0]
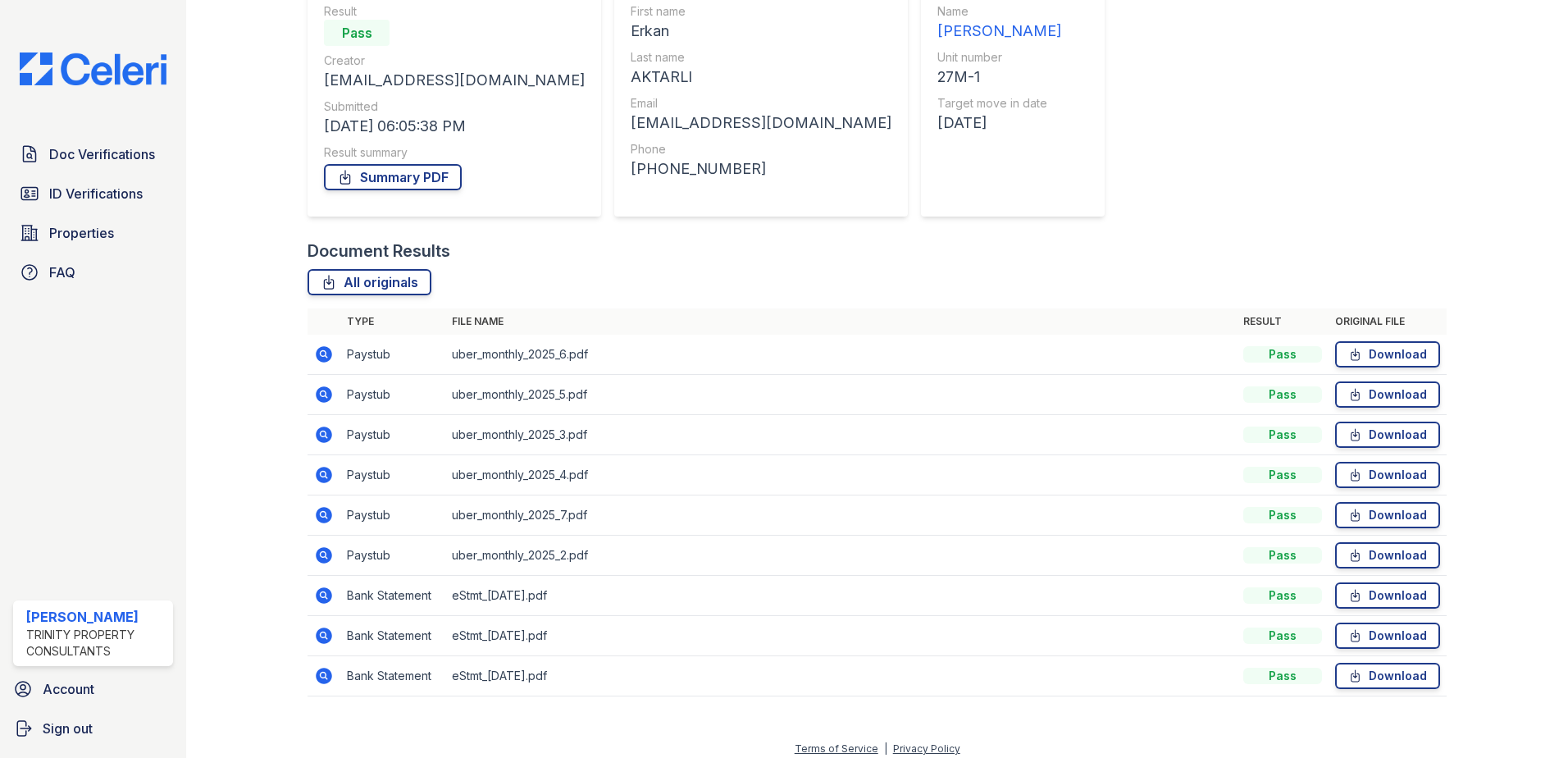
click at [323, 358] on icon at bounding box center [323, 354] width 17 height 17
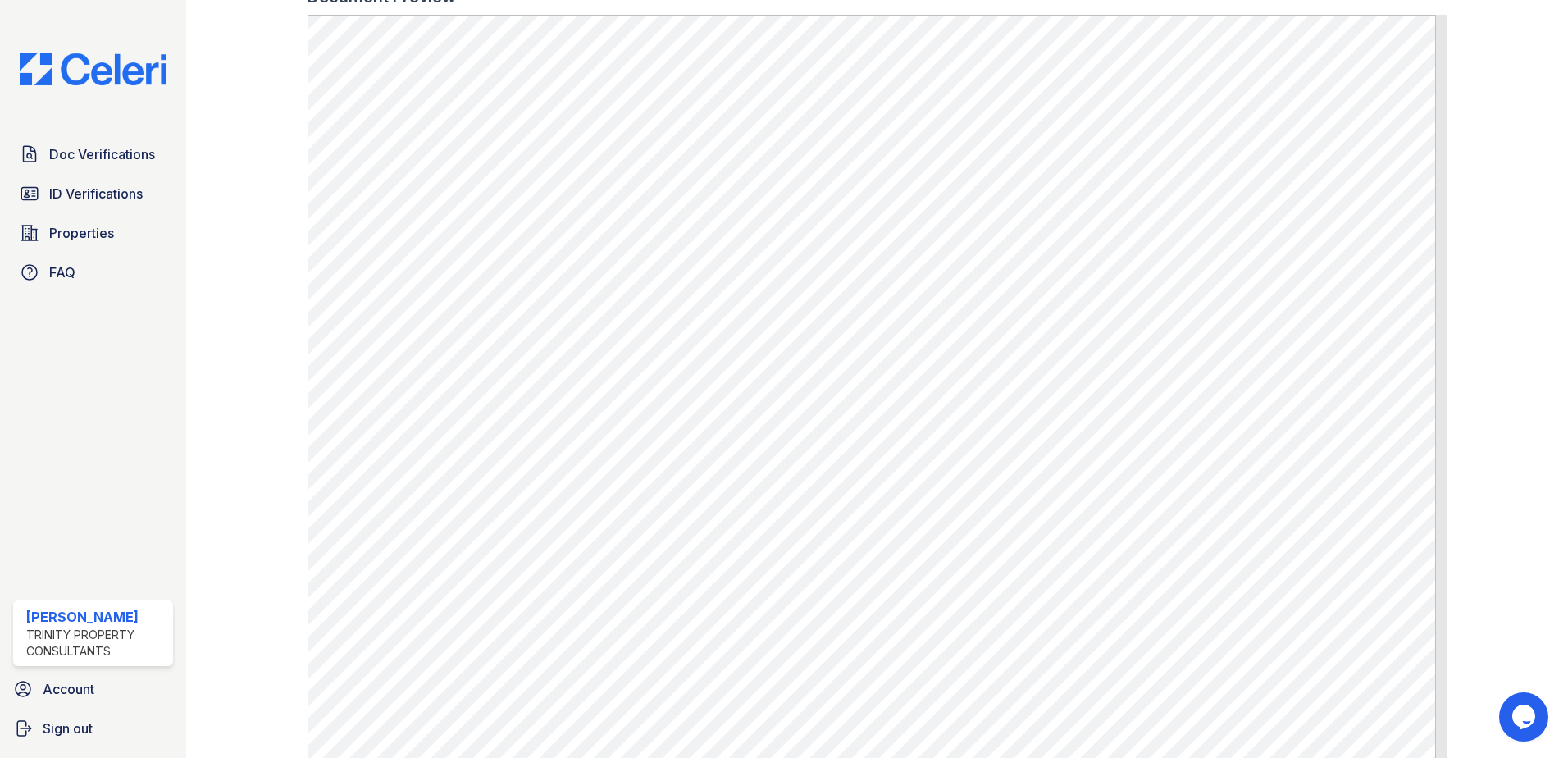
scroll to position [82, 0]
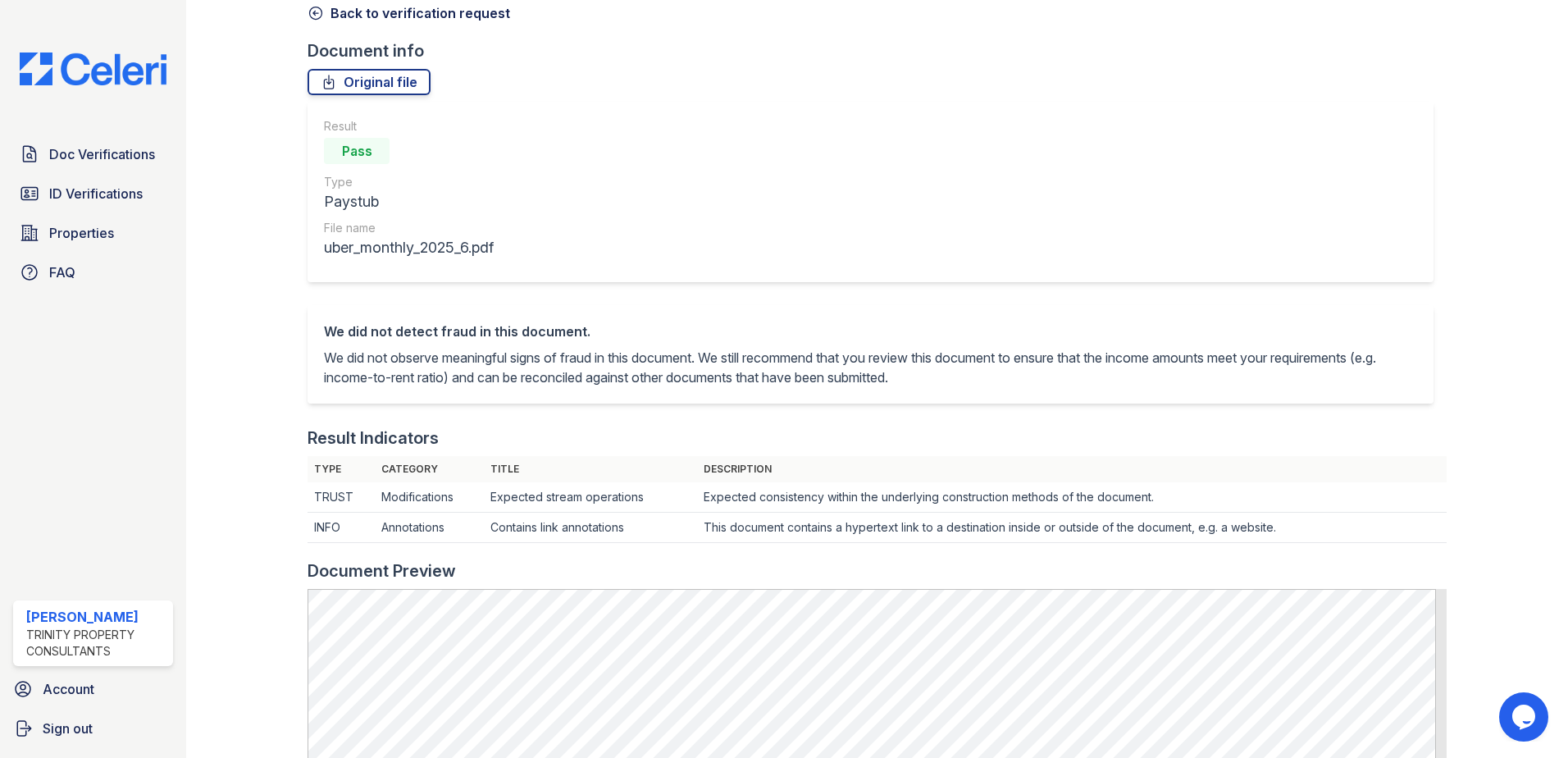
click at [310, 18] on icon at bounding box center [316, 13] width 17 height 17
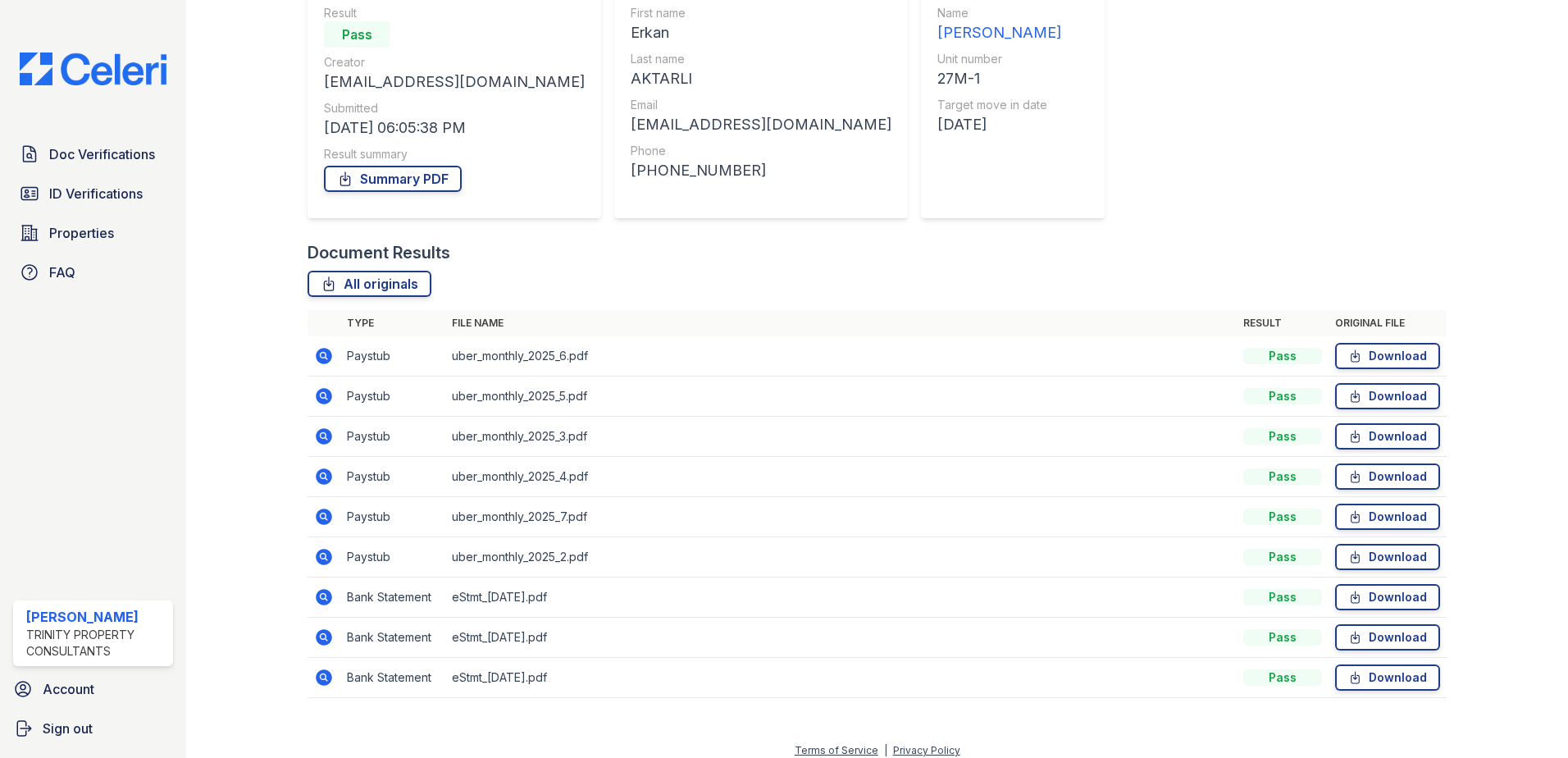
scroll to position [164, 0]
click at [323, 510] on icon at bounding box center [323, 515] width 17 height 17
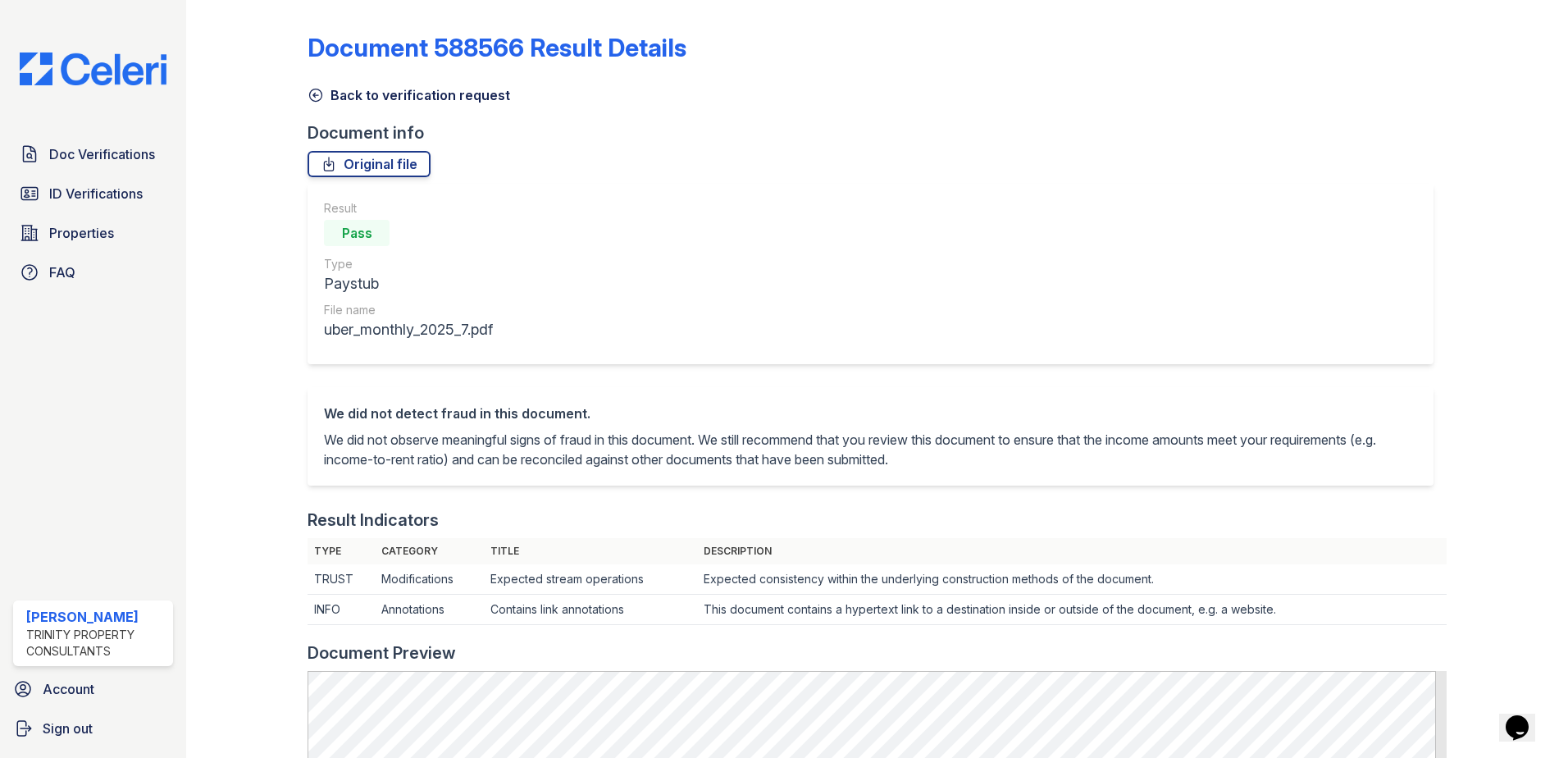
click at [315, 90] on icon at bounding box center [316, 96] width 12 height 12
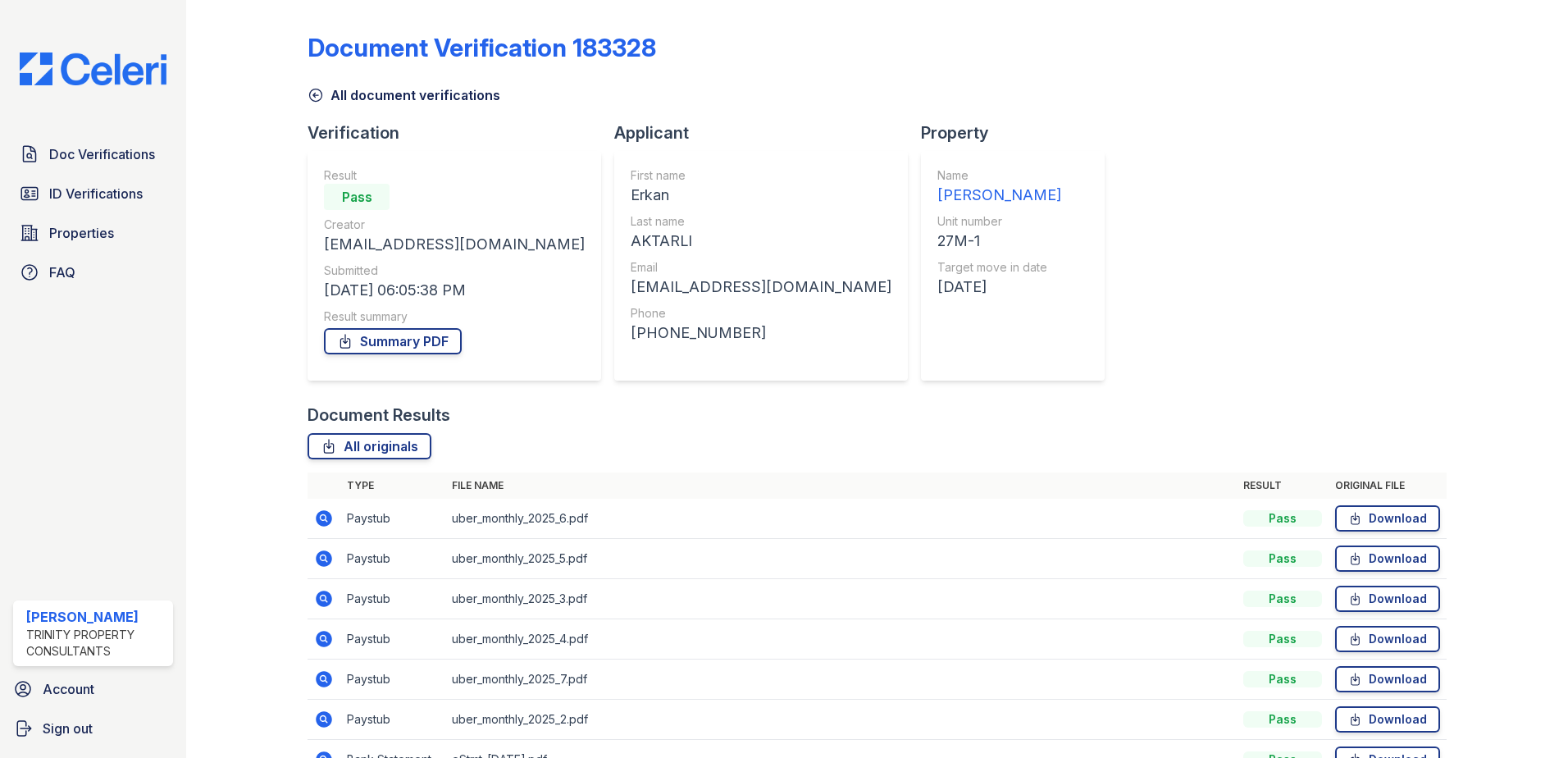
click at [318, 98] on icon at bounding box center [316, 95] width 17 height 17
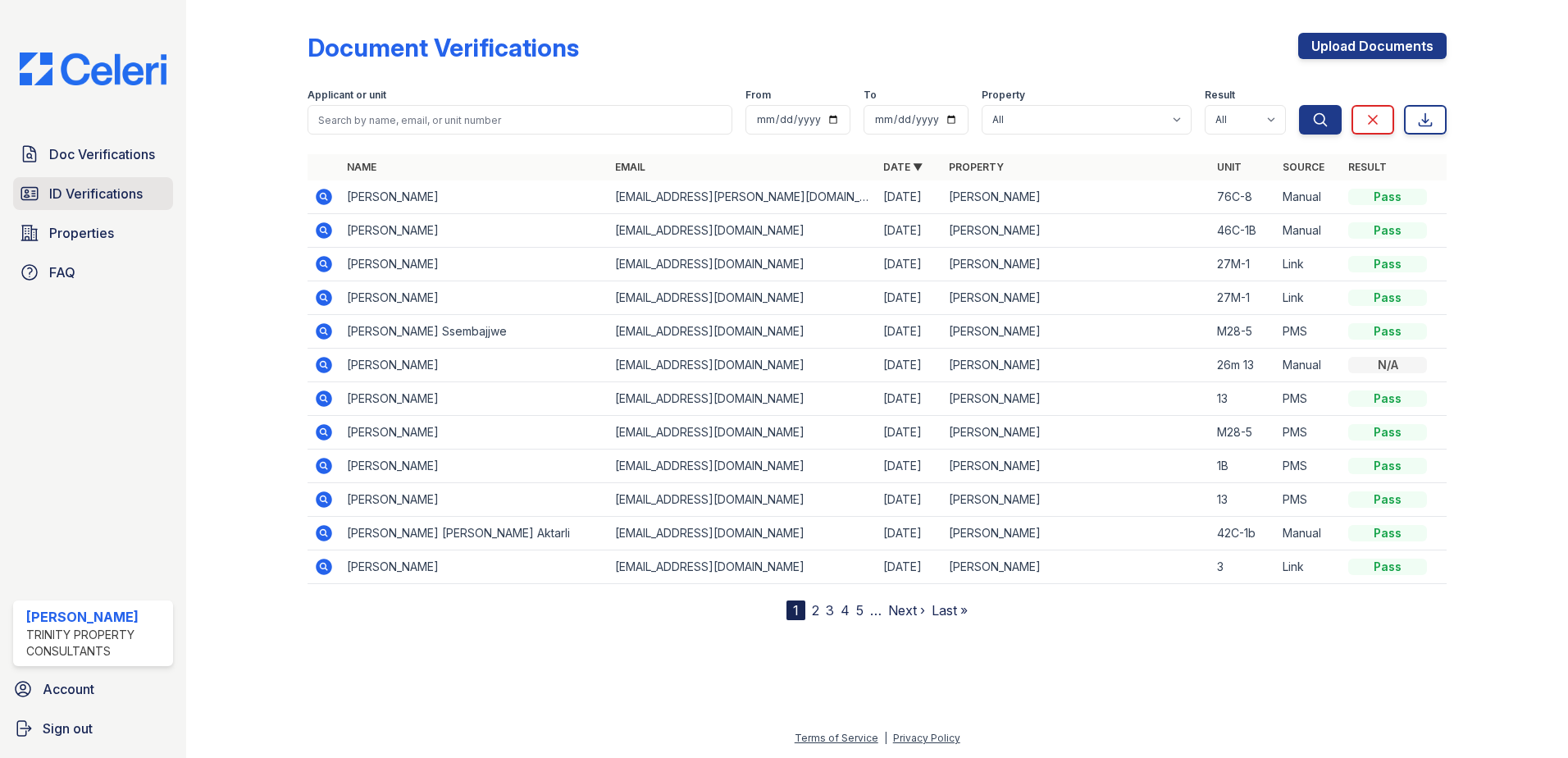
click at [126, 203] on span "ID Verifications" at bounding box center [96, 193] width 93 height 19
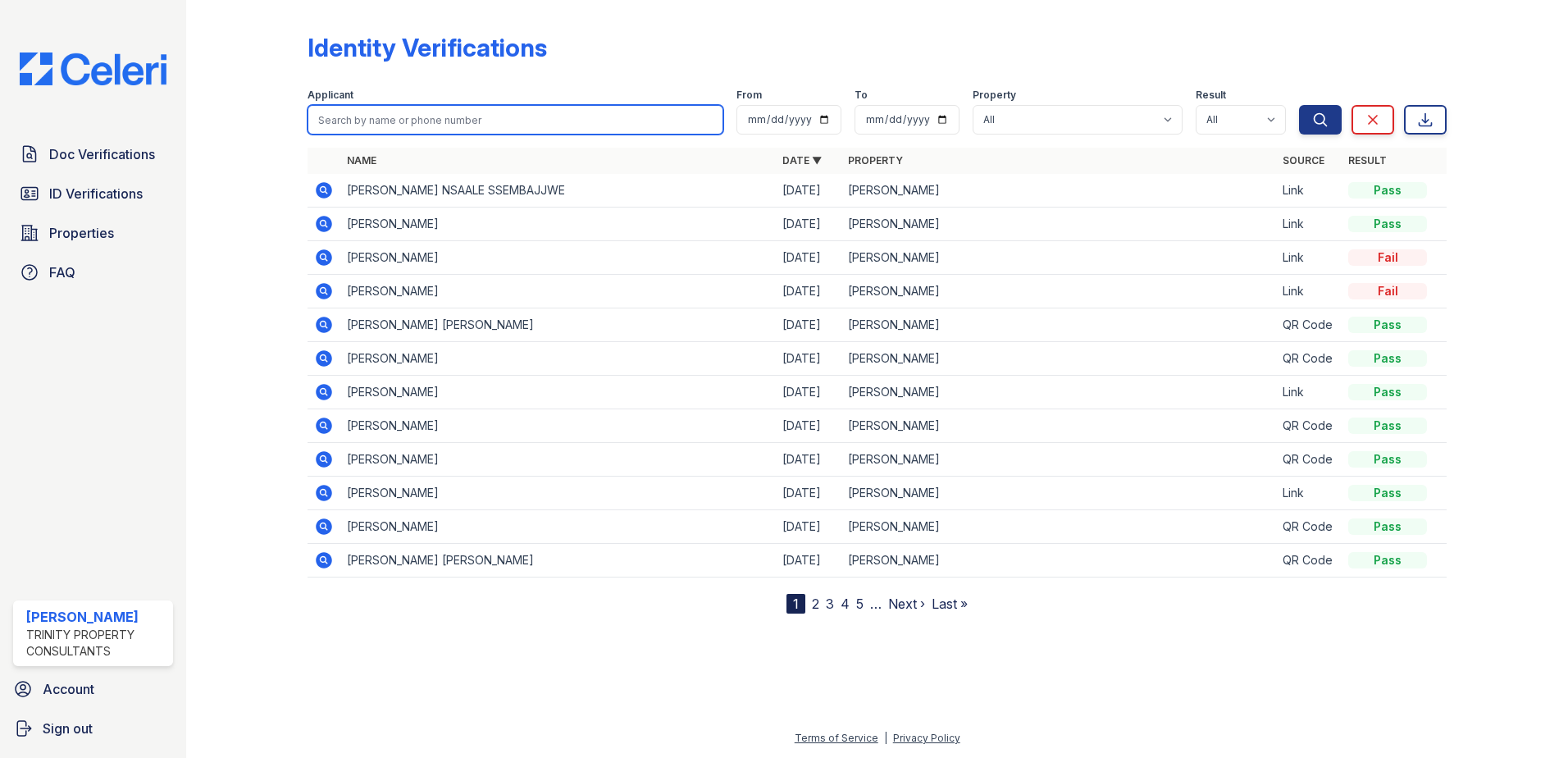
click at [429, 125] on input "search" at bounding box center [515, 120] width 416 height 30
type input "erkanb"
click at [1299, 105] on button "Search" at bounding box center [1320, 120] width 43 height 30
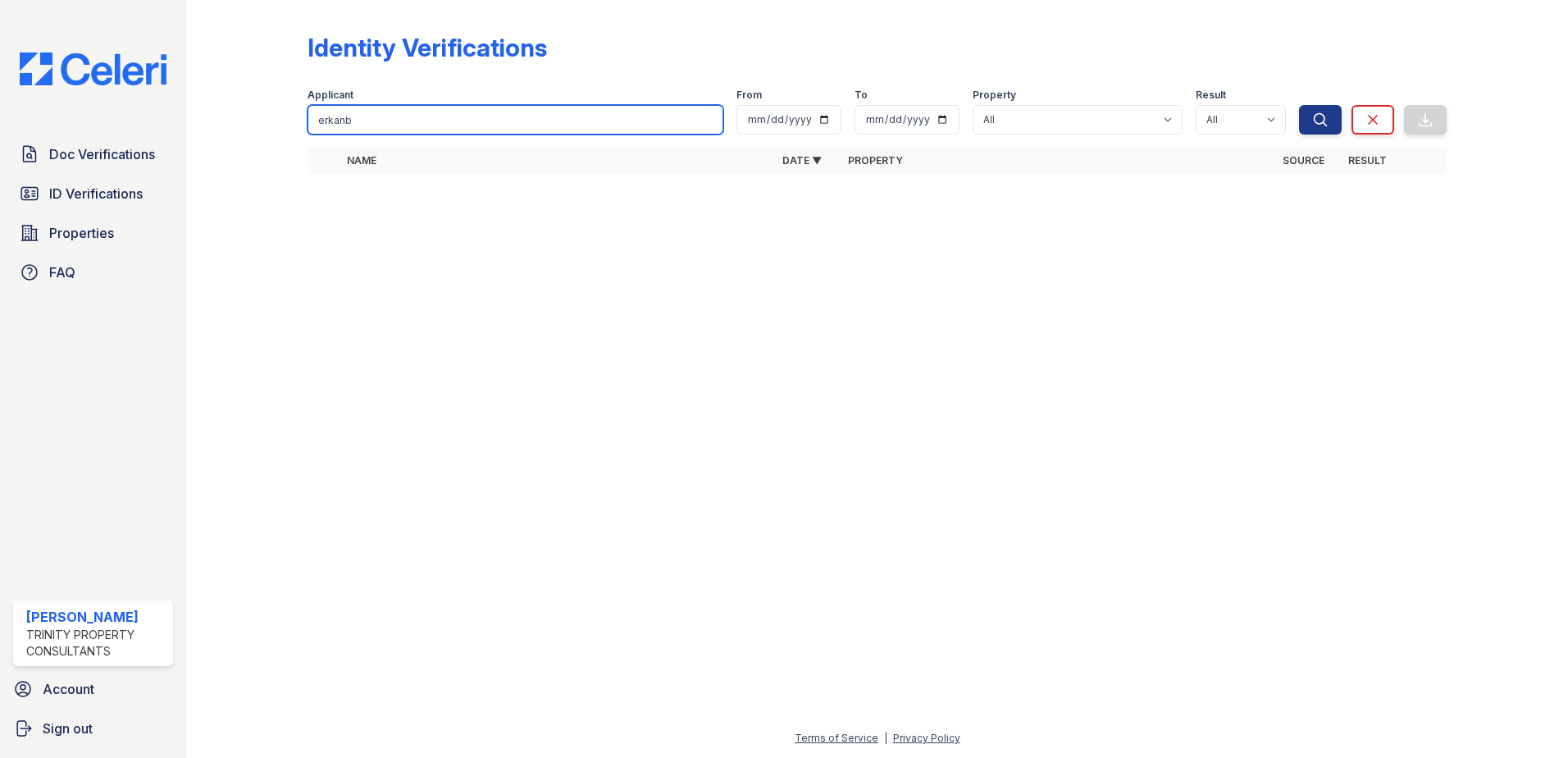
click at [374, 121] on input "erkanb" at bounding box center [515, 120] width 416 height 30
type input "erkan"
click at [1299, 105] on button "Search" at bounding box center [1320, 120] width 43 height 30
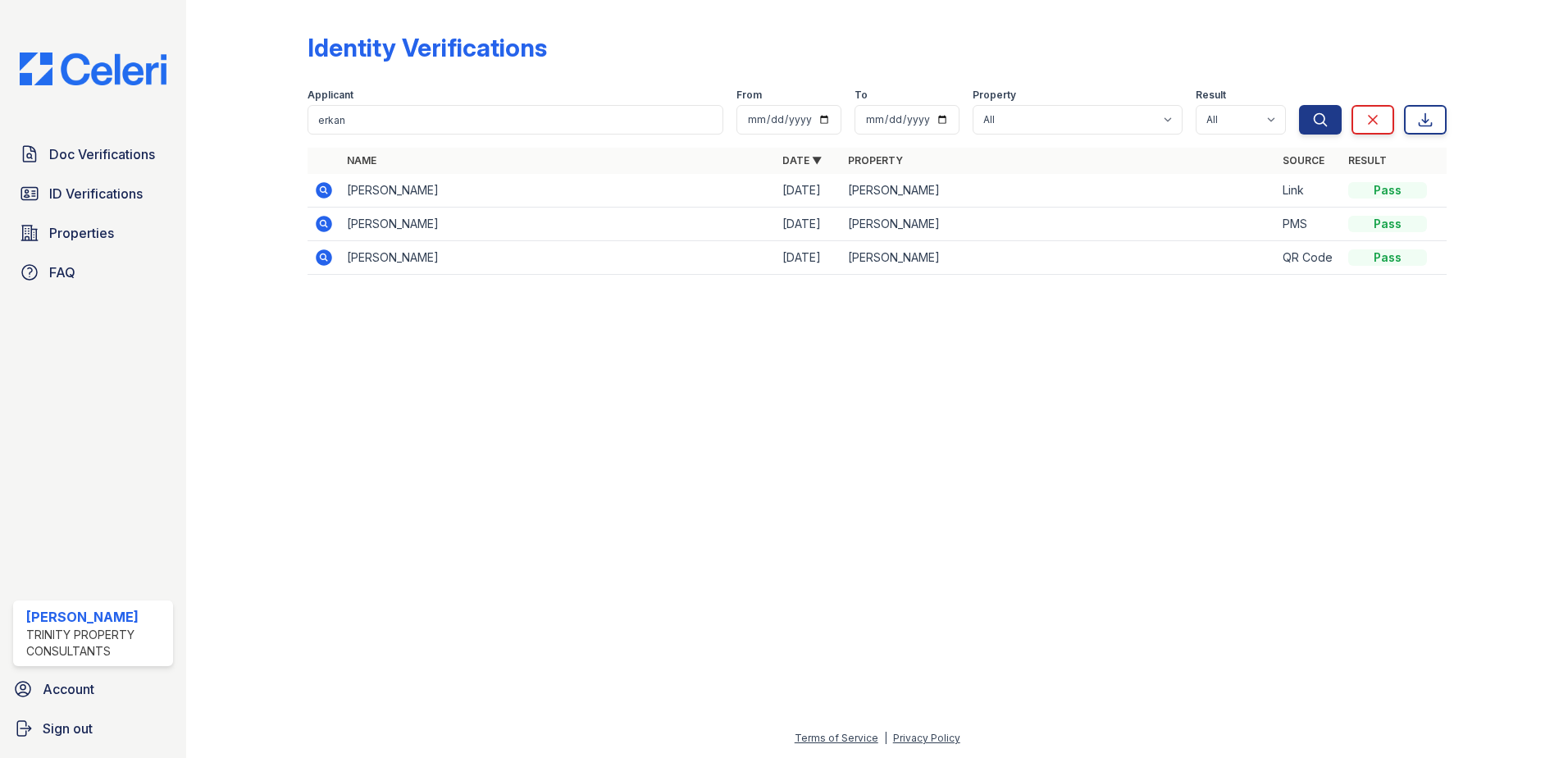
click at [415, 353] on div at bounding box center [877, 523] width 1330 height 412
click at [323, 193] on icon at bounding box center [323, 190] width 17 height 17
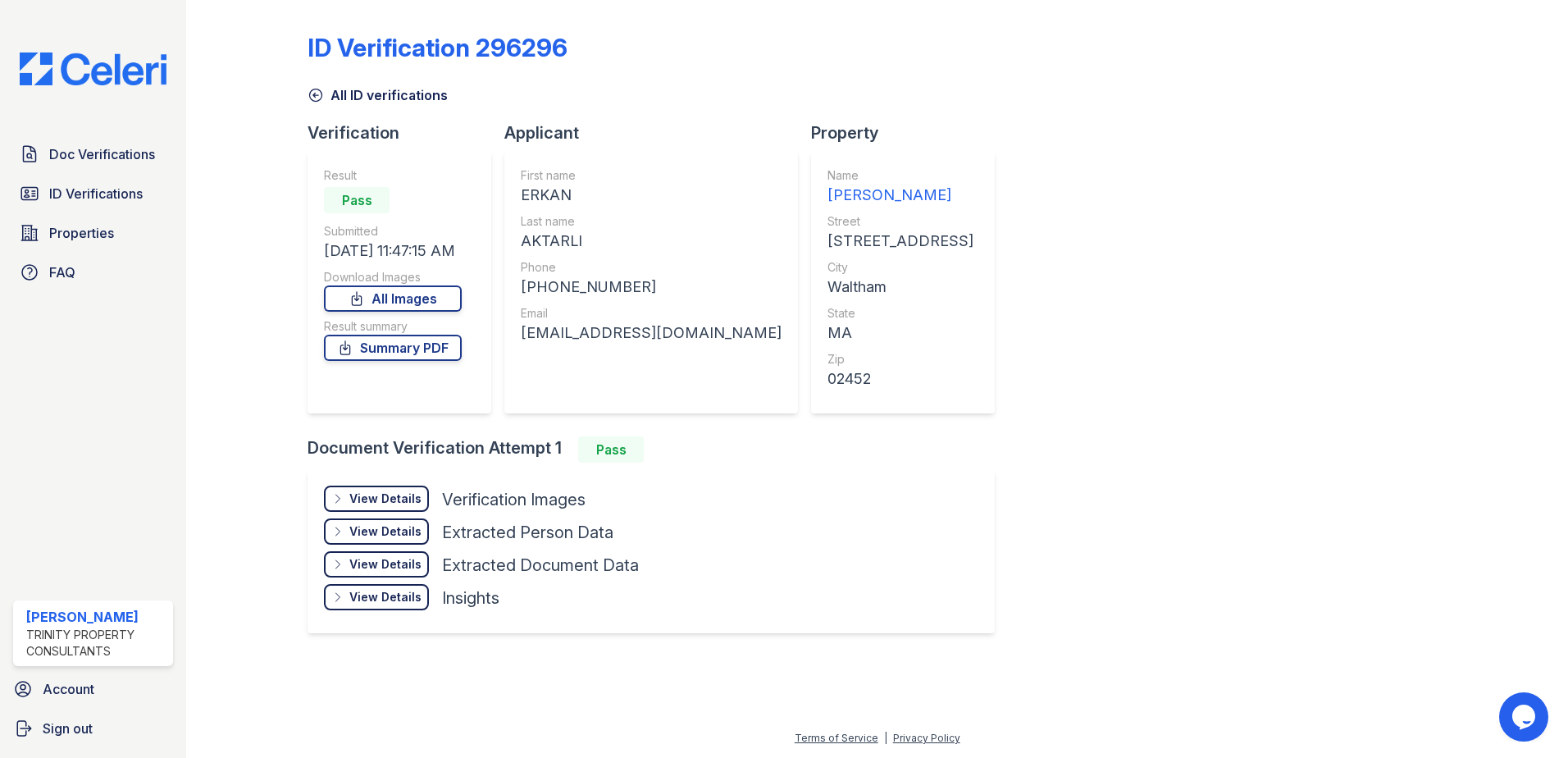
click at [375, 501] on div "View Details" at bounding box center [386, 499] width 72 height 17
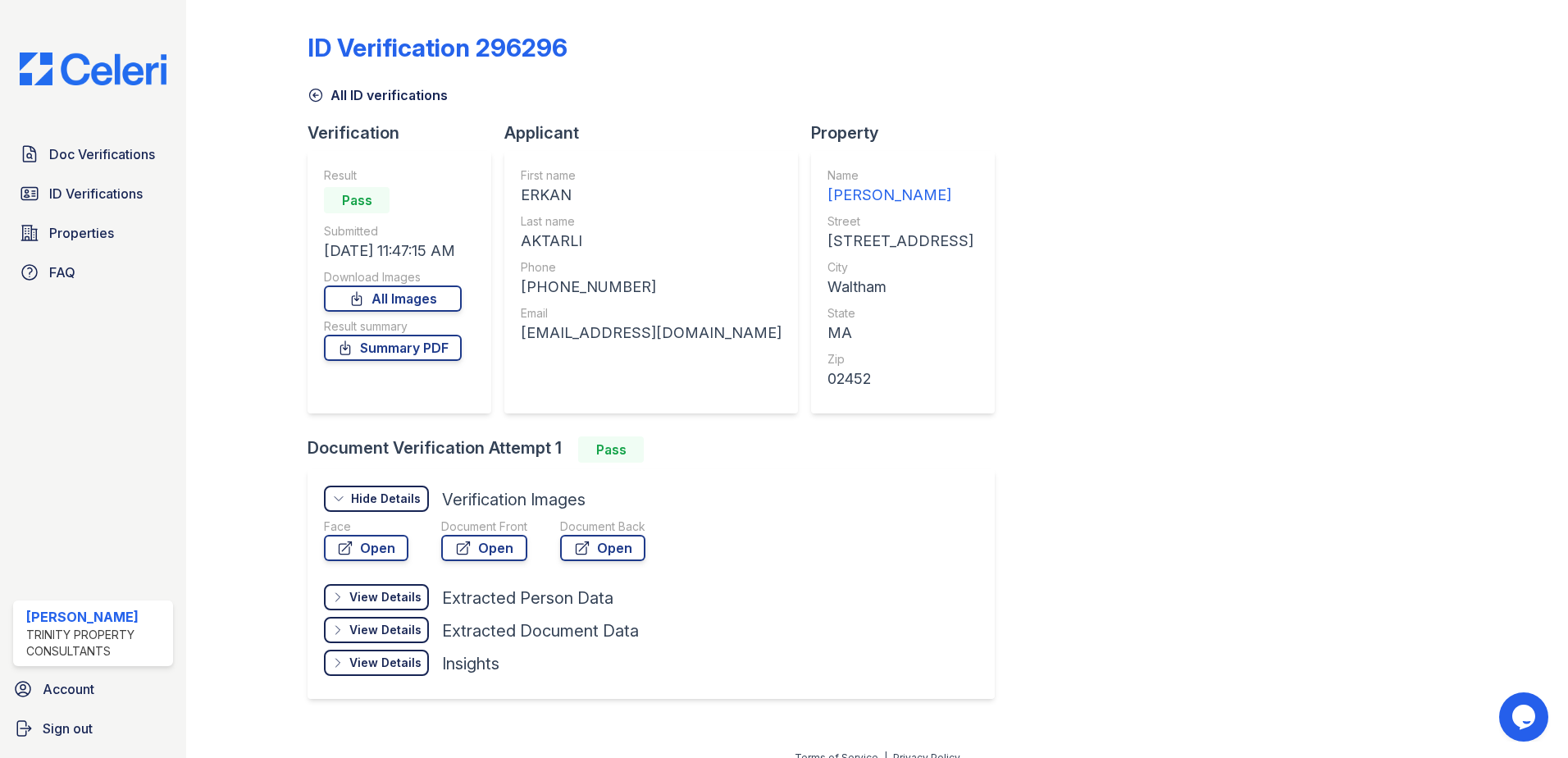
scroll to position [19, 0]
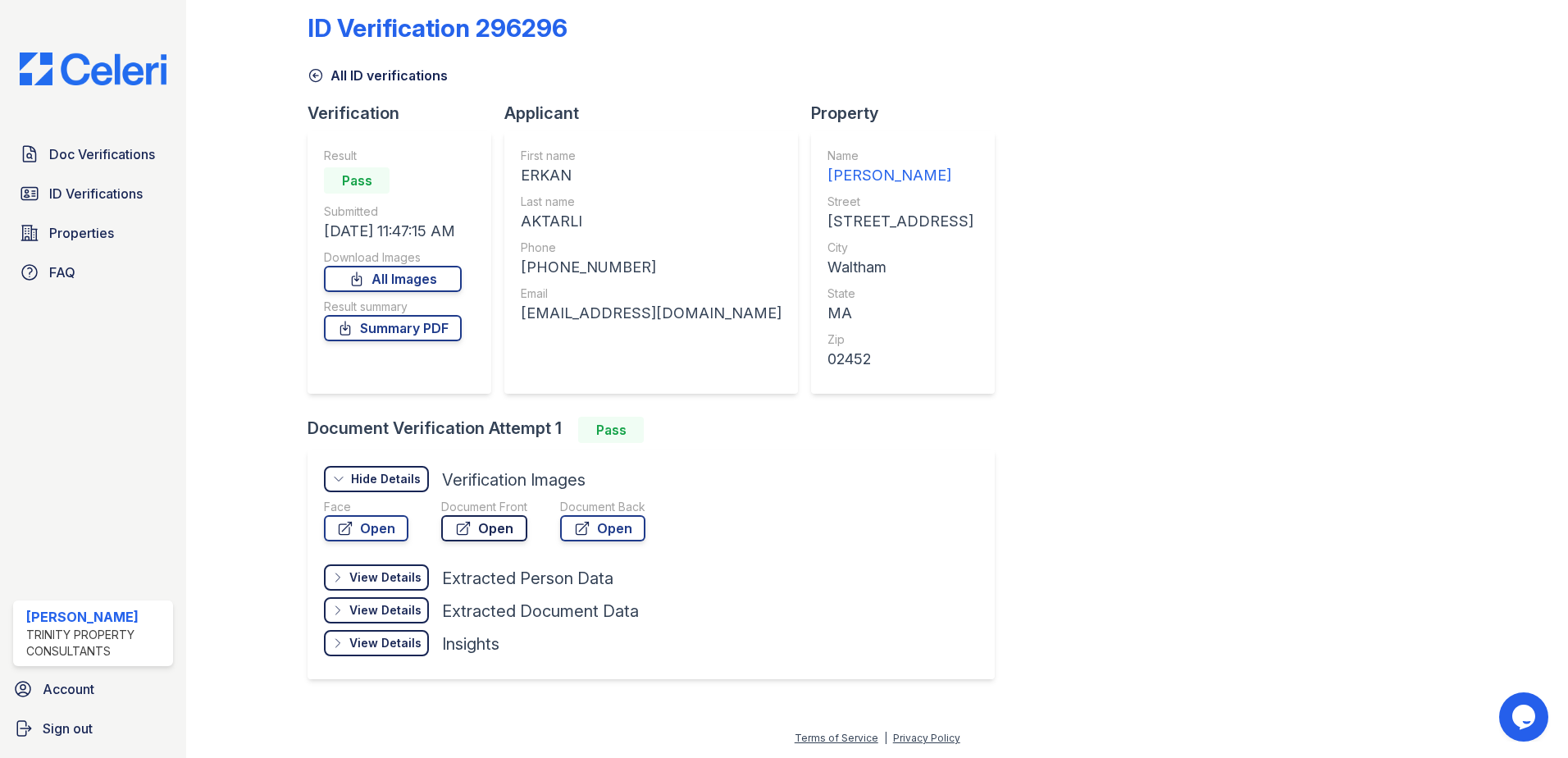
click at [480, 529] on link "Open" at bounding box center [484, 528] width 86 height 26
click at [314, 69] on icon at bounding box center [316, 76] width 12 height 12
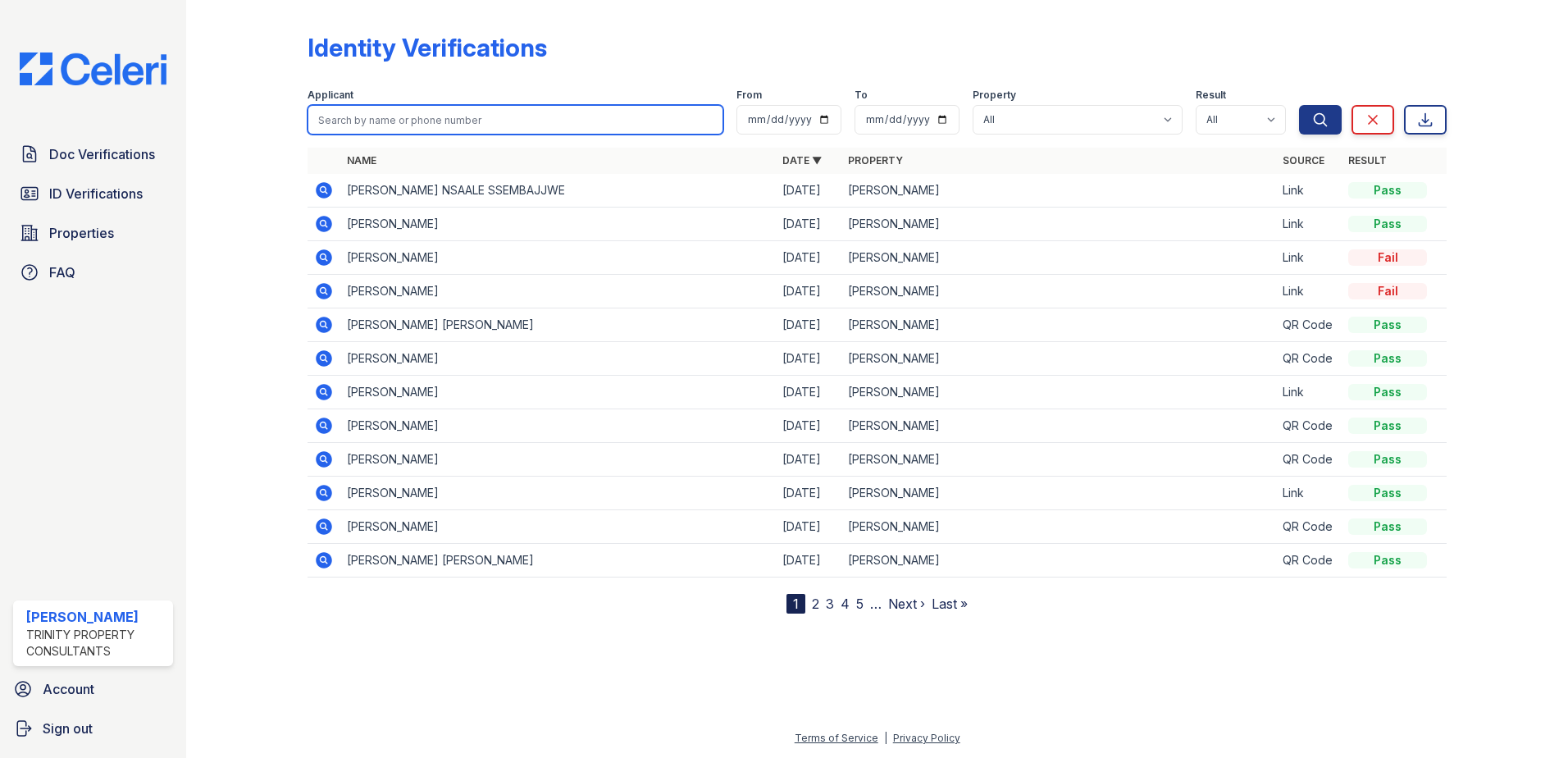
click at [397, 111] on input "search" at bounding box center [515, 120] width 416 height 30
type input "mehmet"
click at [1299, 105] on button "Search" at bounding box center [1320, 120] width 43 height 30
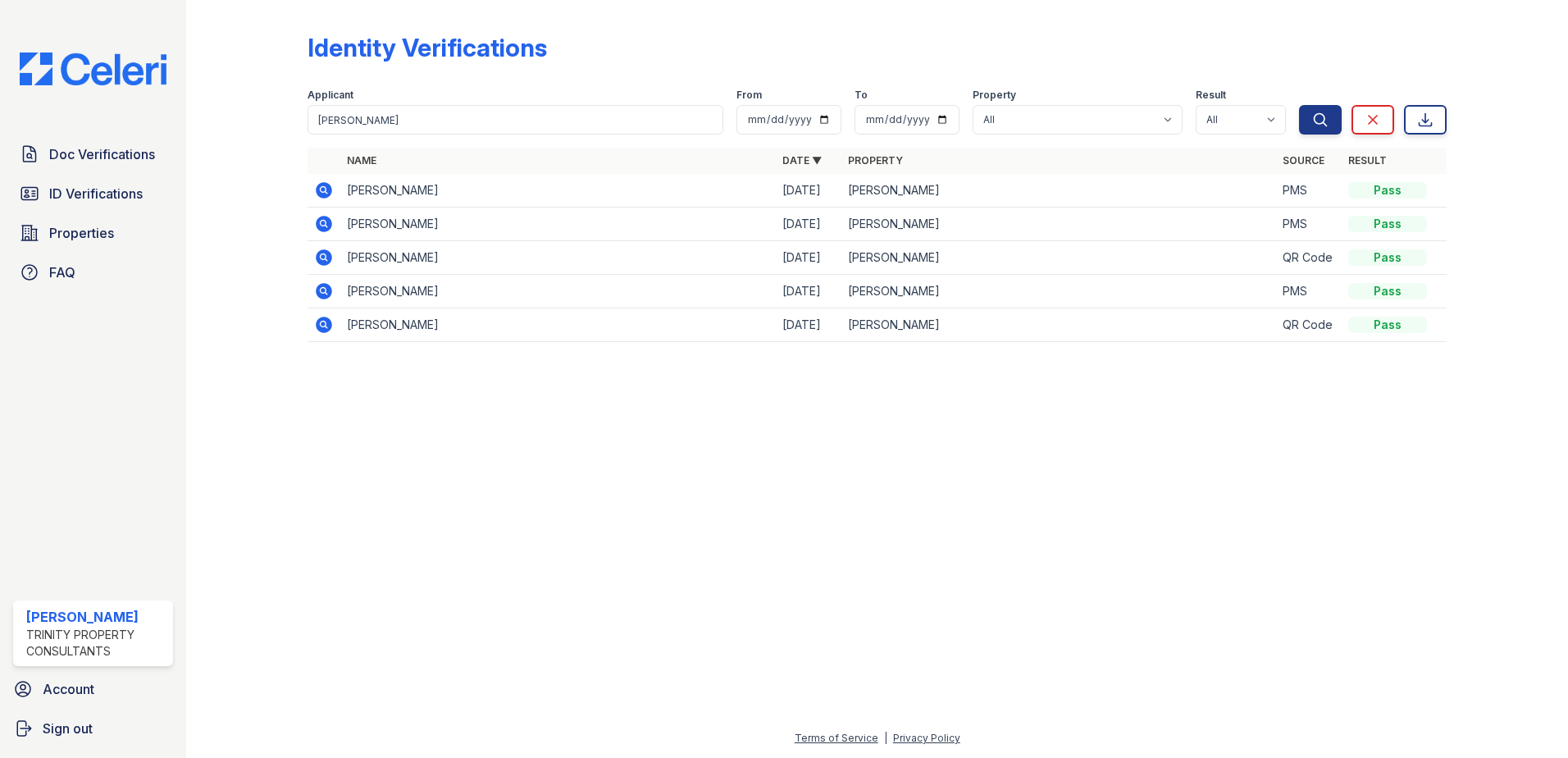
click at [323, 190] on icon at bounding box center [323, 189] width 4 height 4
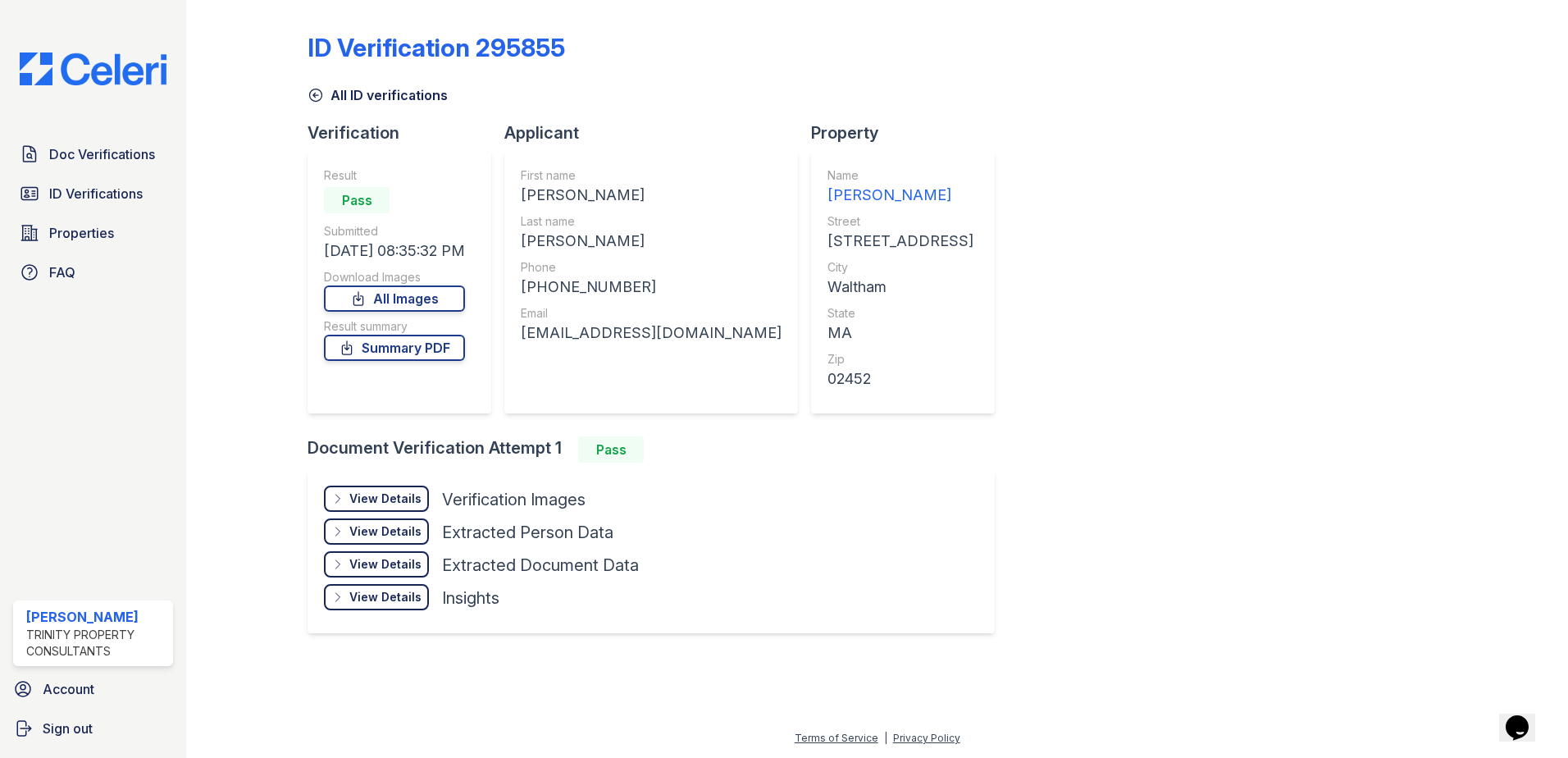
click at [390, 499] on div "View Details" at bounding box center [386, 499] width 72 height 17
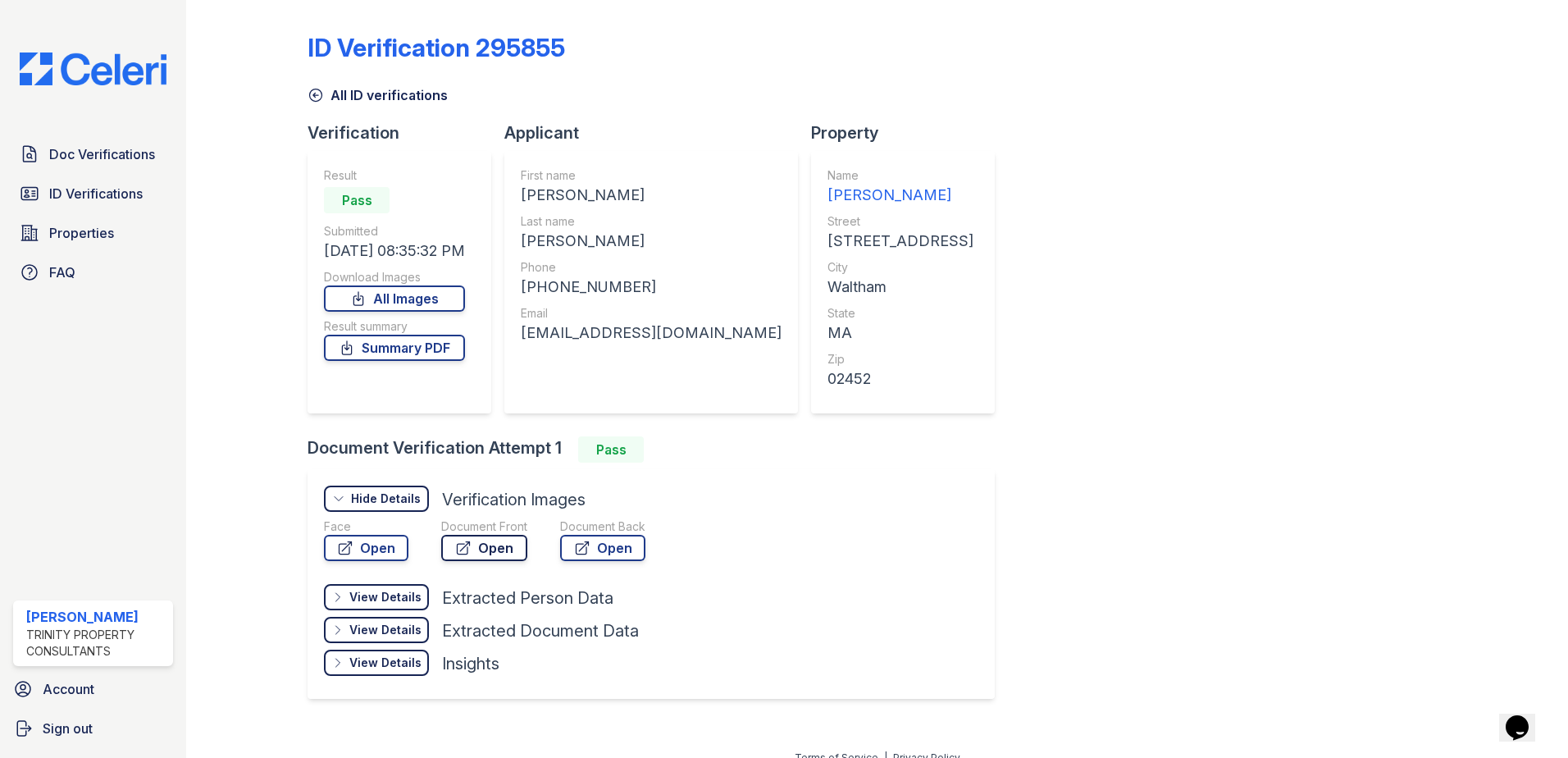
scroll to position [19, 0]
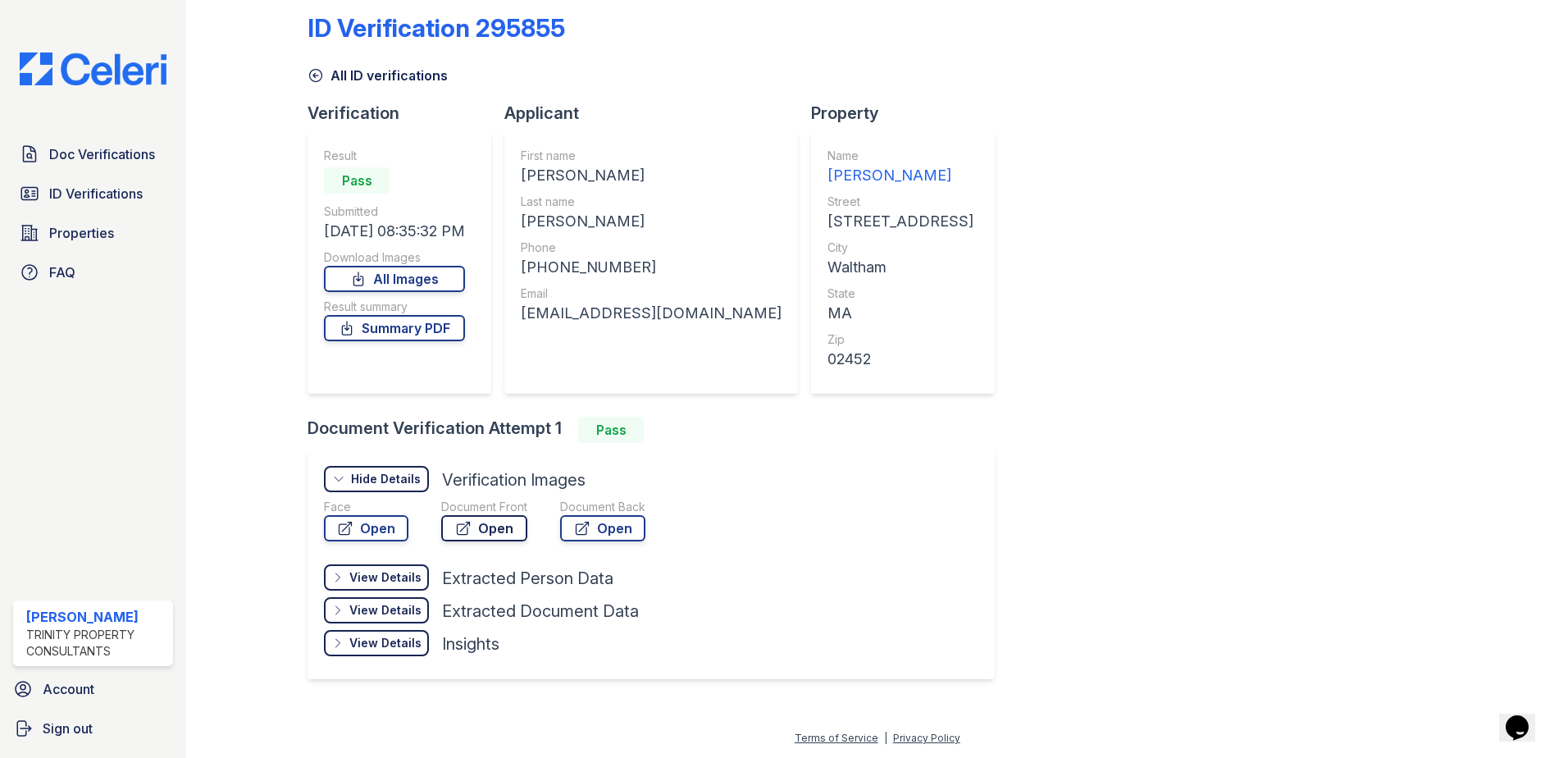
click at [501, 529] on link "Open" at bounding box center [484, 528] width 86 height 26
click at [1126, 284] on div "ID Verification 295855 All ID verifications Verification Result Pass Submitted …" at bounding box center [877, 345] width 1139 height 716
